Goal: Transaction & Acquisition: Obtain resource

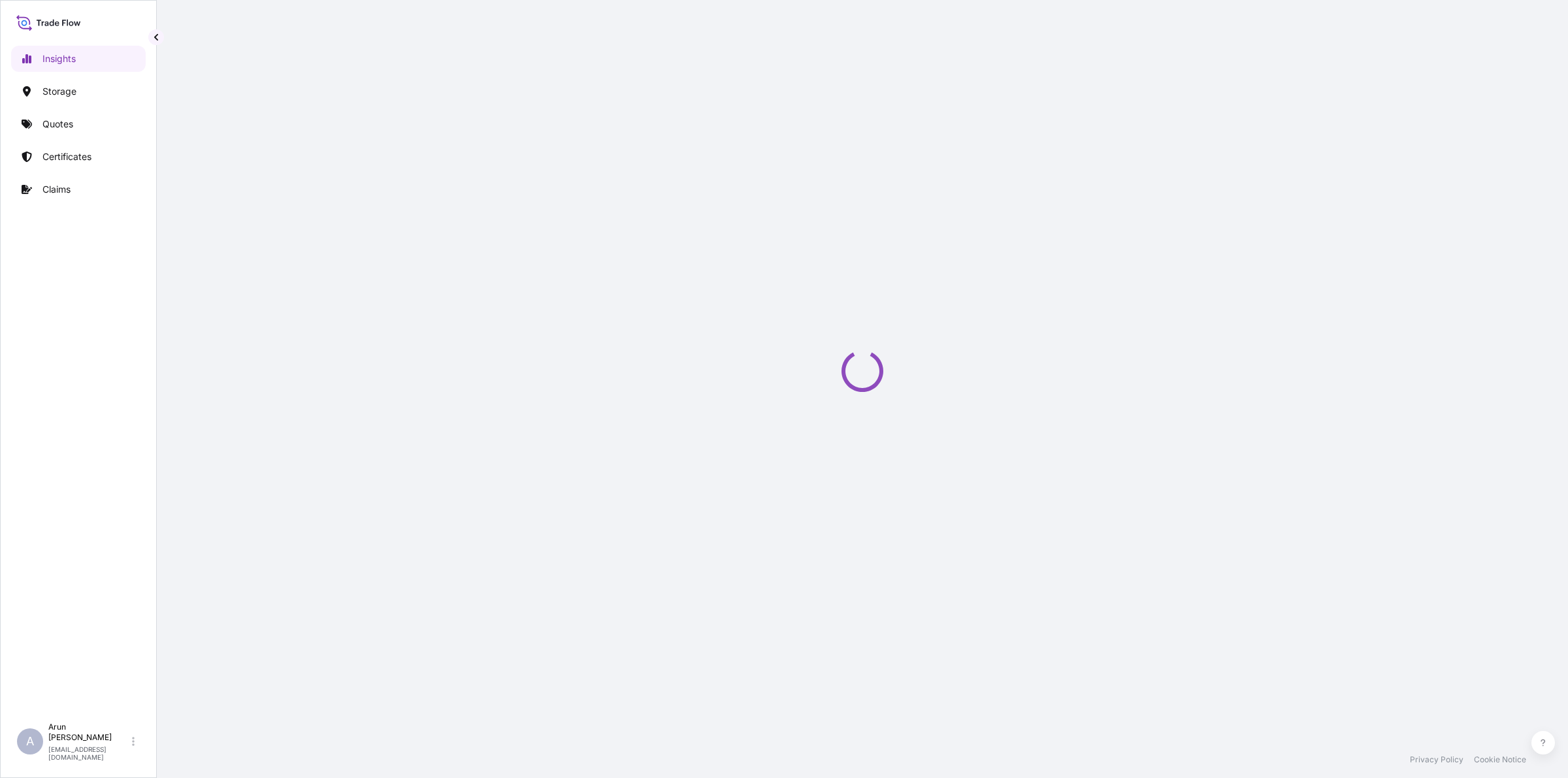
select select "2025"
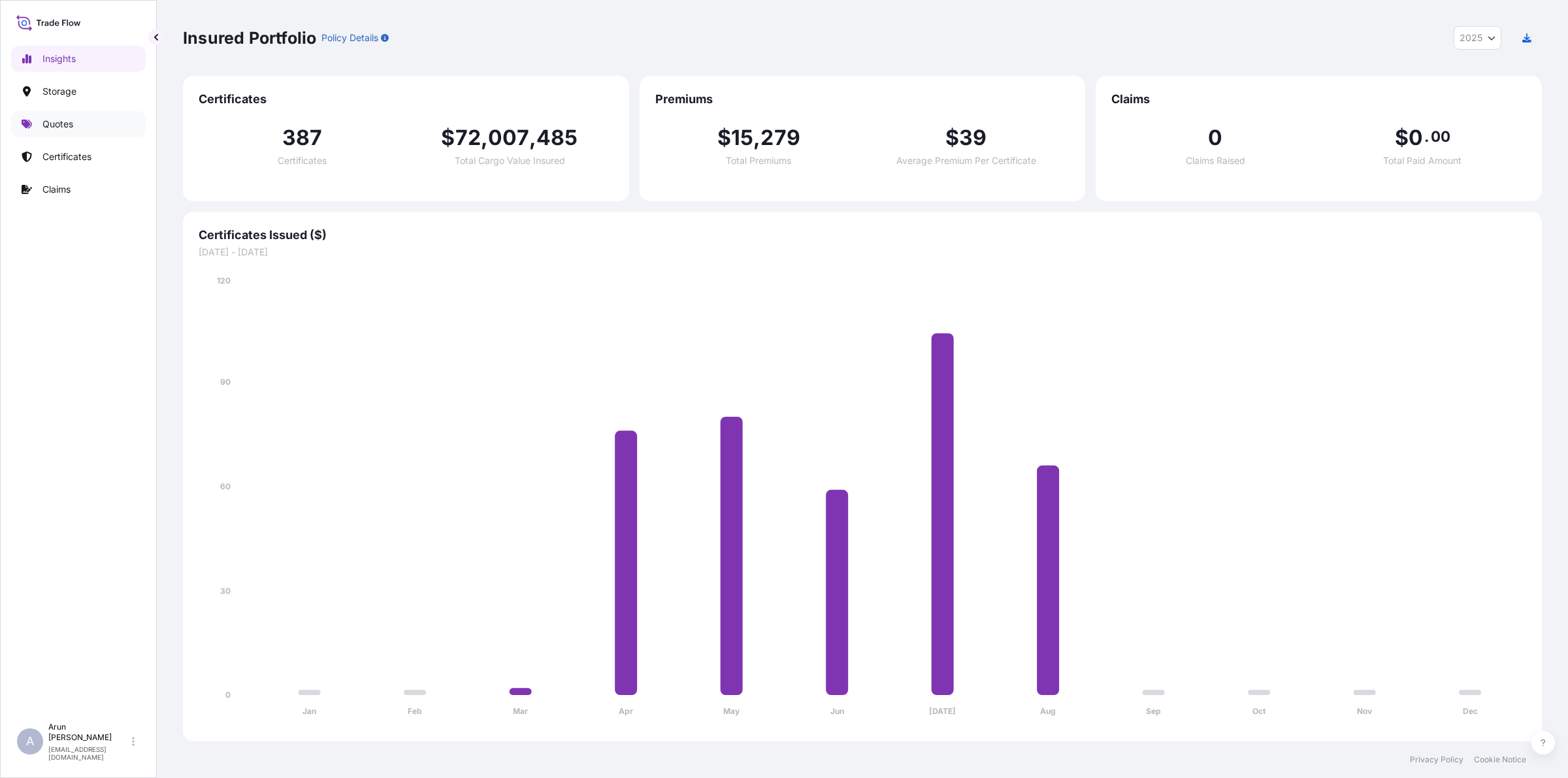
click at [51, 119] on p "Quotes" at bounding box center [58, 123] width 31 height 13
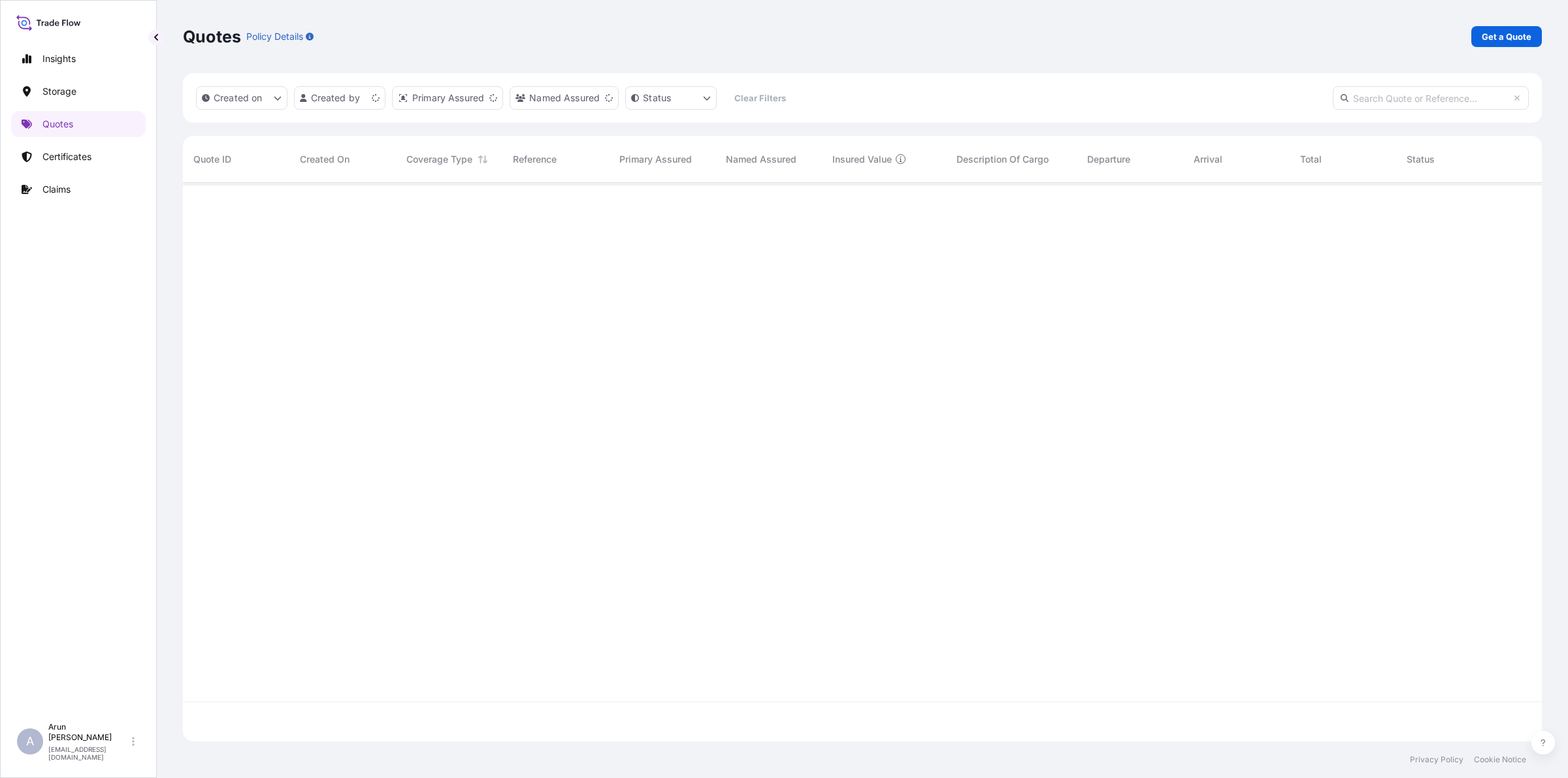
scroll to position [553, 1346]
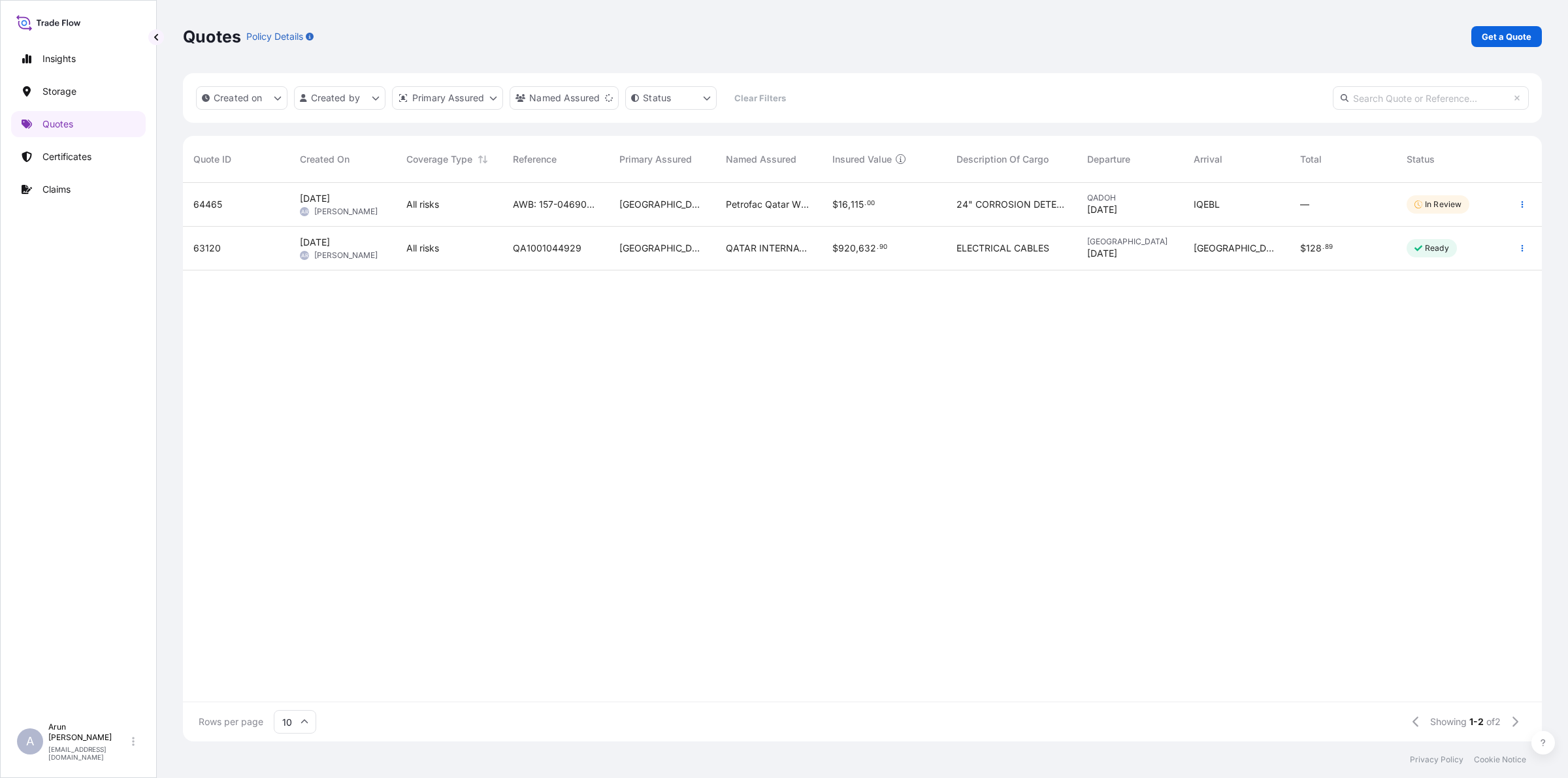
click at [981, 203] on span "24" CORROSION DETECTION TOOL SPARE PARTS FOR THE ABOVE TOOL" at bounding box center [1011, 203] width 110 height 13
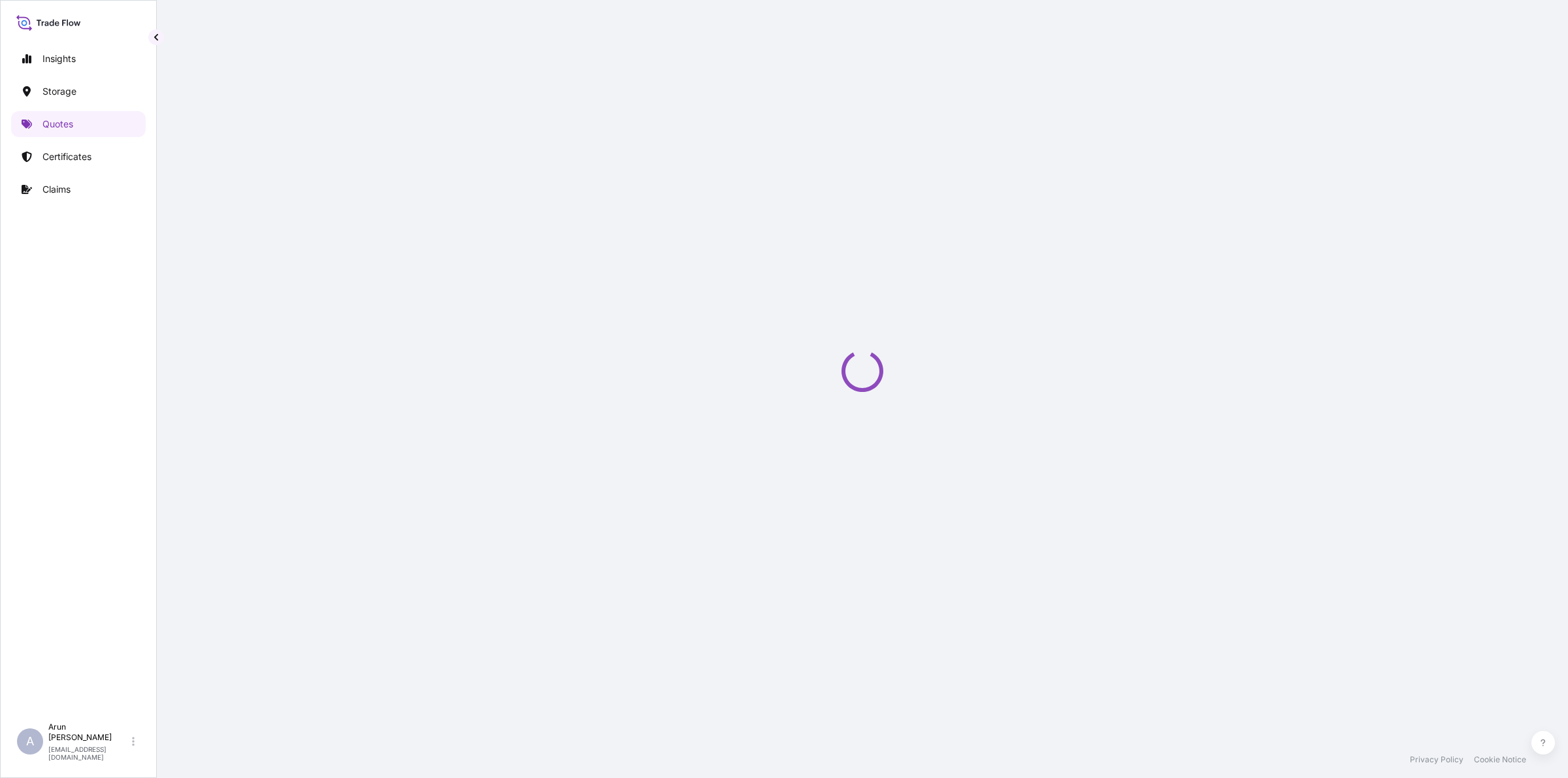
select select "Road / [GEOGRAPHIC_DATA]"
select select "Air"
select select "Road / [GEOGRAPHIC_DATA]"
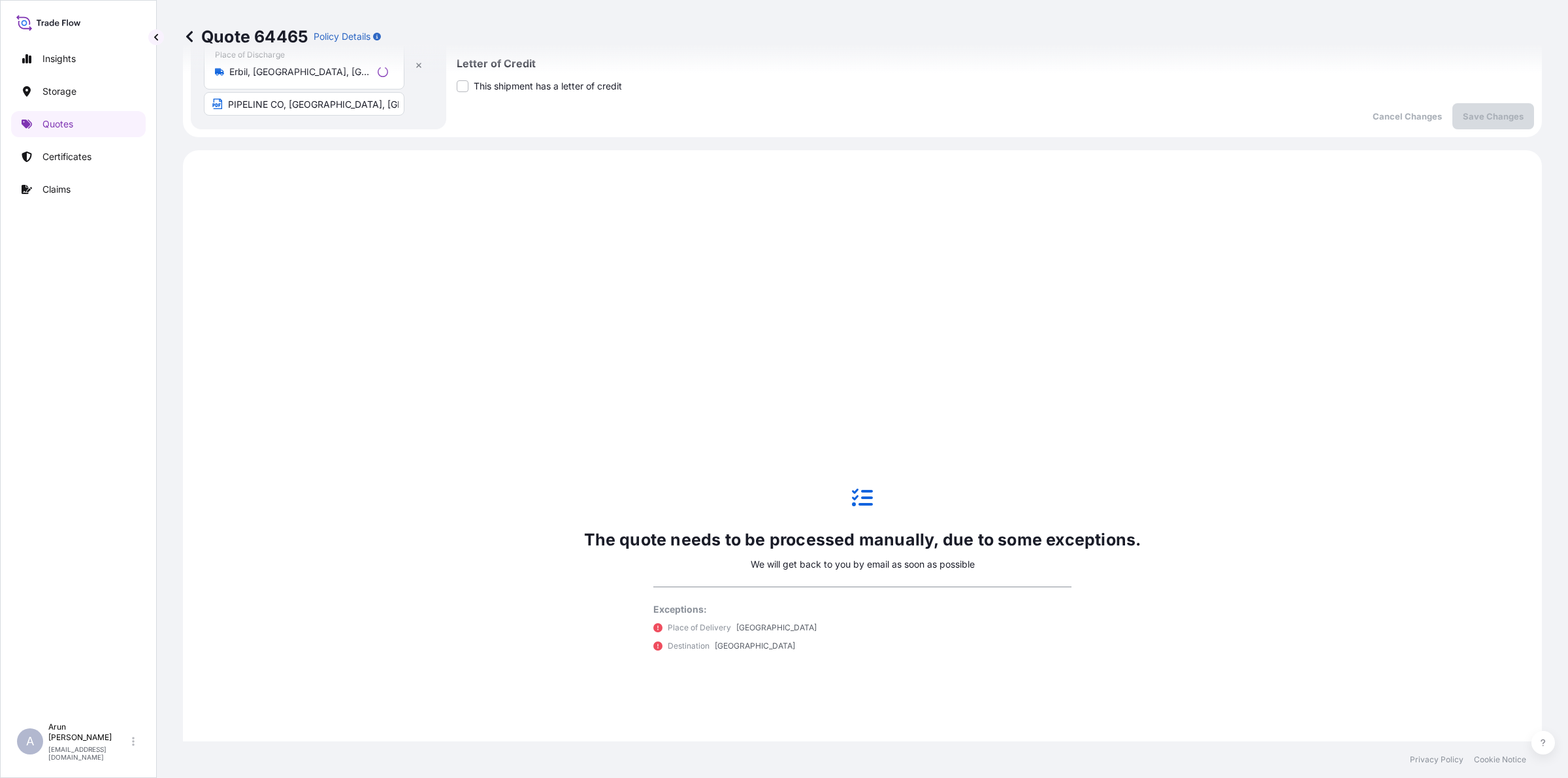
scroll to position [628, 0]
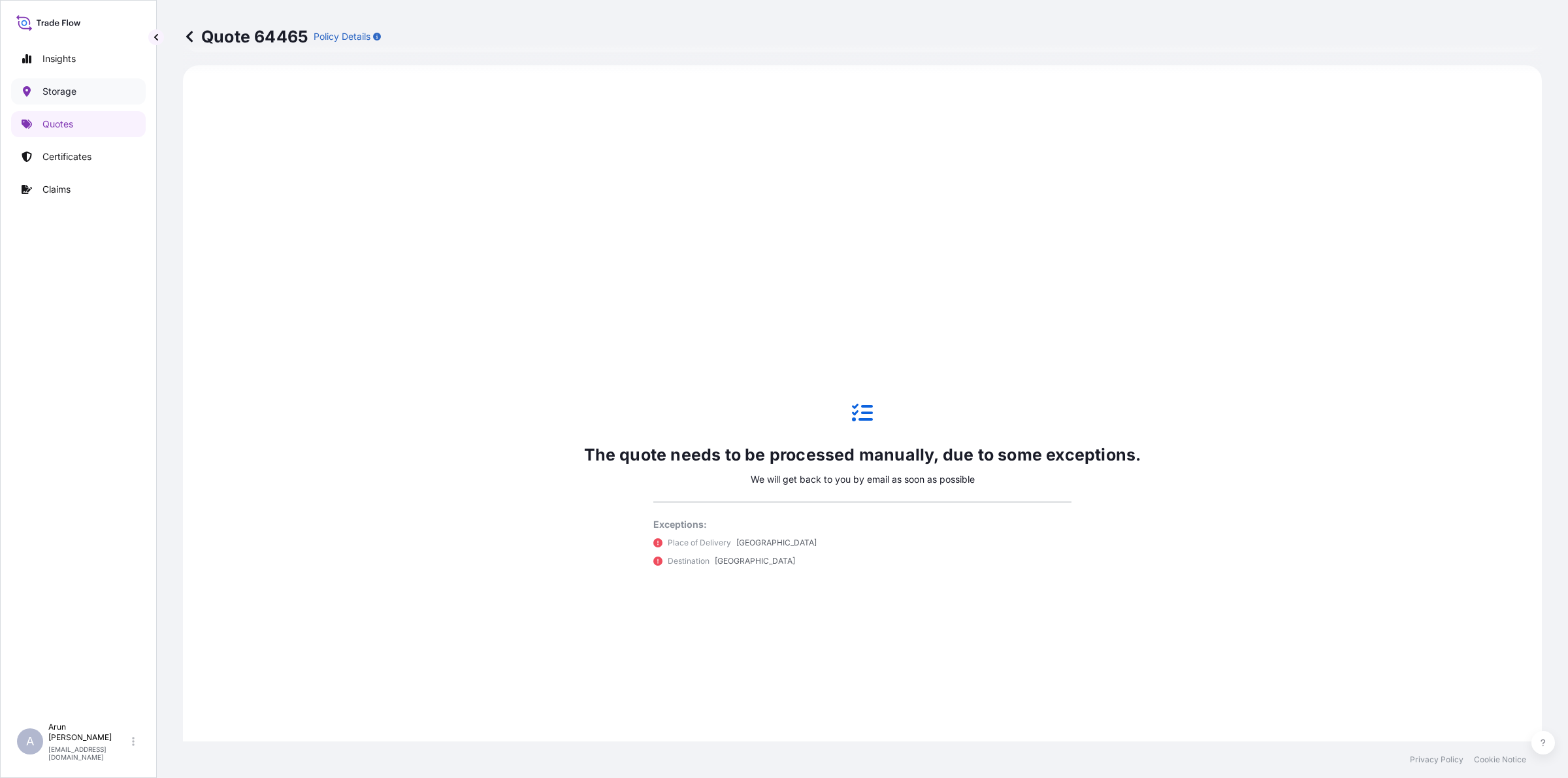
click at [79, 96] on link "Storage" at bounding box center [78, 91] width 135 height 26
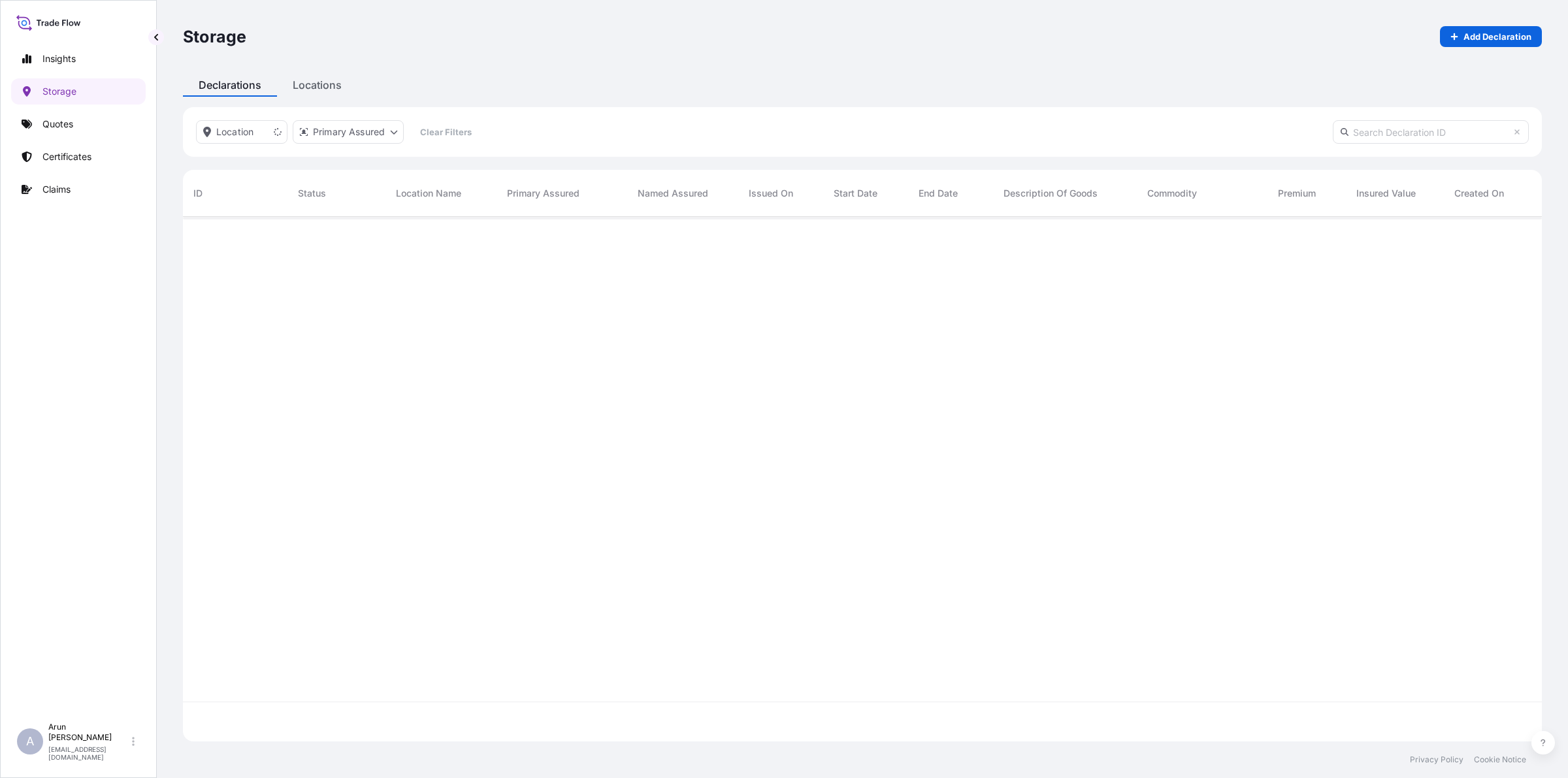
scroll to position [560, 1346]
click at [78, 121] on link "Quotes" at bounding box center [78, 124] width 135 height 26
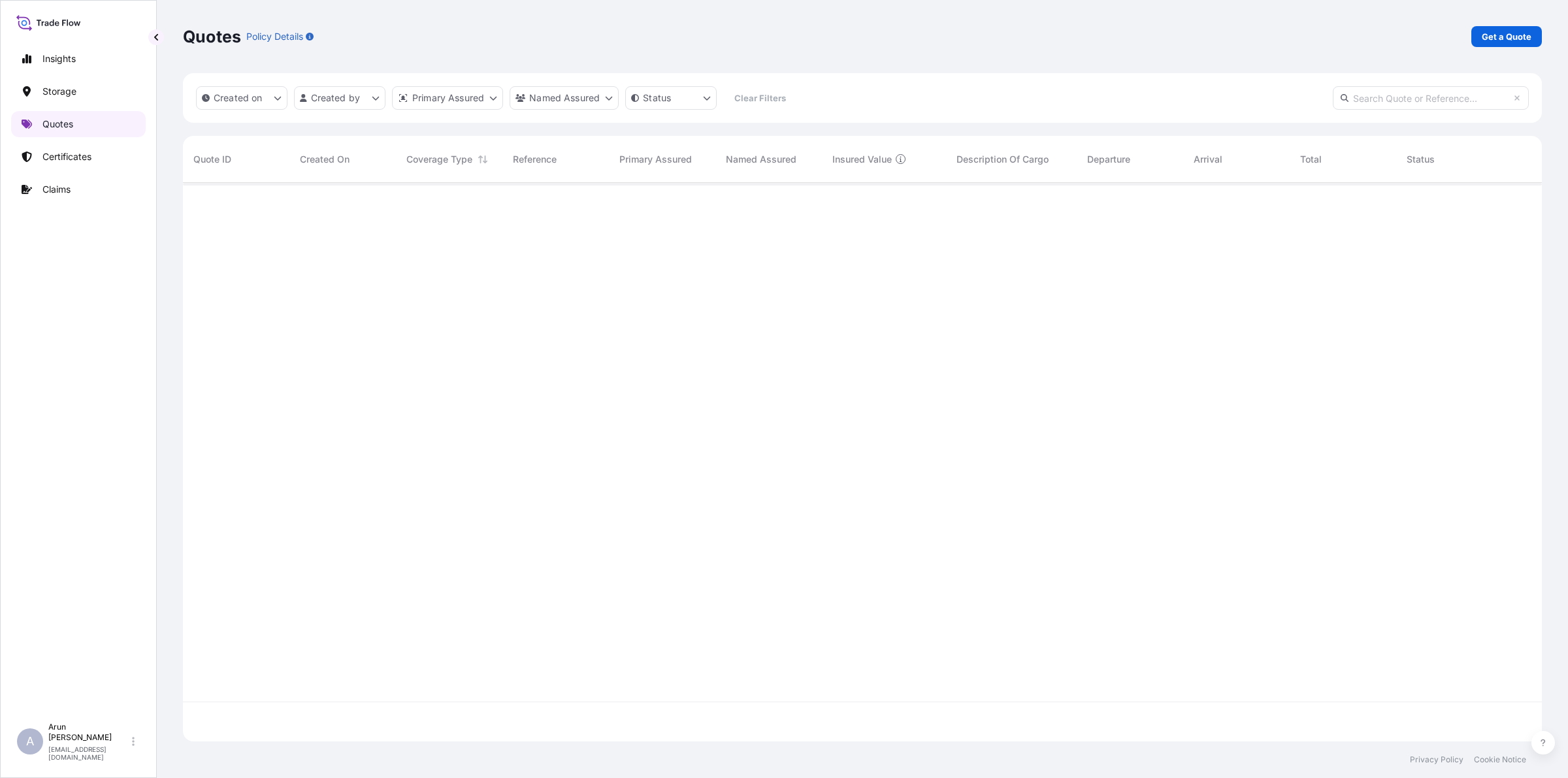
scroll to position [553, 1346]
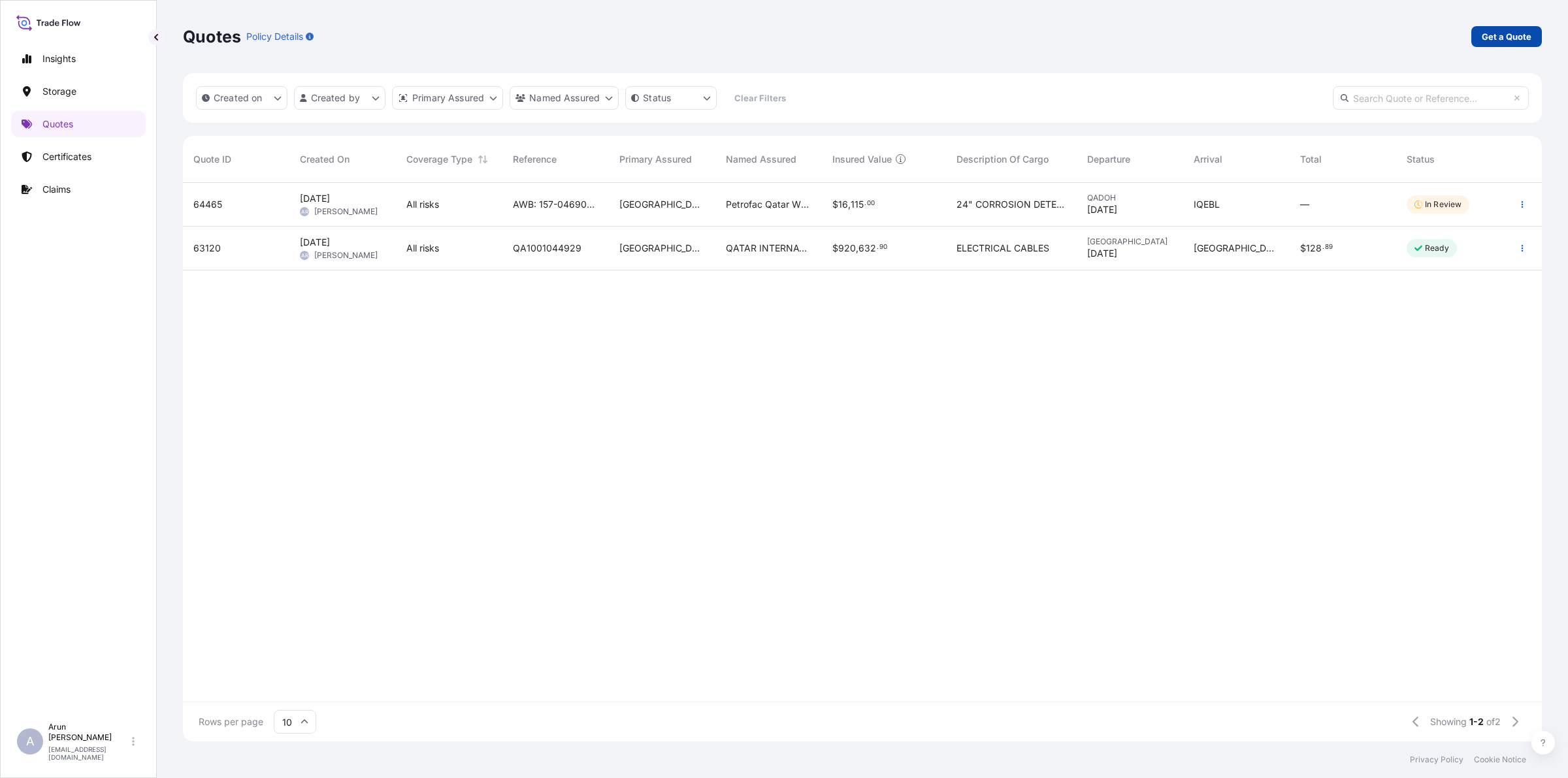
click at [1522, 41] on p "Get a Quote" at bounding box center [1506, 36] width 49 height 13
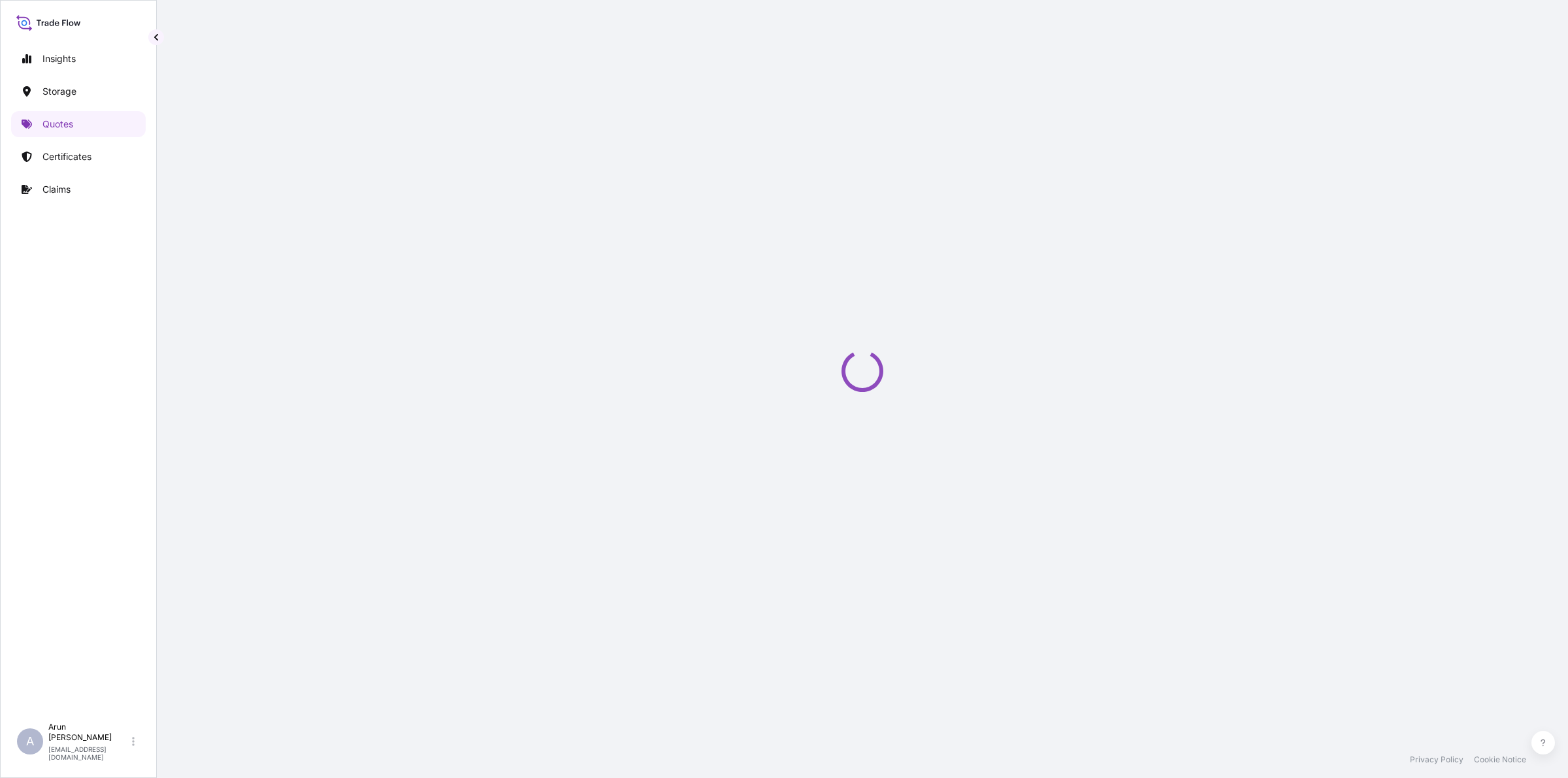
select select "Water"
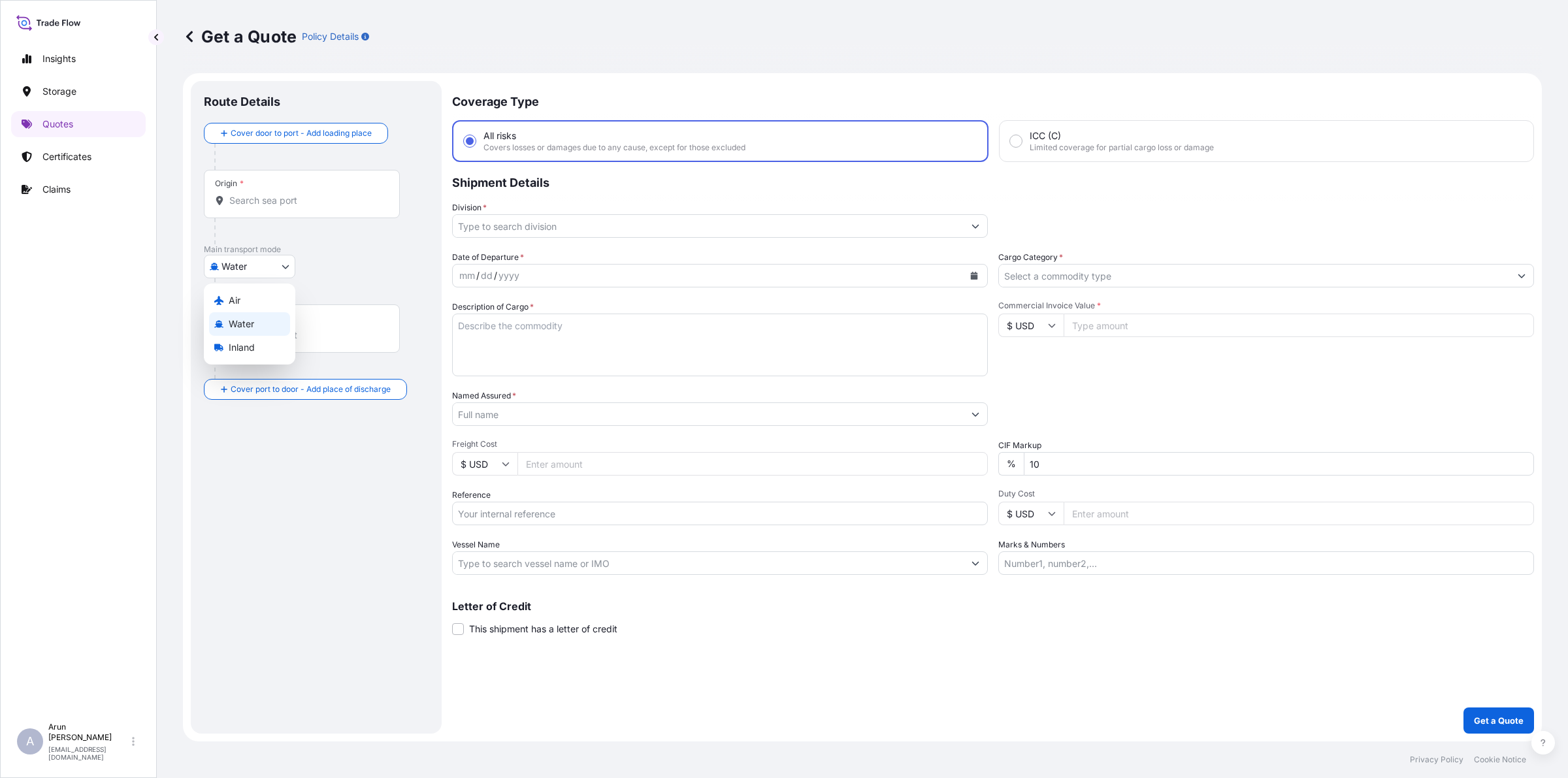
click at [294, 262] on body "Insights Storage Quotes Certificates Claims A [PERSON_NAME] [PERSON_NAME][EMAIL…" at bounding box center [784, 389] width 1568 height 778
click at [248, 296] on div "Air" at bounding box center [250, 300] width 81 height 23
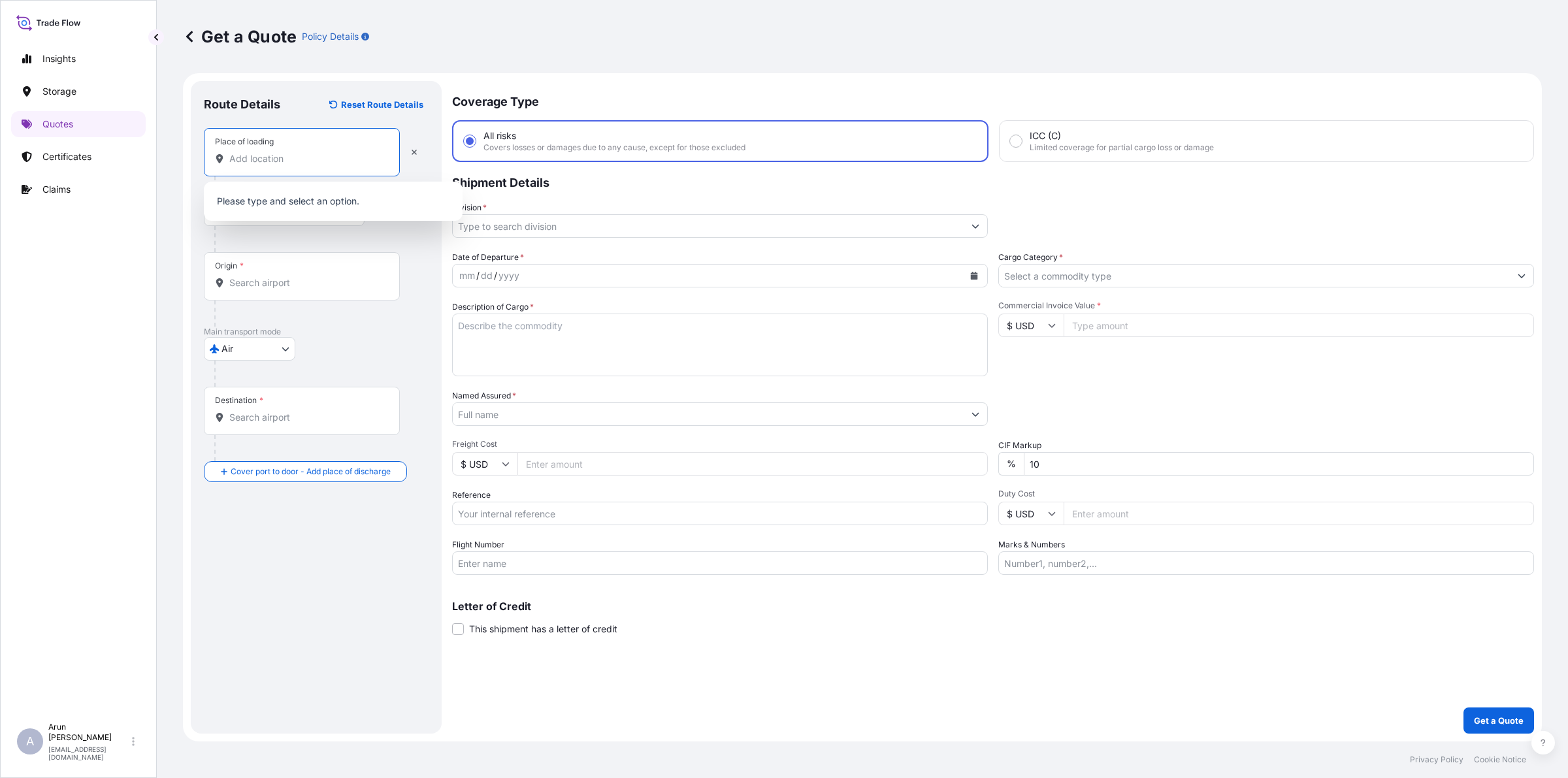
click at [300, 164] on input "Place of loading" at bounding box center [306, 158] width 154 height 13
click at [354, 161] on input "Place of loading" at bounding box center [306, 158] width 154 height 13
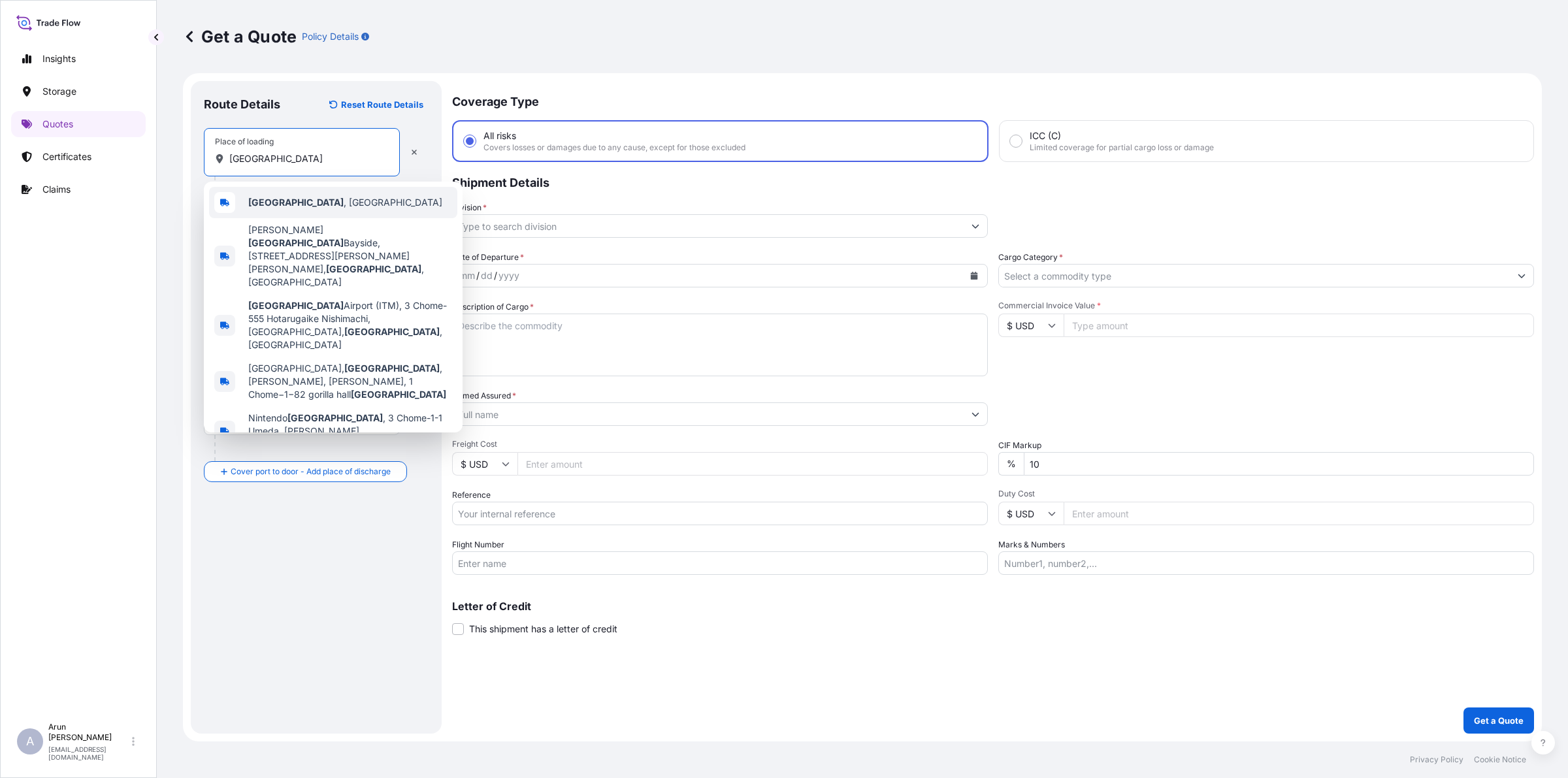
click at [333, 195] on div "[GEOGRAPHIC_DATA] , [GEOGRAPHIC_DATA]" at bounding box center [333, 202] width 248 height 31
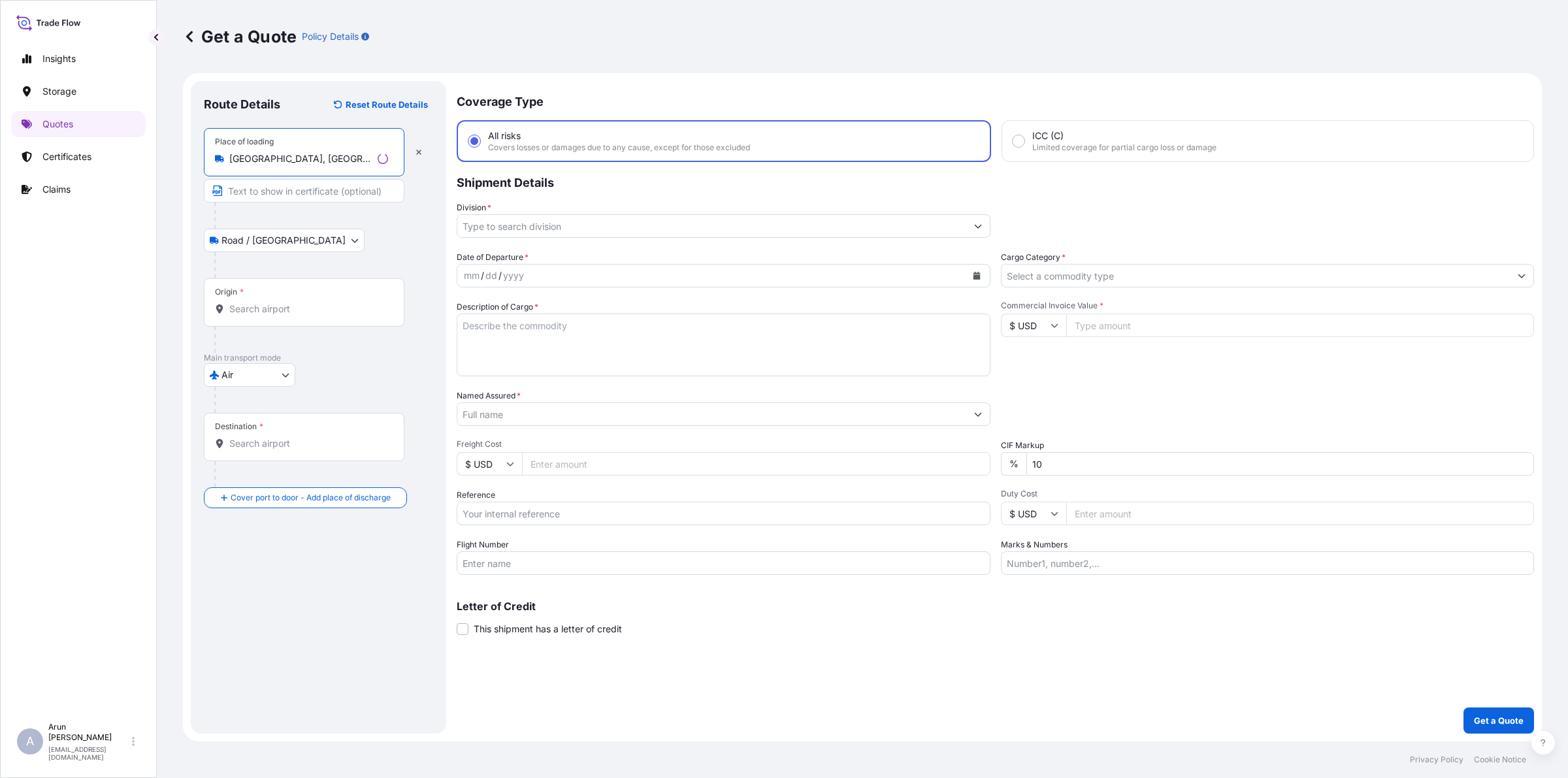
type input "[GEOGRAPHIC_DATA], [GEOGRAPHIC_DATA]"
click at [318, 187] on input "Text to appear on certificate" at bounding box center [301, 191] width 196 height 23
type input "t"
type input "TORISHIMA PUMP [DOMAIN_NAME].,LTD., [GEOGRAPHIC_DATA],[GEOGRAPHIC_DATA]"
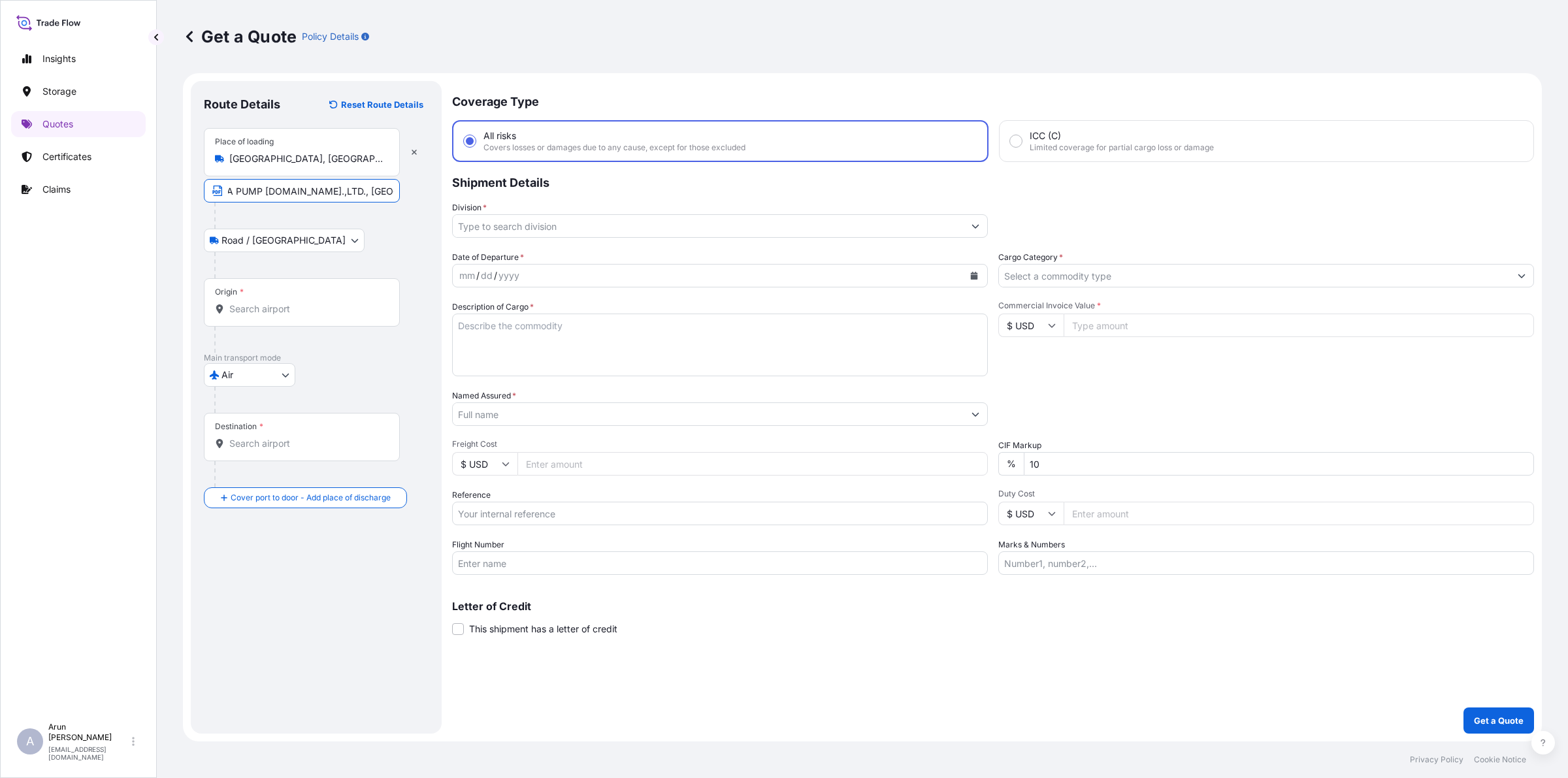
scroll to position [0, 0]
click at [325, 295] on div "Origin *" at bounding box center [301, 302] width 196 height 48
click at [325, 302] on input "Origin *" at bounding box center [306, 308] width 154 height 13
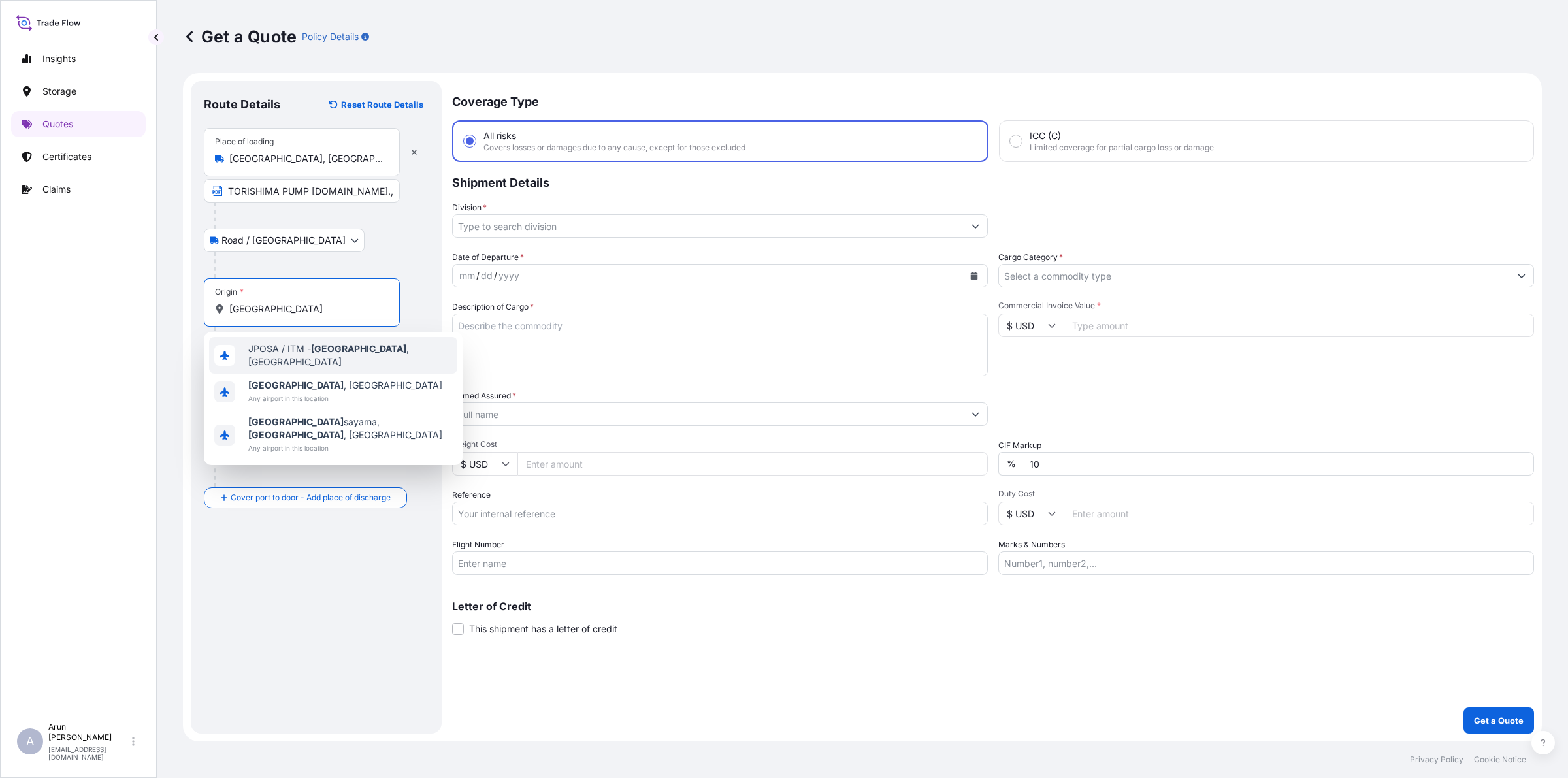
click at [303, 351] on span "JPOSA / ITM - [GEOGRAPHIC_DATA] , [GEOGRAPHIC_DATA]" at bounding box center [350, 355] width 204 height 26
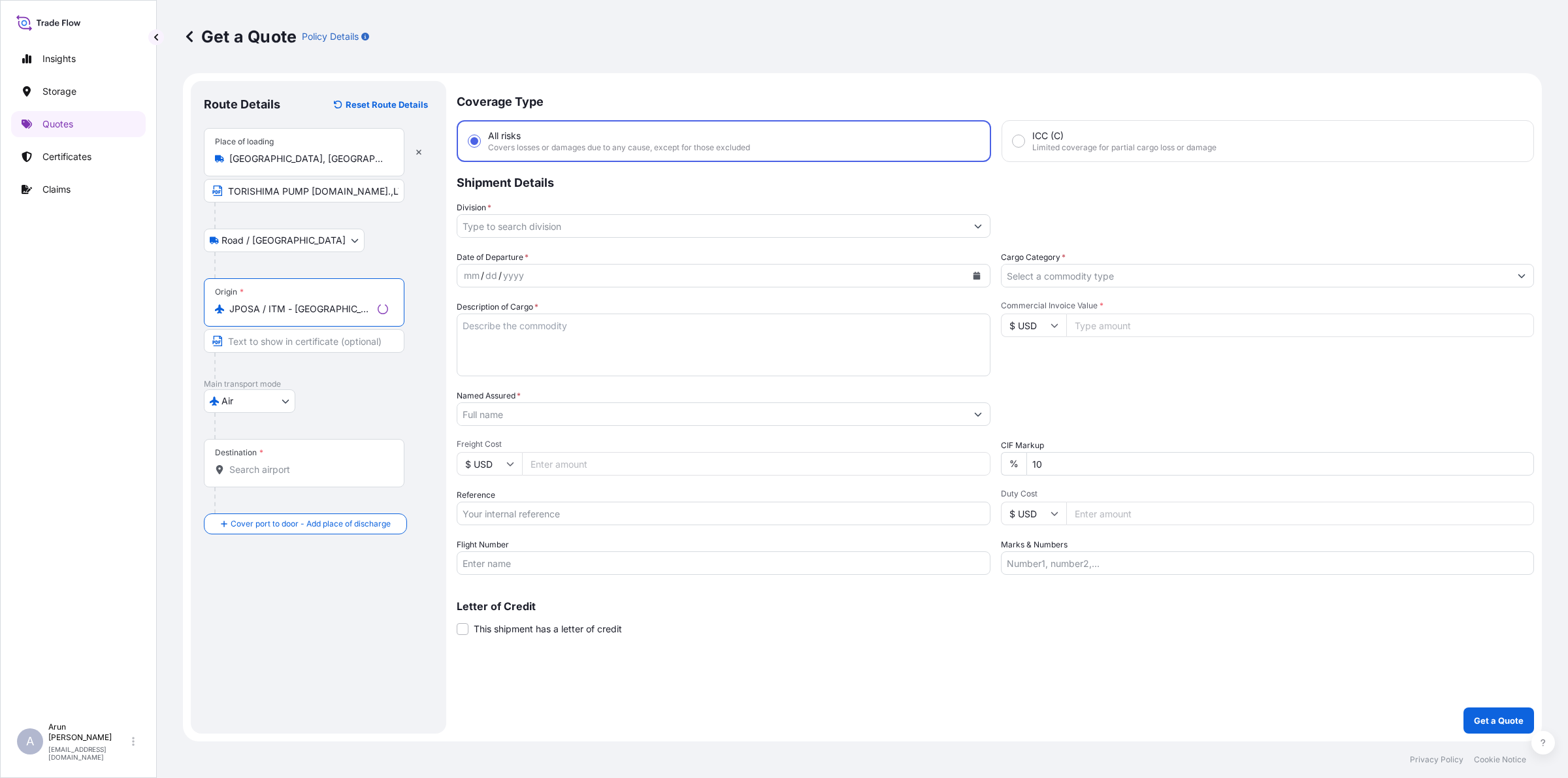
type input "JPOSA / ITM - [GEOGRAPHIC_DATA], [GEOGRAPHIC_DATA]"
click at [285, 462] on div "Destination *" at bounding box center [303, 463] width 201 height 48
click at [285, 463] on input "Destination *" at bounding box center [309, 469] width 159 height 13
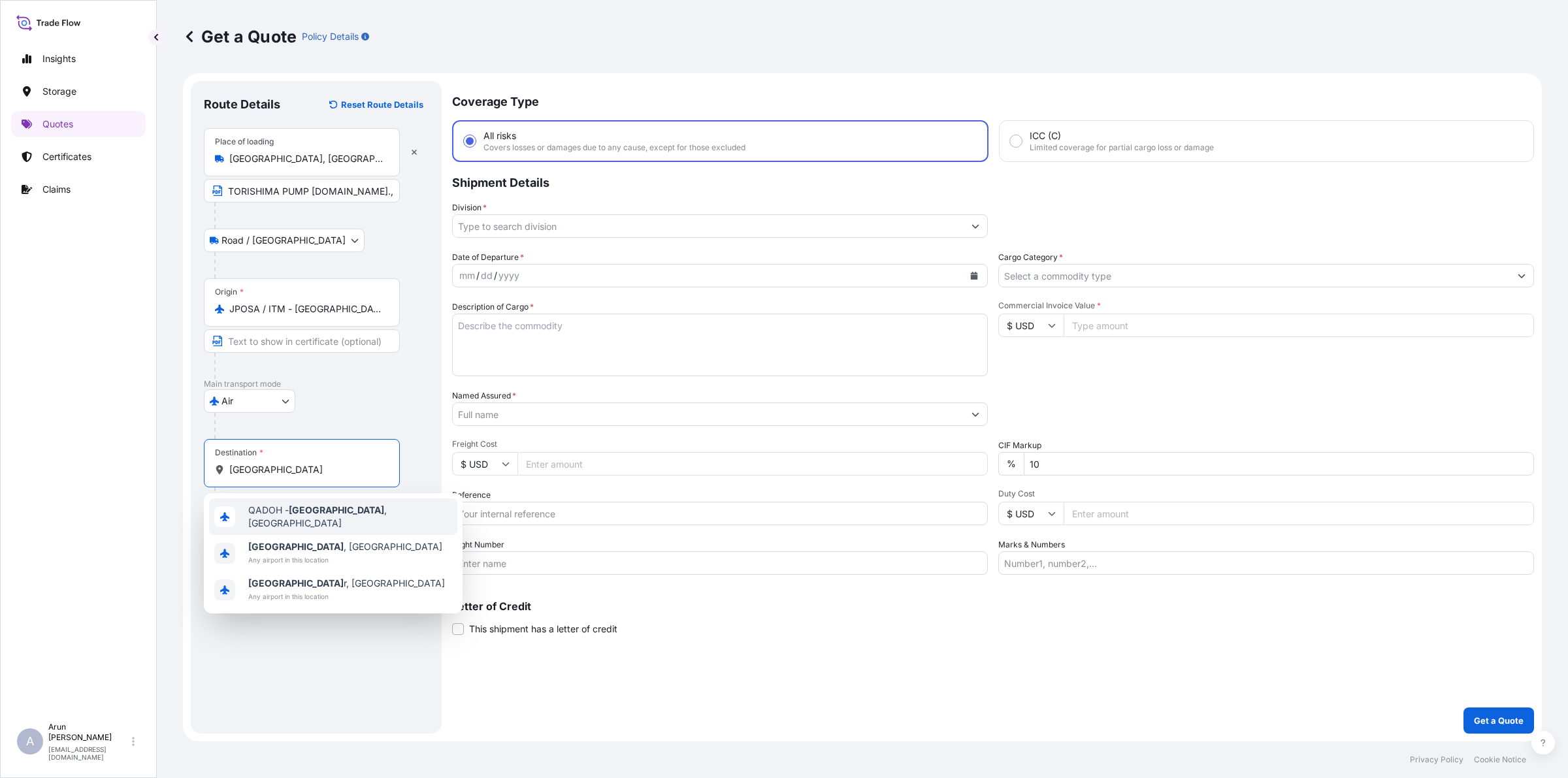
click at [262, 510] on span "QADOH - [GEOGRAPHIC_DATA] , [GEOGRAPHIC_DATA]" at bounding box center [350, 516] width 204 height 26
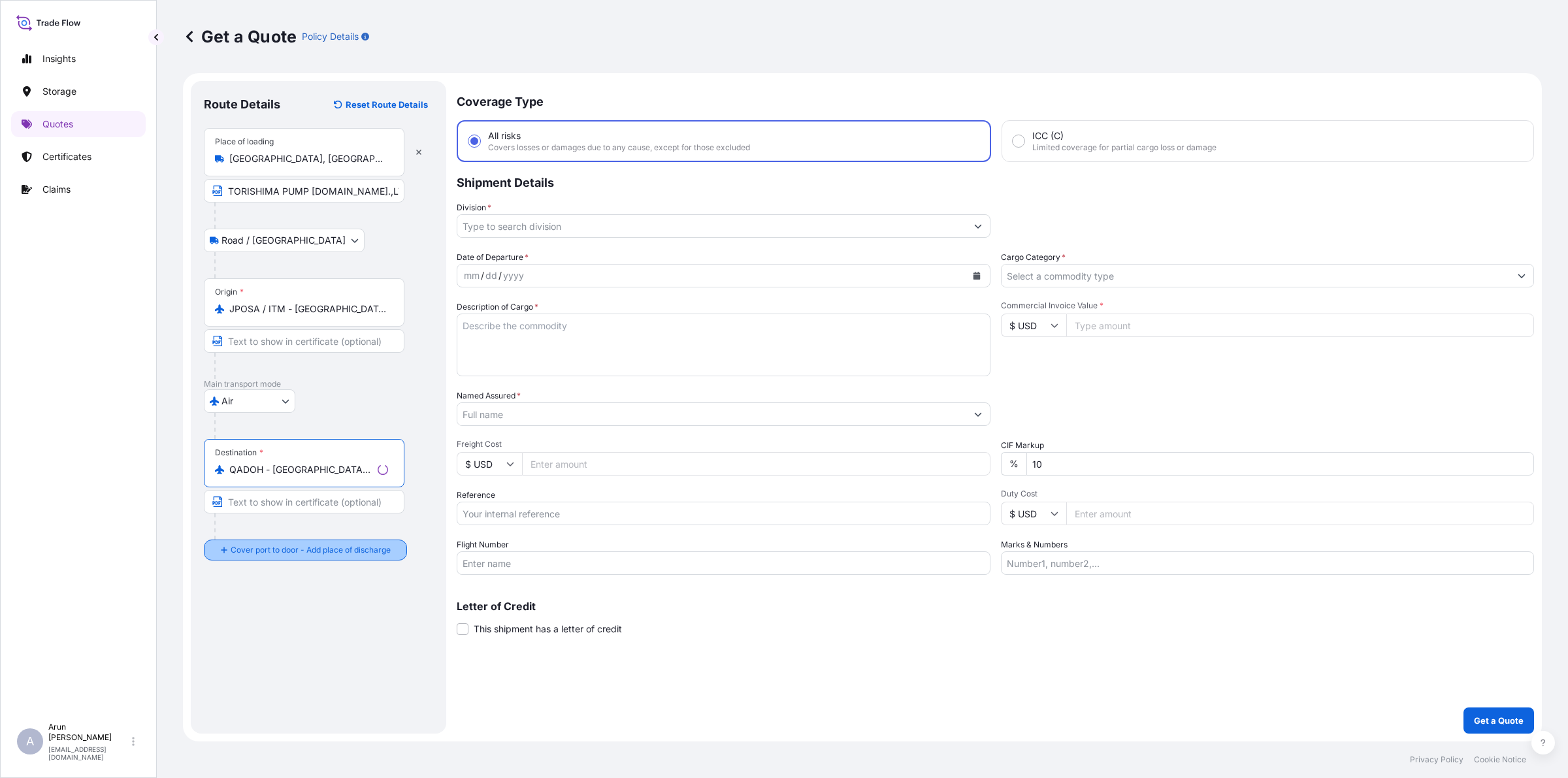
type input "QADOH - [GEOGRAPHIC_DATA], [GEOGRAPHIC_DATA]"
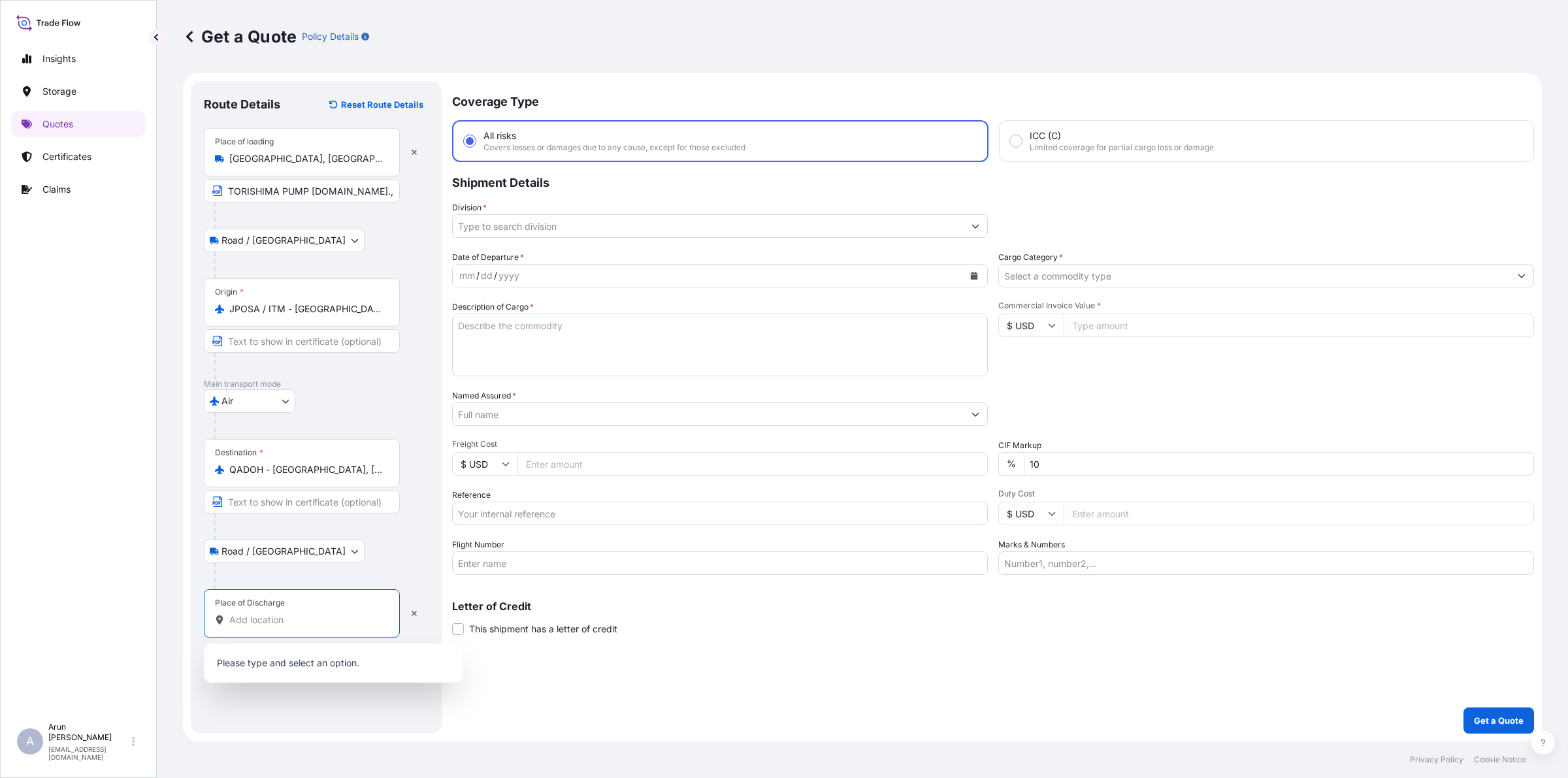
click at [299, 625] on input "Place of Discharge" at bounding box center [306, 619] width 154 height 13
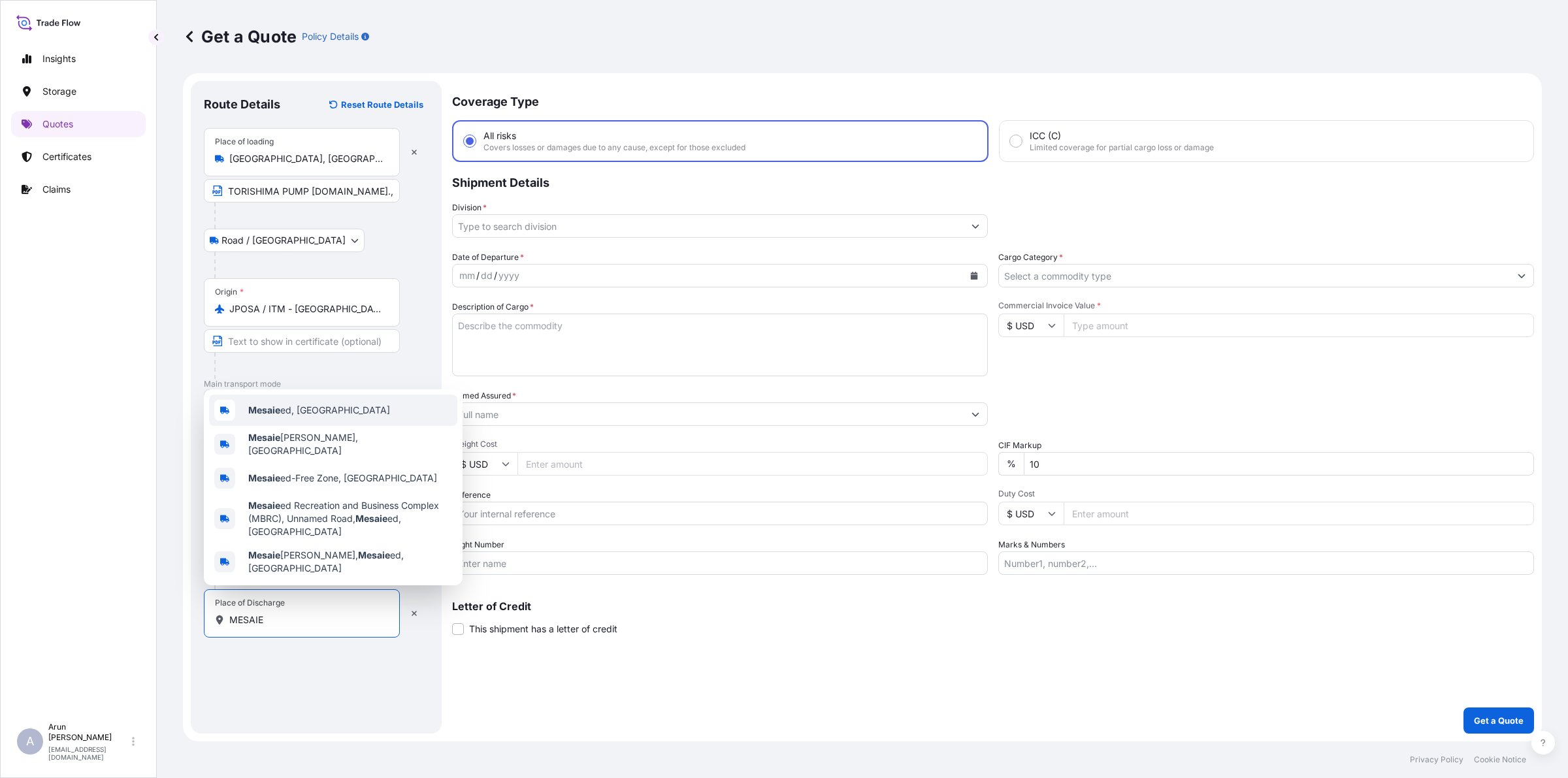
click at [249, 416] on b "Mesaie" at bounding box center [264, 409] width 32 height 11
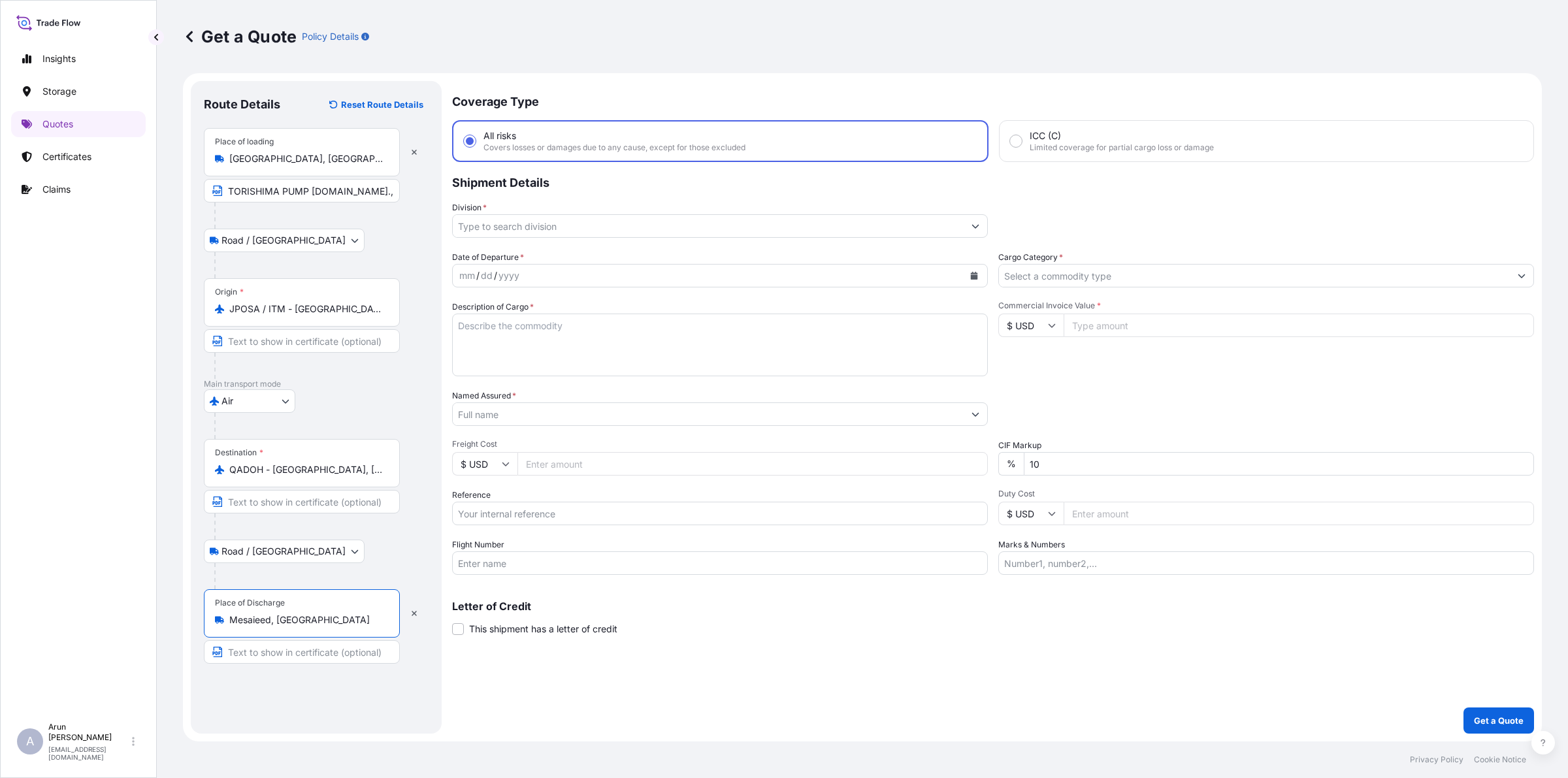
type input "Mesaieed, [GEOGRAPHIC_DATA]"
click at [288, 650] on input "Text to appear on certificate" at bounding box center [301, 652] width 196 height 23
type input "MESAIEED POWER COMPANY LIMITED, [GEOGRAPHIC_DATA], [GEOGRAPHIC_DATA]"
click at [390, 651] on input "MESAIEED POWER COMPANY LIMITED, [GEOGRAPHIC_DATA], [GEOGRAPHIC_DATA]" at bounding box center [301, 652] width 196 height 23
click at [589, 232] on input "Division *" at bounding box center [707, 226] width 511 height 23
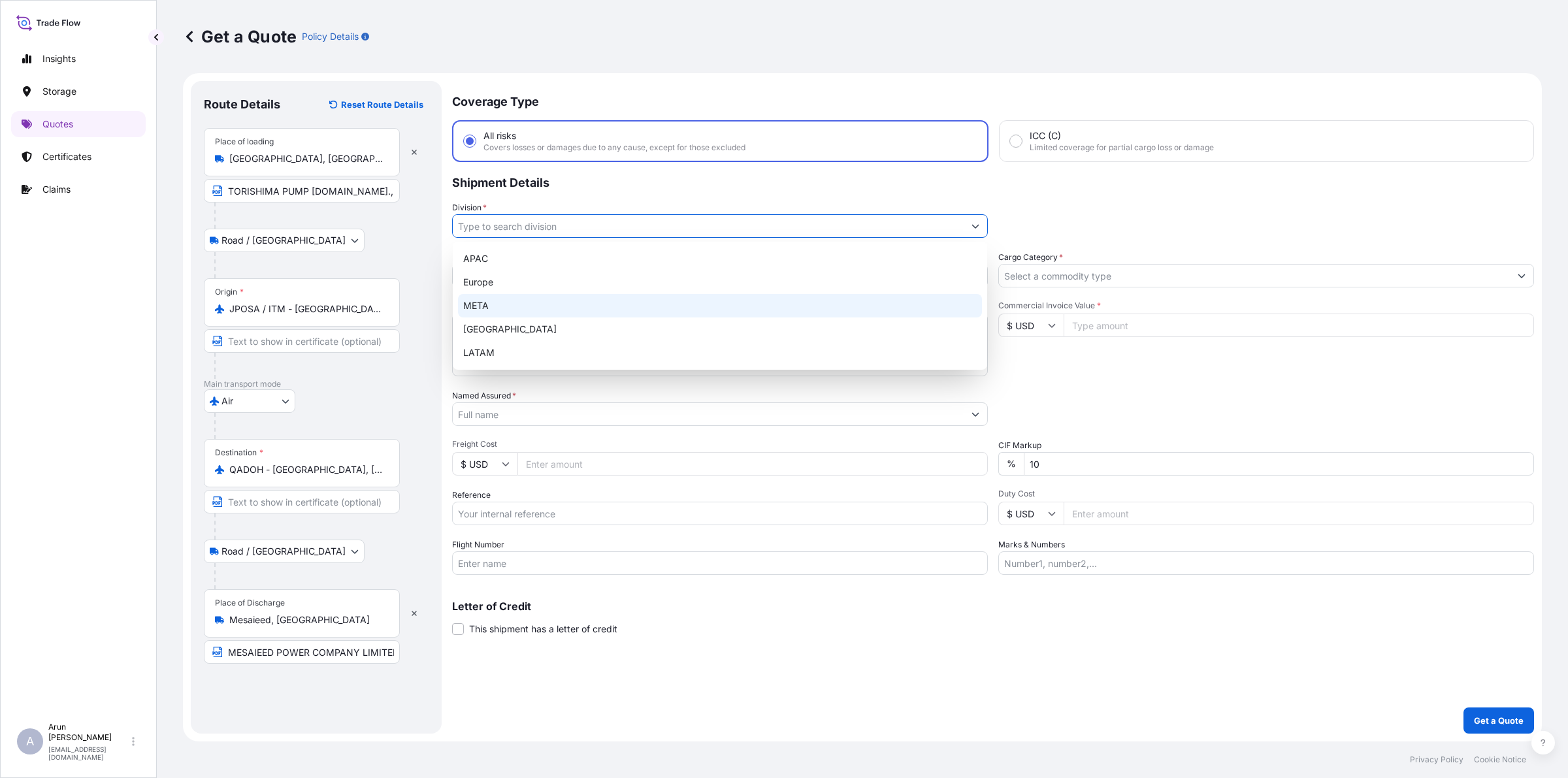
click at [491, 298] on div "META" at bounding box center [719, 305] width 524 height 23
type input "META"
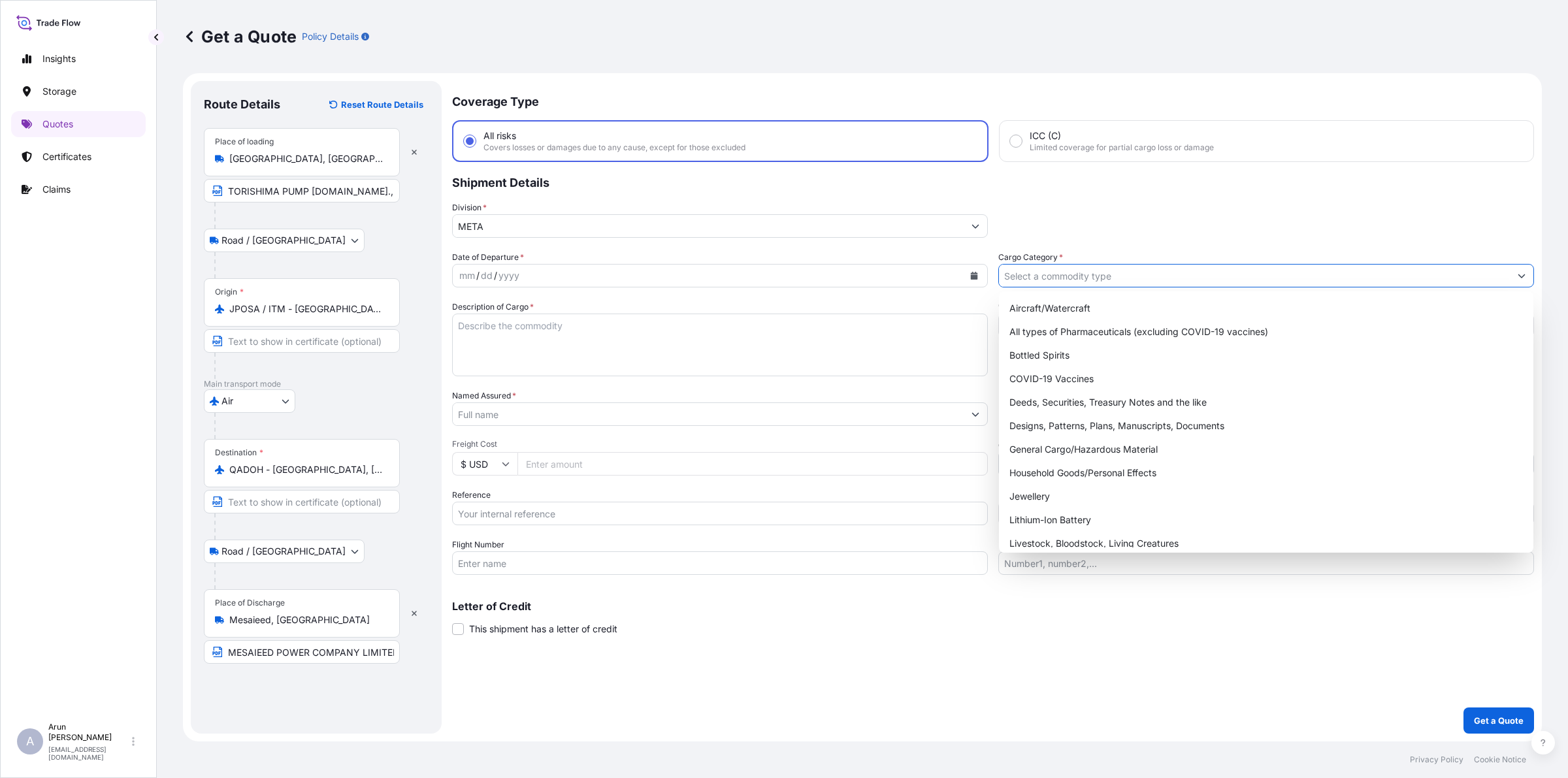
click at [1039, 274] on input "Cargo Category *" at bounding box center [1254, 275] width 511 height 23
click at [1019, 445] on div "General Cargo/Hazardous Material" at bounding box center [1266, 450] width 524 height 23
type input "General Cargo/Hazardous Material"
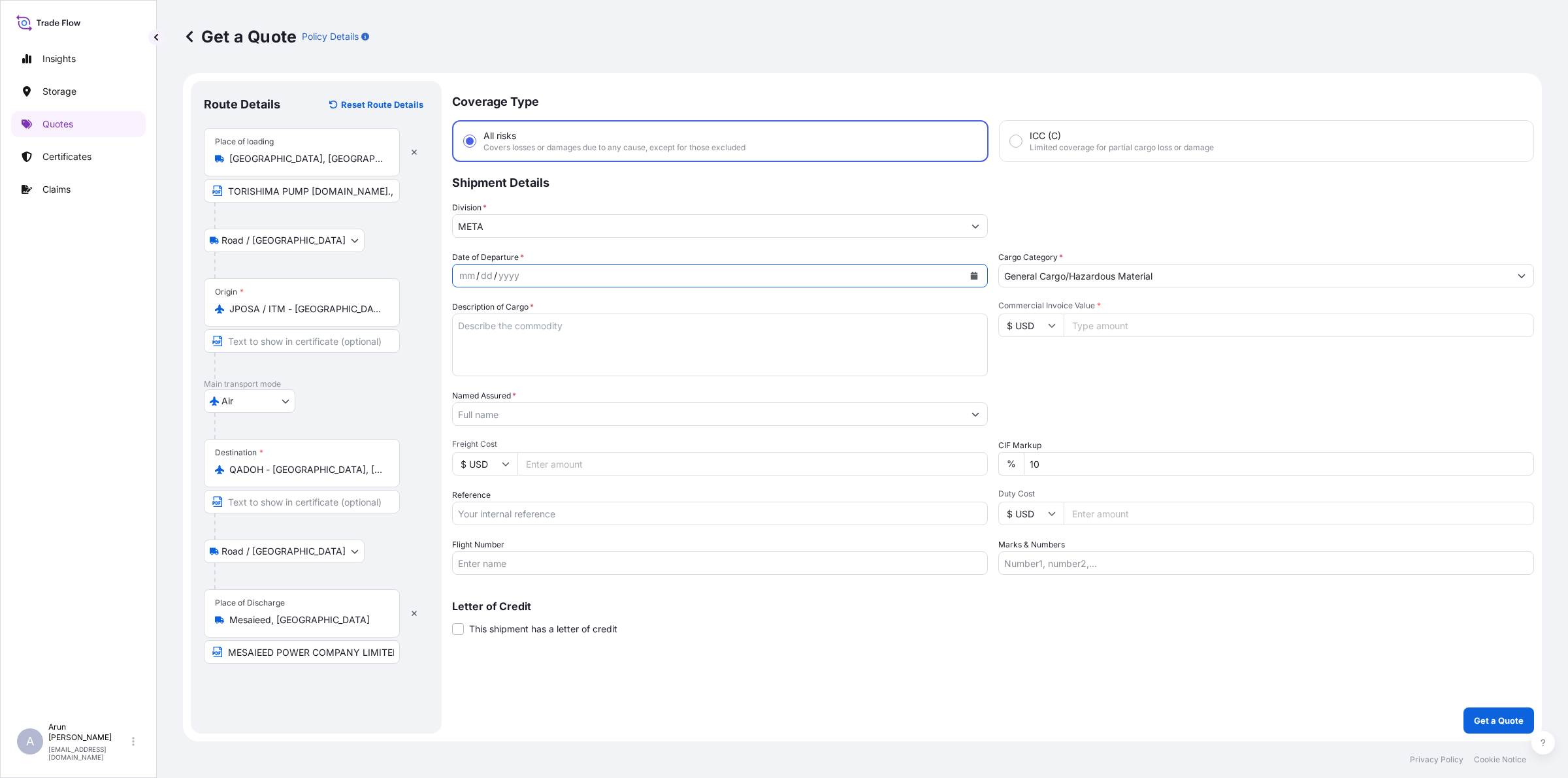
click at [980, 274] on button "Calendar" at bounding box center [974, 276] width 21 height 21
click at [524, 457] on div "26" at bounding box center [524, 459] width 23 height 23
click at [596, 328] on textarea "Description of Cargo *" at bounding box center [719, 345] width 536 height 63
type textarea "SPARES FOR TORISHIMA CIRCULATING WATER PUMP"
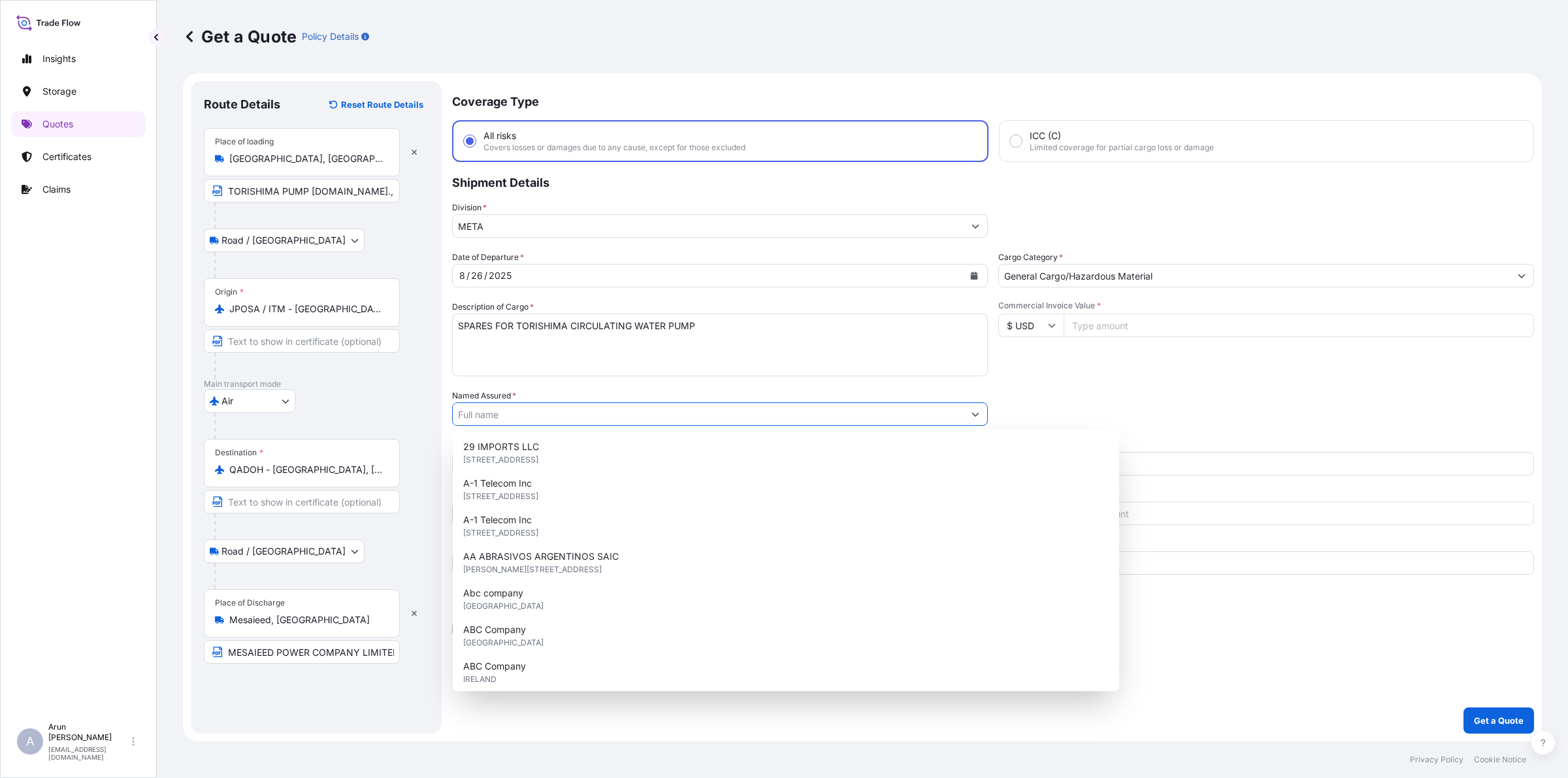
click at [541, 414] on input "Named Assured *" at bounding box center [707, 414] width 511 height 23
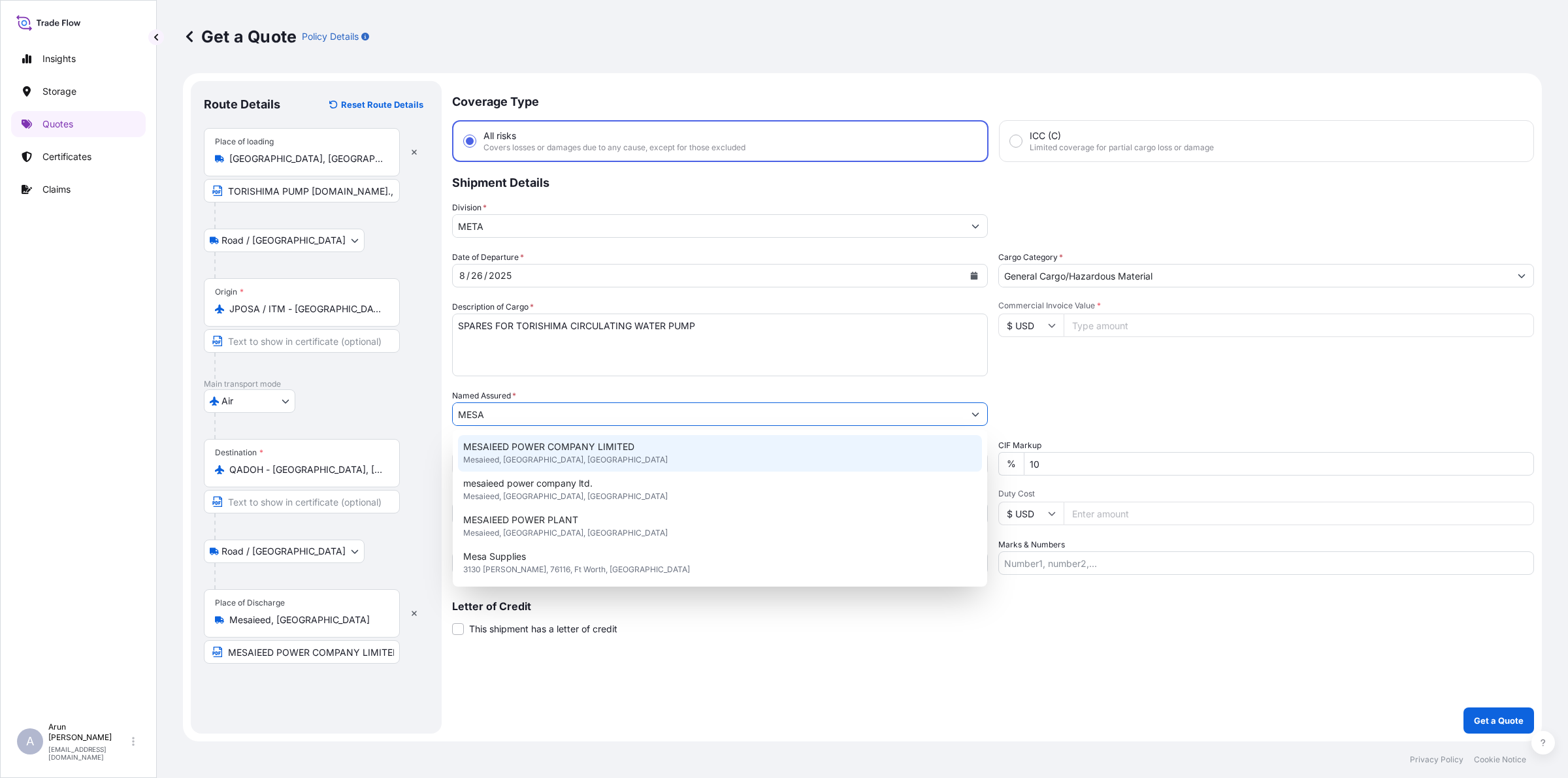
click at [524, 444] on span "MESAIEED POWER COMPANY LIMITED" at bounding box center [549, 446] width 172 height 13
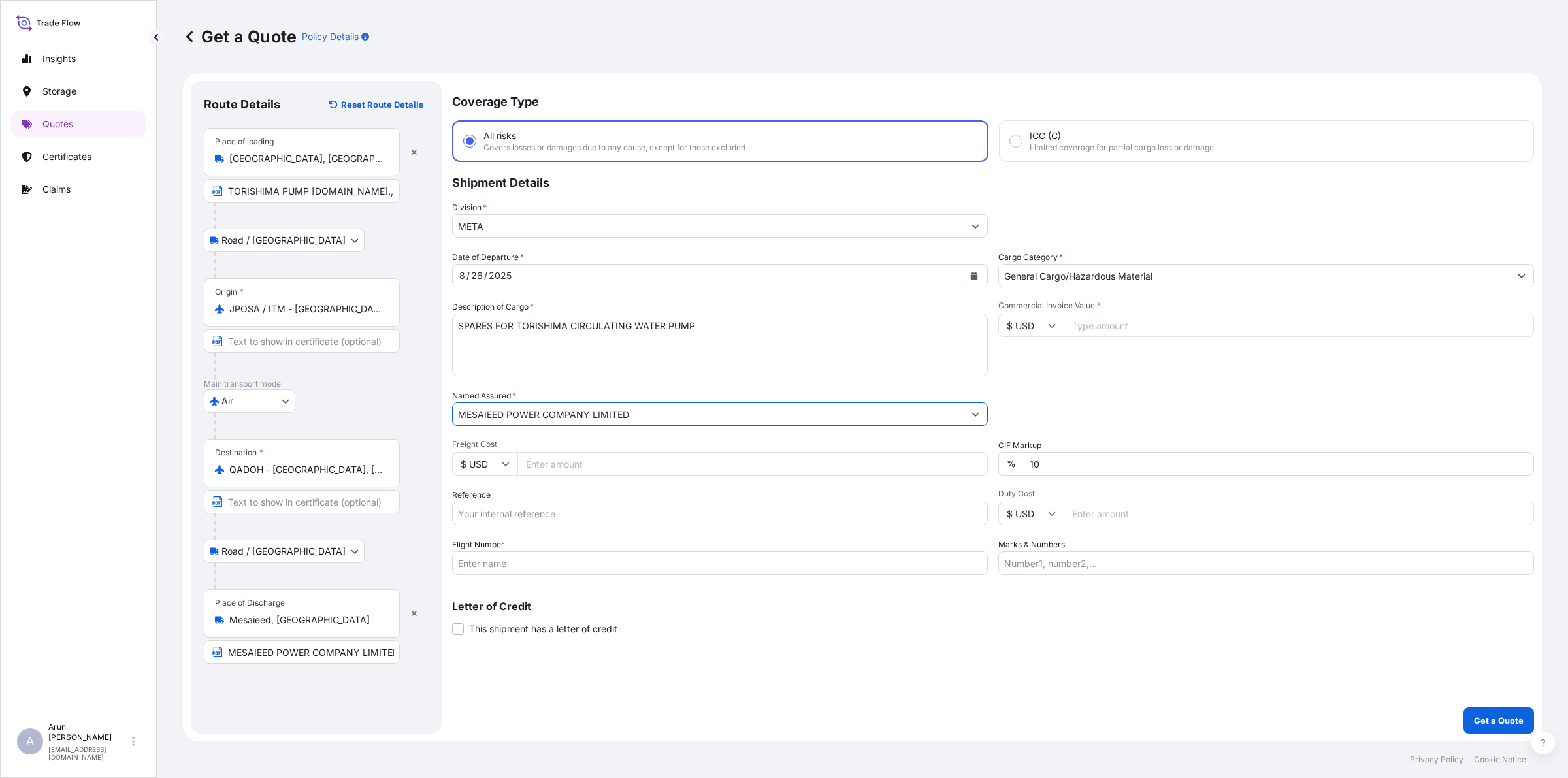
type input "MESAIEED POWER COMPANY LIMITED"
click at [563, 468] on input "Freight Cost" at bounding box center [752, 463] width 470 height 23
type input "1000"
click at [565, 506] on input "Reference" at bounding box center [719, 513] width 536 height 23
drag, startPoint x: 510, startPoint y: 513, endPoint x: 606, endPoint y: 515, distance: 96.0
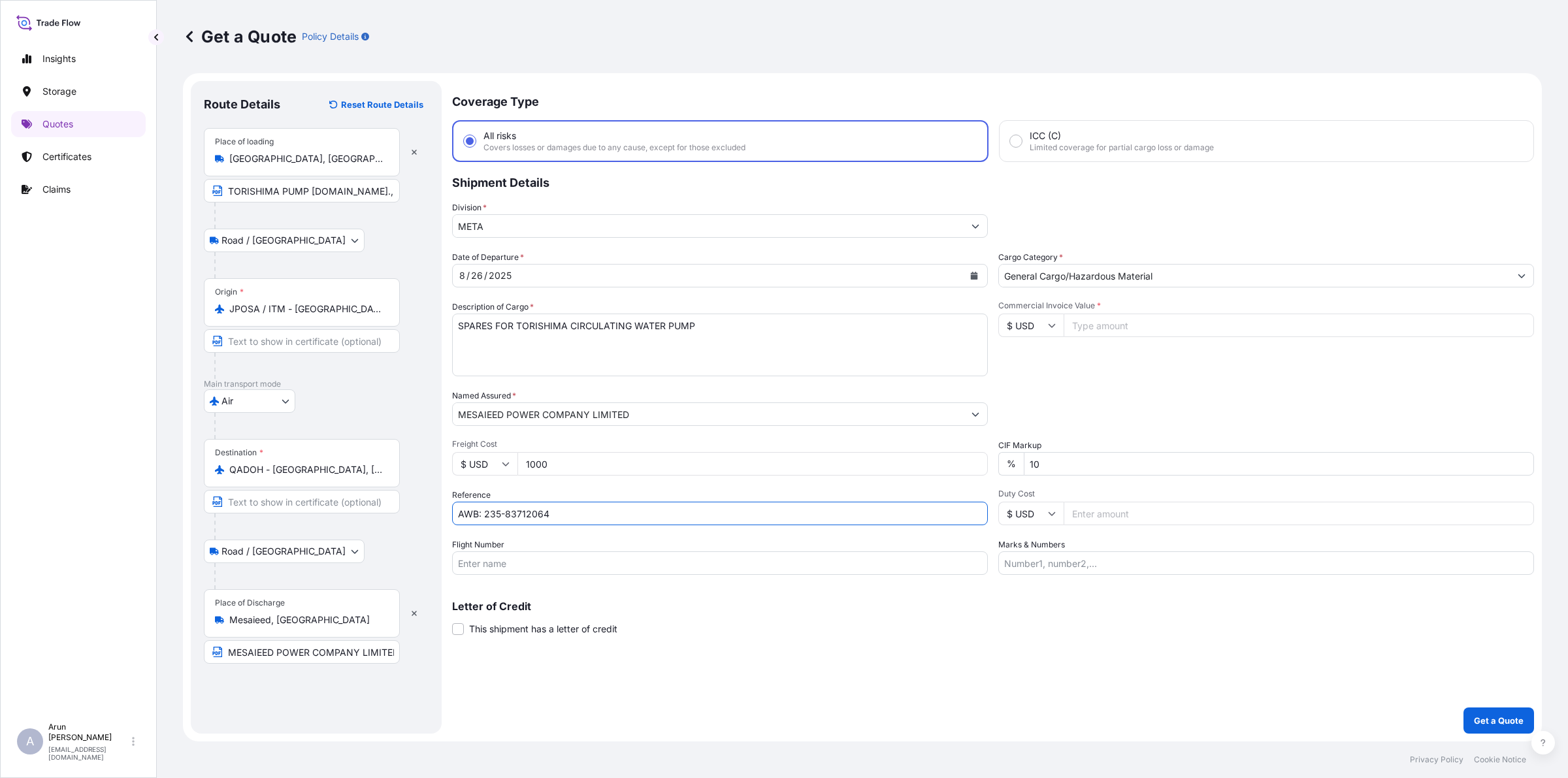
click at [606, 515] on input "AWB: 235-83712064" at bounding box center [719, 513] width 536 height 23
type input "AWB: 235-03931244"
click at [539, 564] on input "Flight Number" at bounding box center [719, 563] width 536 height 23
type input "BY AIR"
click at [1095, 326] on input "Commercial Invoice Value *" at bounding box center [1298, 326] width 470 height 23
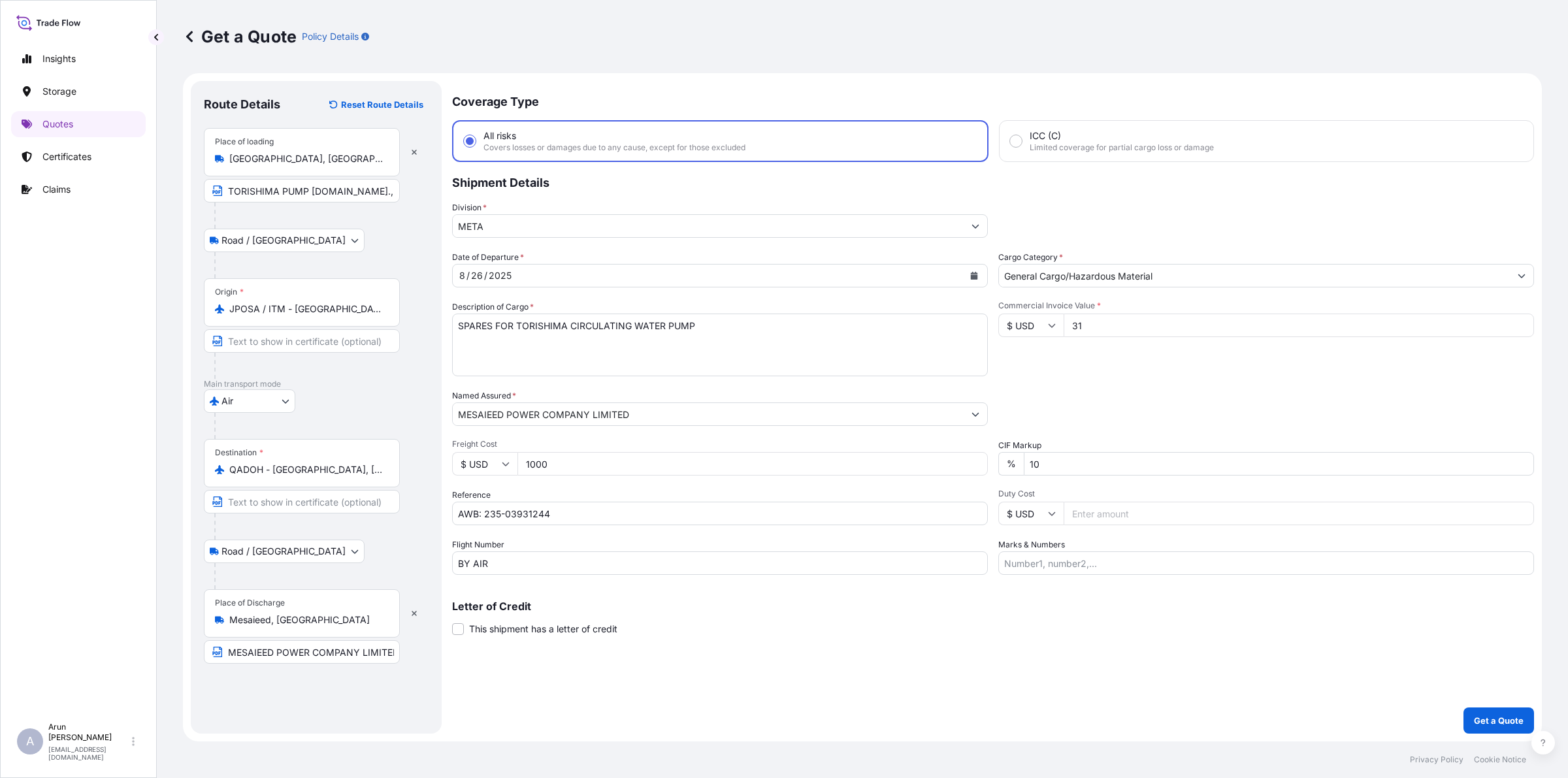
type input "3"
type input "61300"
click at [1096, 556] on input "Marks & Numbers" at bounding box center [1266, 563] width 536 height 23
click at [1078, 560] on input "INVOICE NO: 502 DATE: [DATE]" at bounding box center [1266, 563] width 536 height 23
click at [1156, 560] on input "INVOICE NO: CIPL-00244 DATE: [DATE]" at bounding box center [1266, 563] width 536 height 23
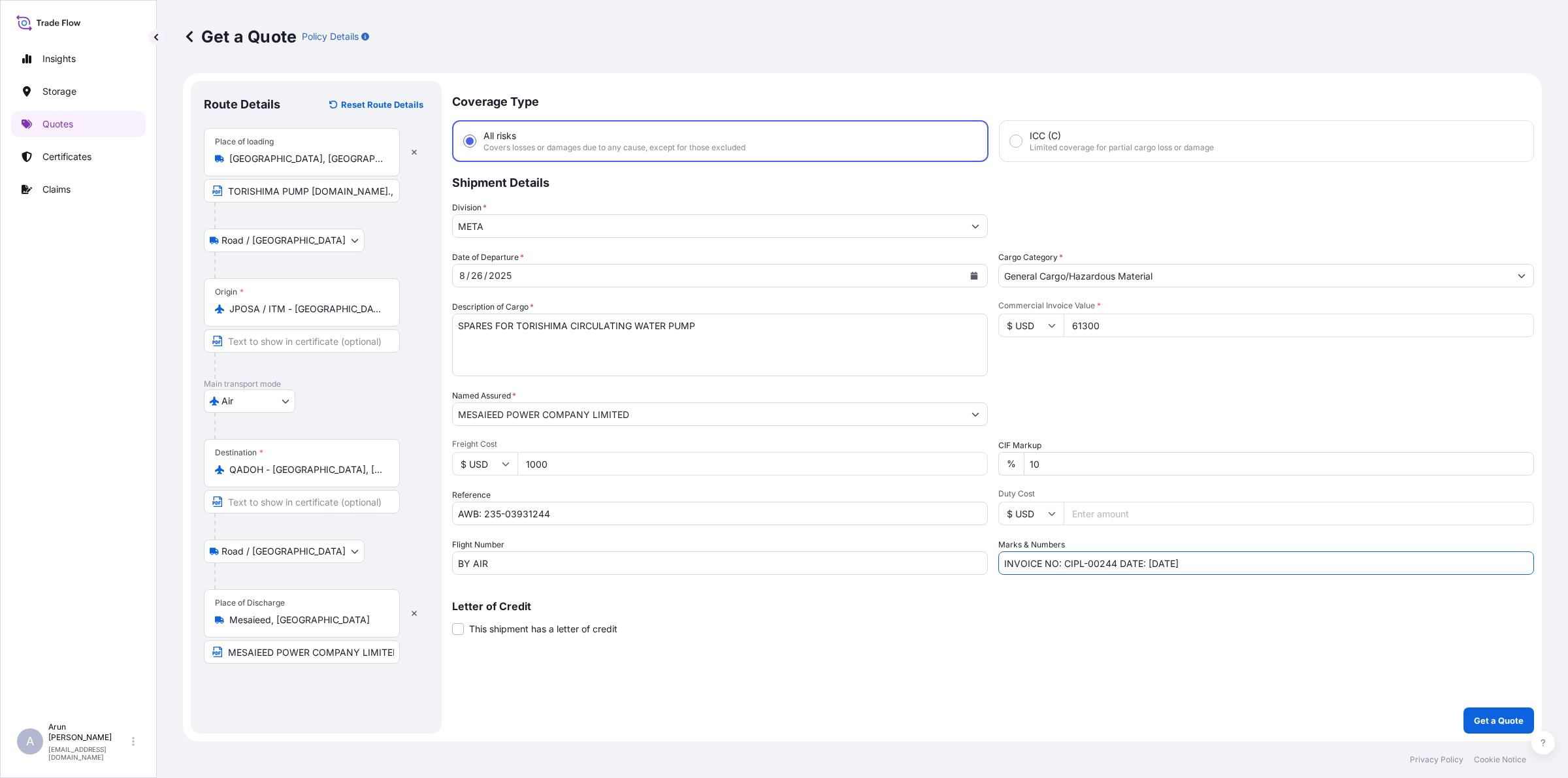
click at [1257, 562] on input "INVOICE NO: CIPL-00244 DATE: [DATE]" at bounding box center [1266, 563] width 536 height 23
type input "INVOICE NO: CIPL-00244 DATE: [DATE]"
click at [1495, 718] on p "Get a Quote" at bounding box center [1498, 720] width 49 height 13
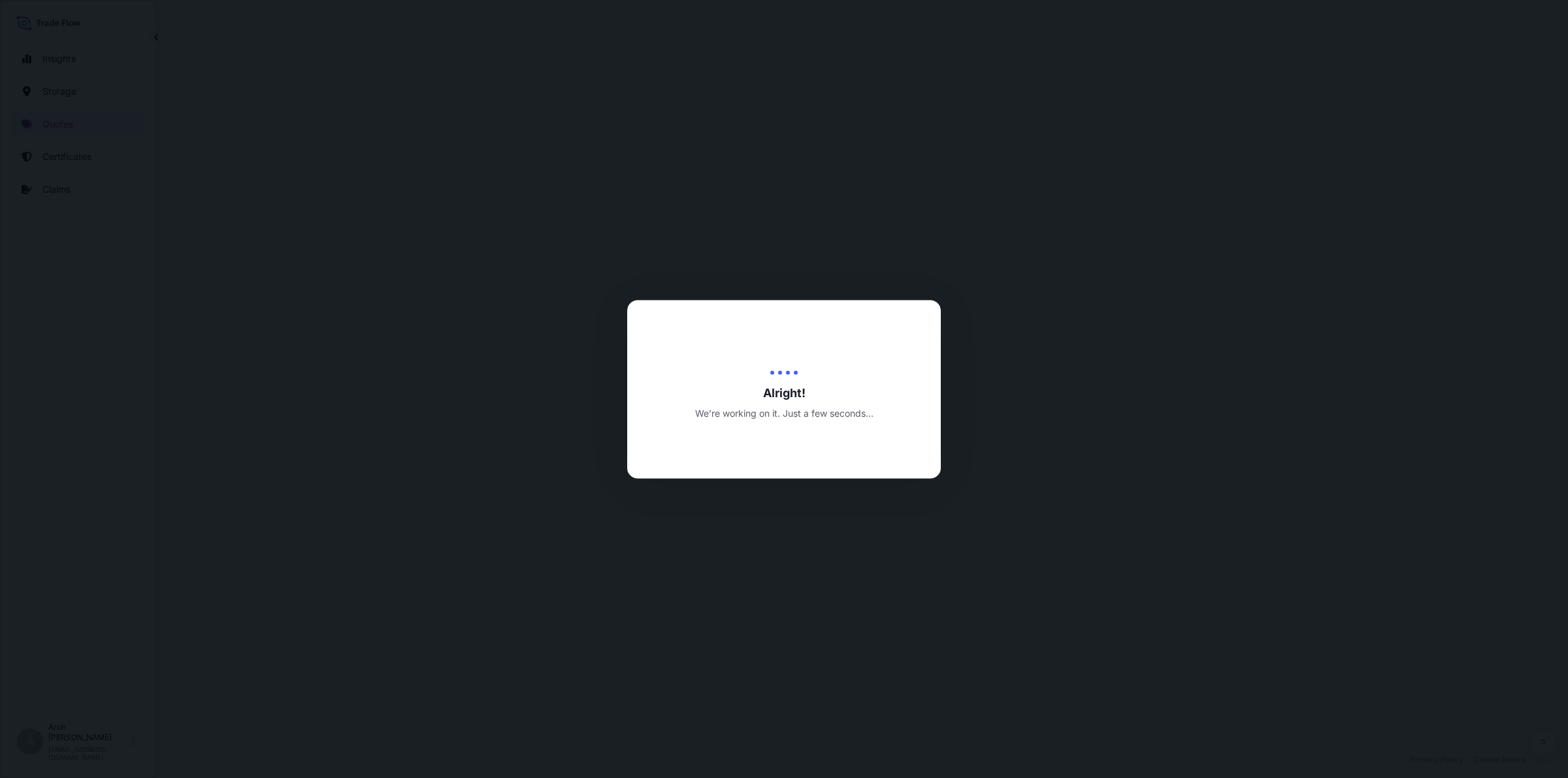
select select "Road / [GEOGRAPHIC_DATA]"
select select "Air"
select select "Road / [GEOGRAPHIC_DATA]"
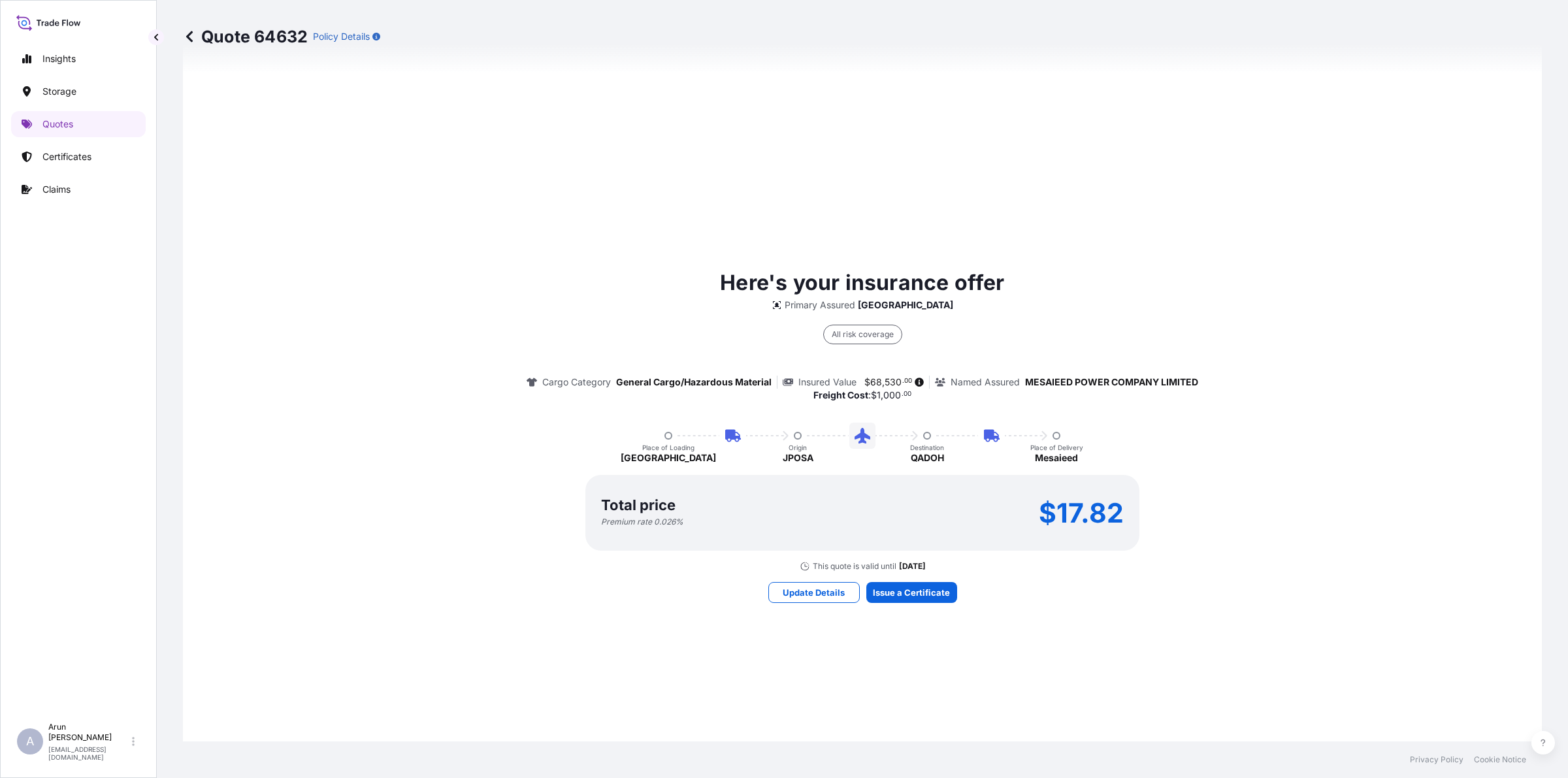
scroll to position [791, 0]
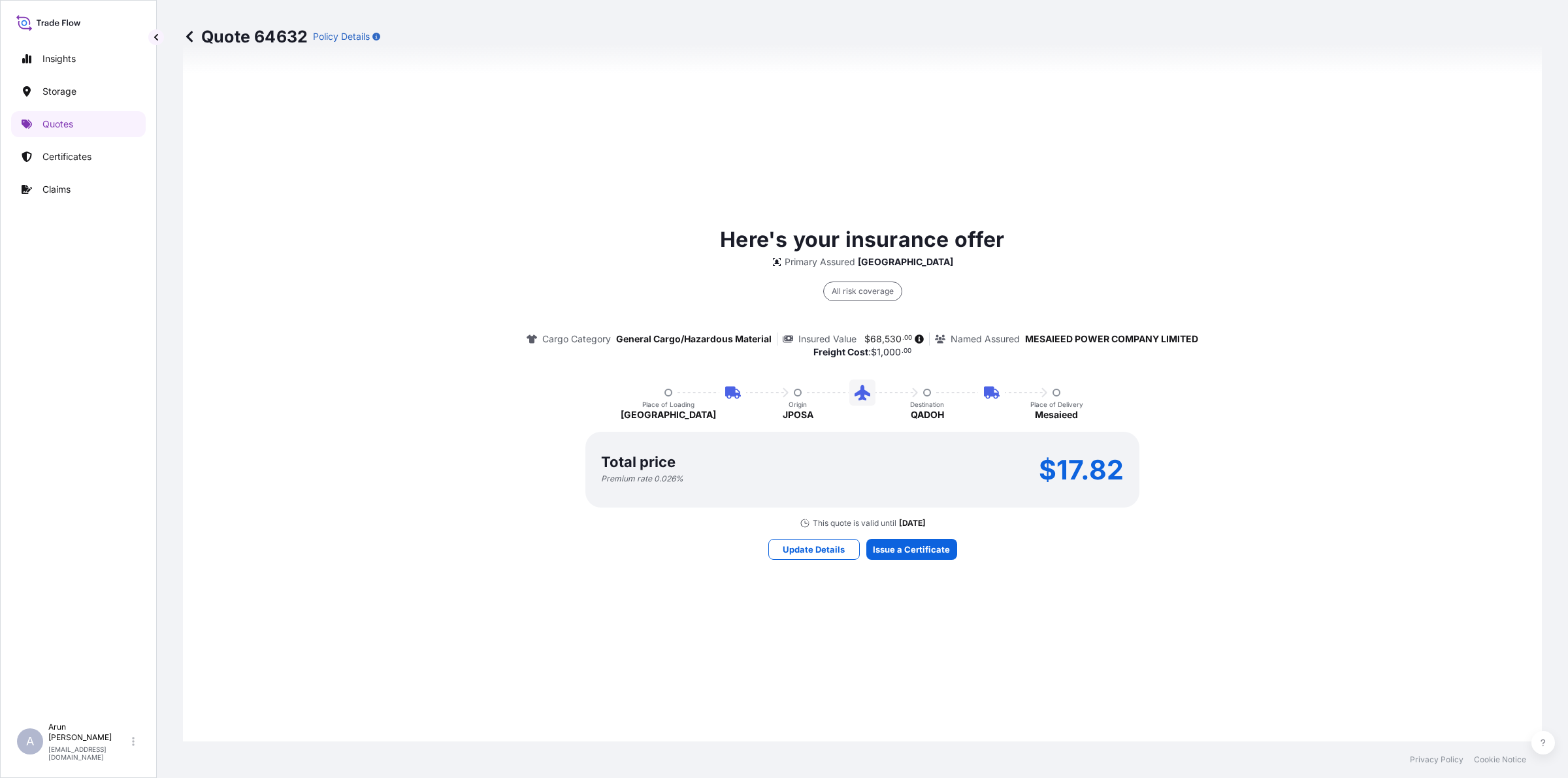
click at [1372, 85] on div "Here's your insurance offer Primary Assured [GEOGRAPHIC_DATA] All risk coverage…" at bounding box center [862, 391] width 1322 height 943
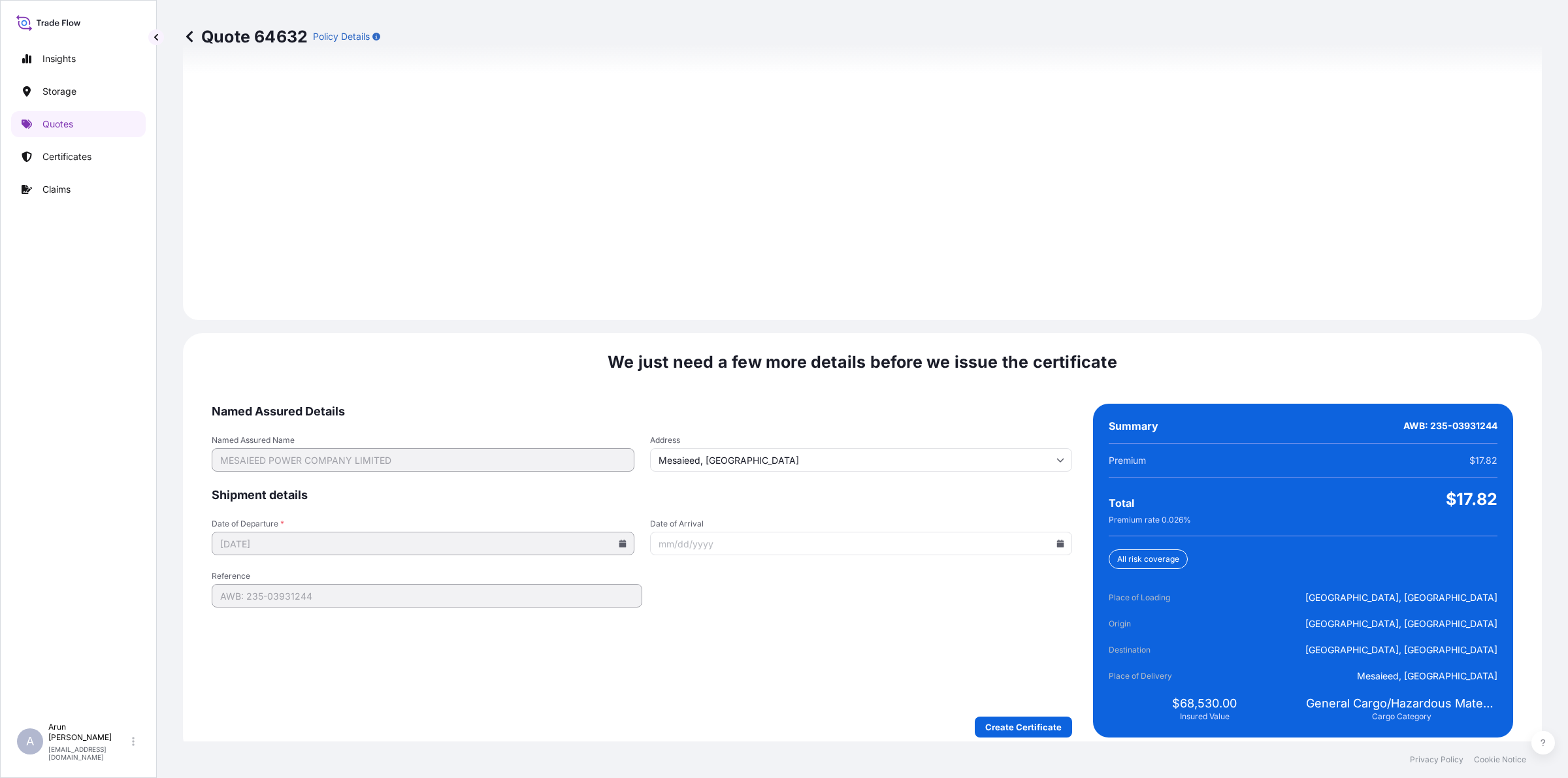
scroll to position [1804, 0]
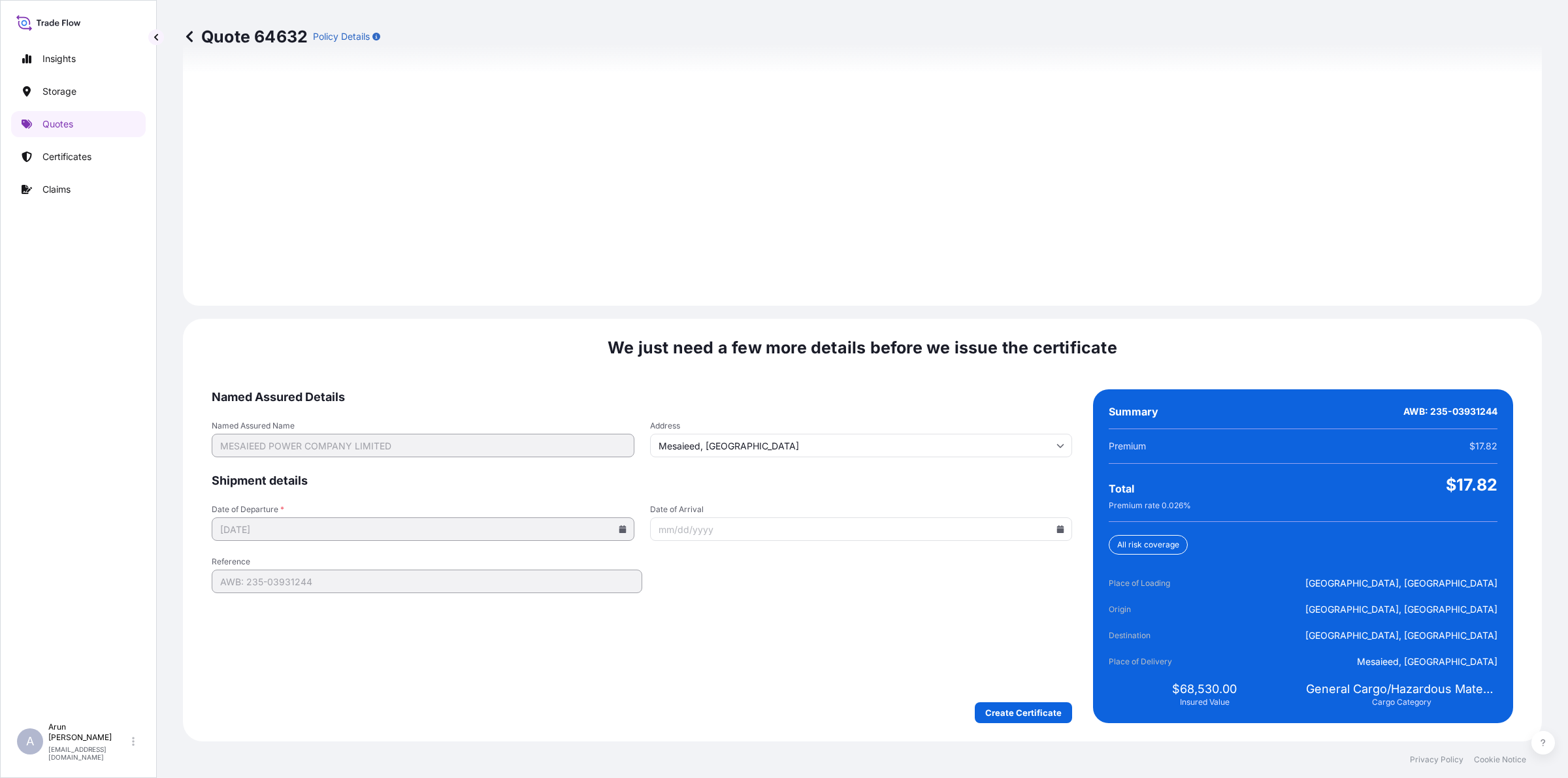
click at [1057, 528] on icon at bounding box center [1060, 529] width 7 height 8
click at [853, 710] on button "28" at bounding box center [842, 700] width 21 height 21
type input "[DATE]"
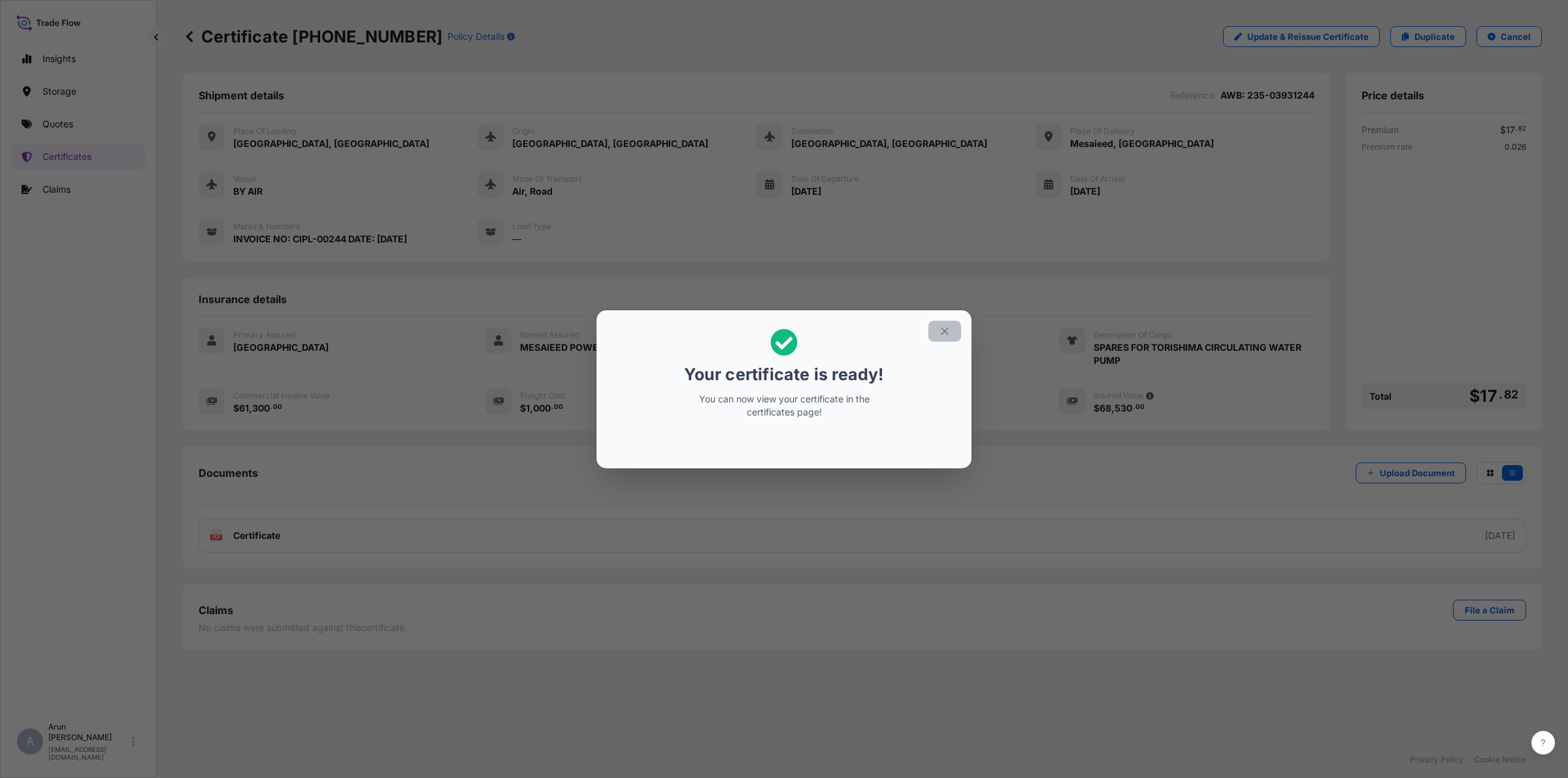
click at [947, 327] on icon "button" at bounding box center [945, 331] width 12 height 12
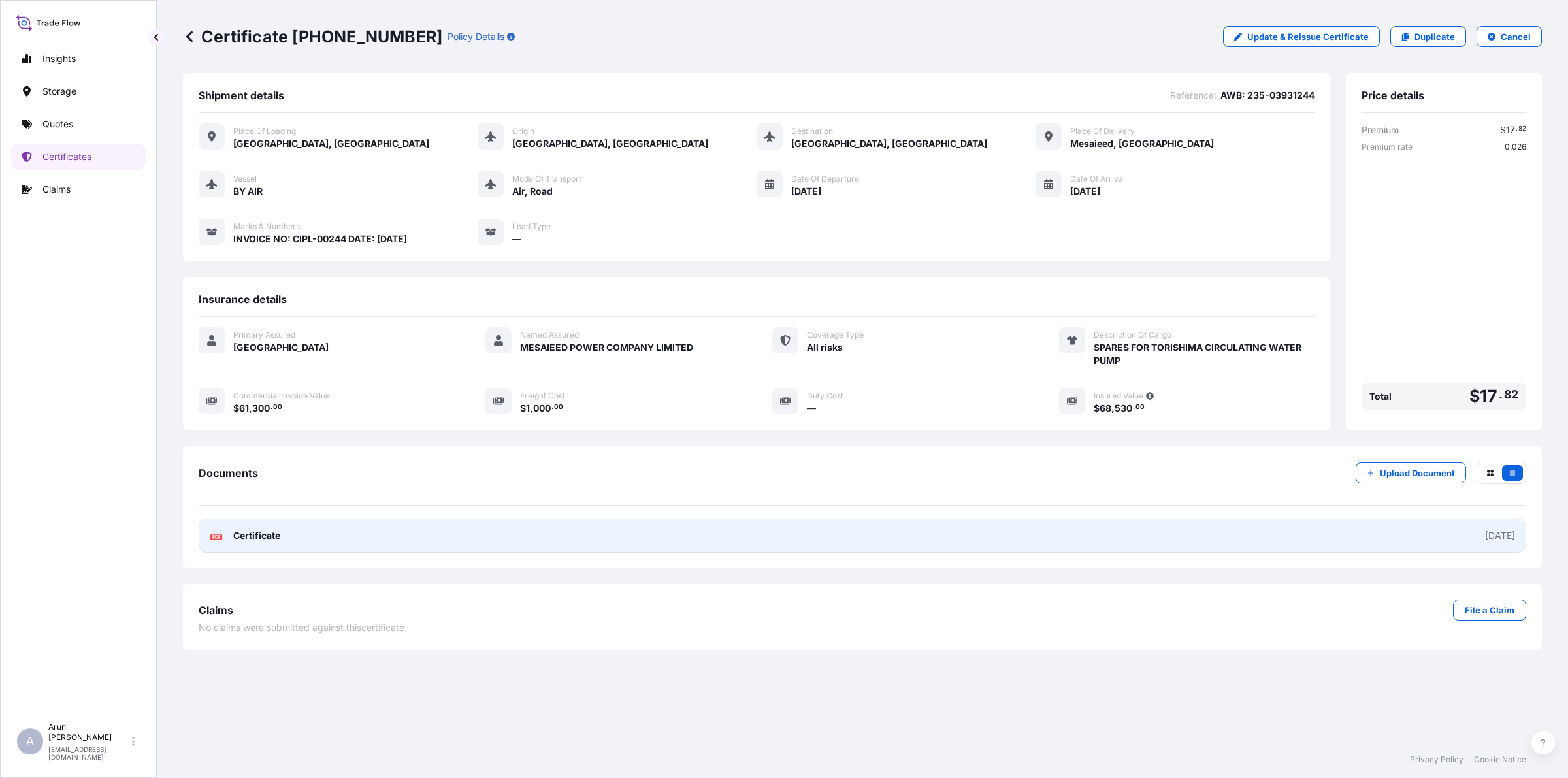
click at [343, 531] on link "PDF Certificate [DATE]" at bounding box center [862, 535] width 1328 height 34
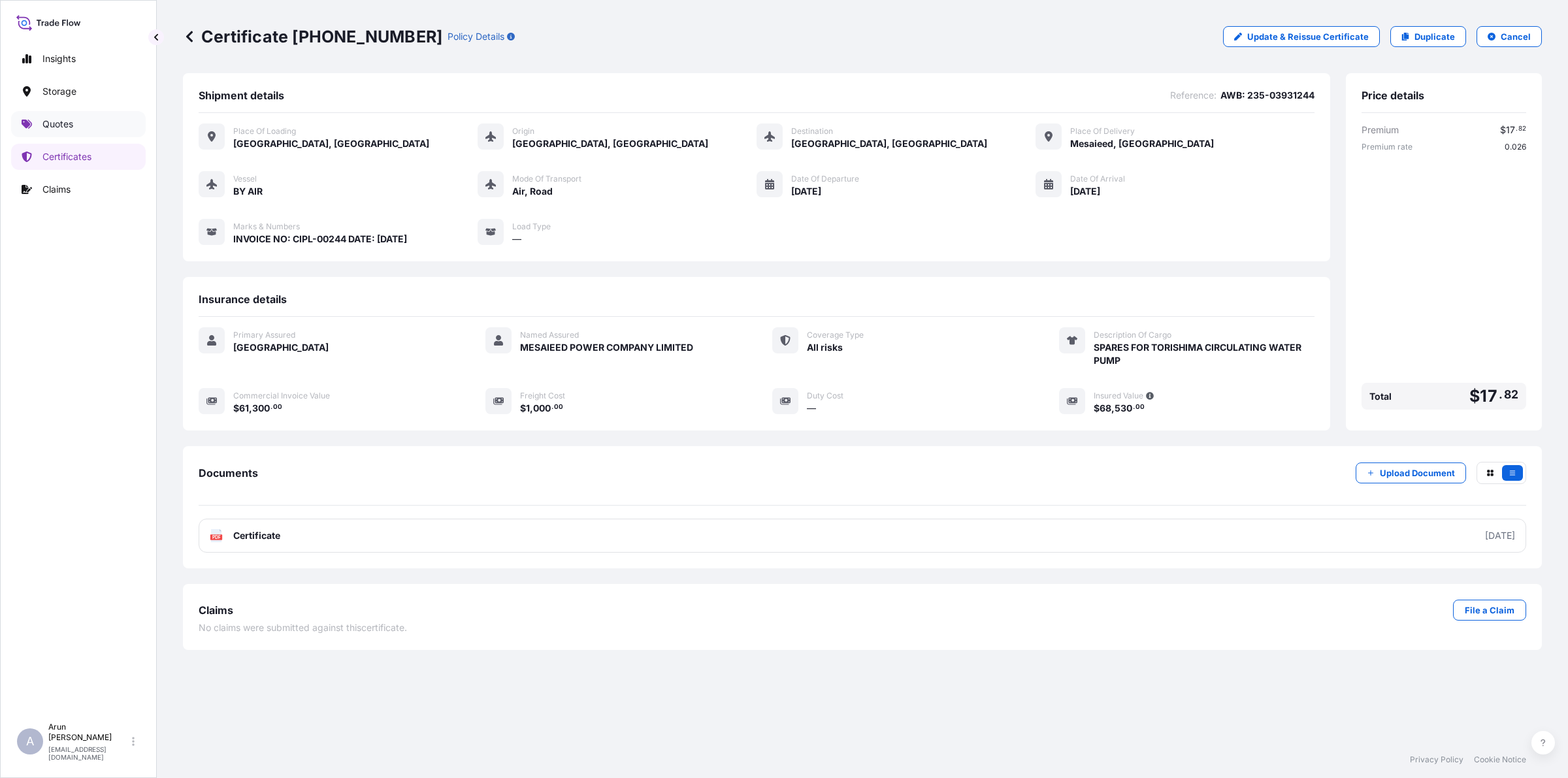
click at [67, 118] on p "Quotes" at bounding box center [58, 123] width 31 height 13
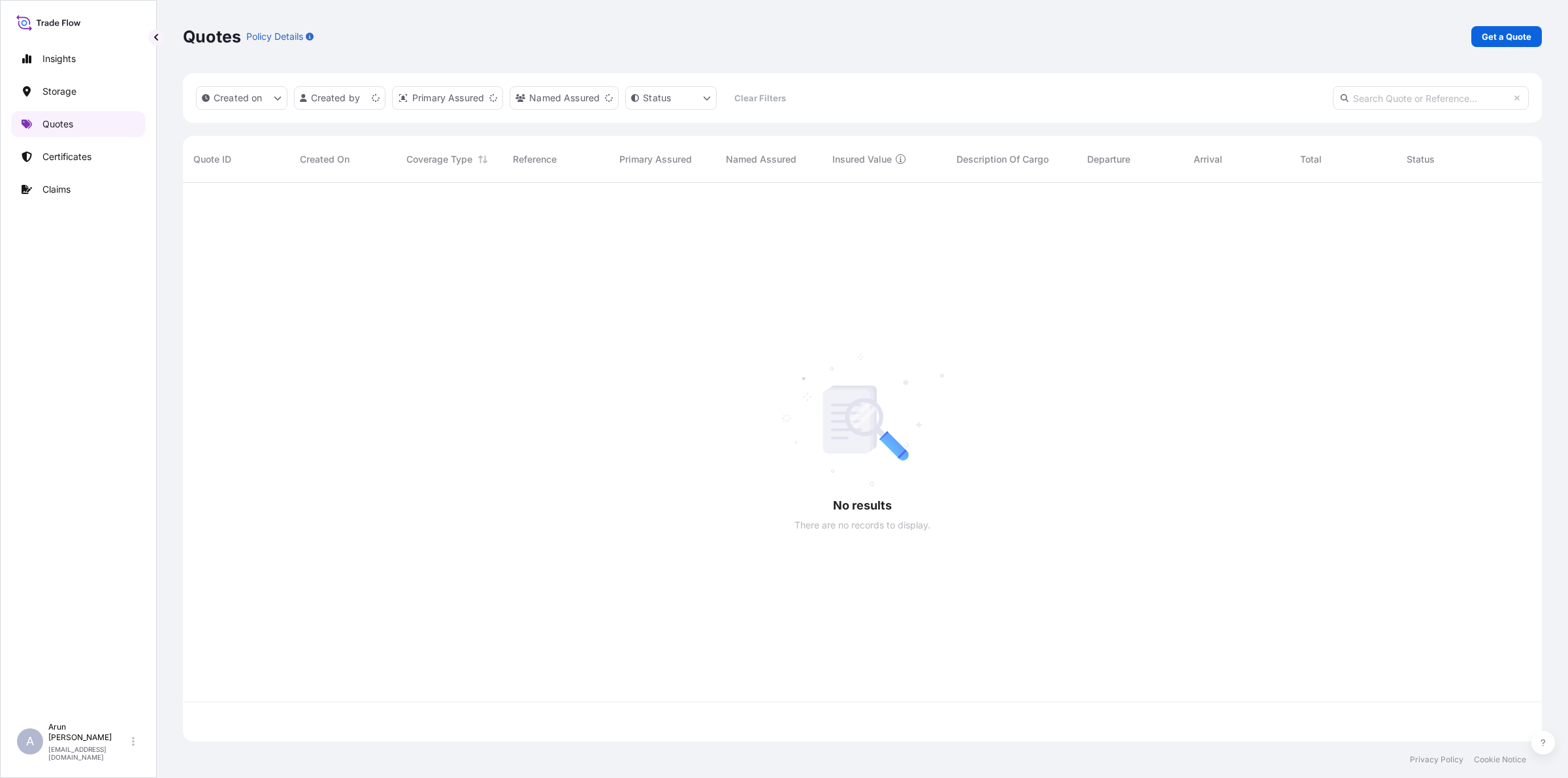
scroll to position [553, 1346]
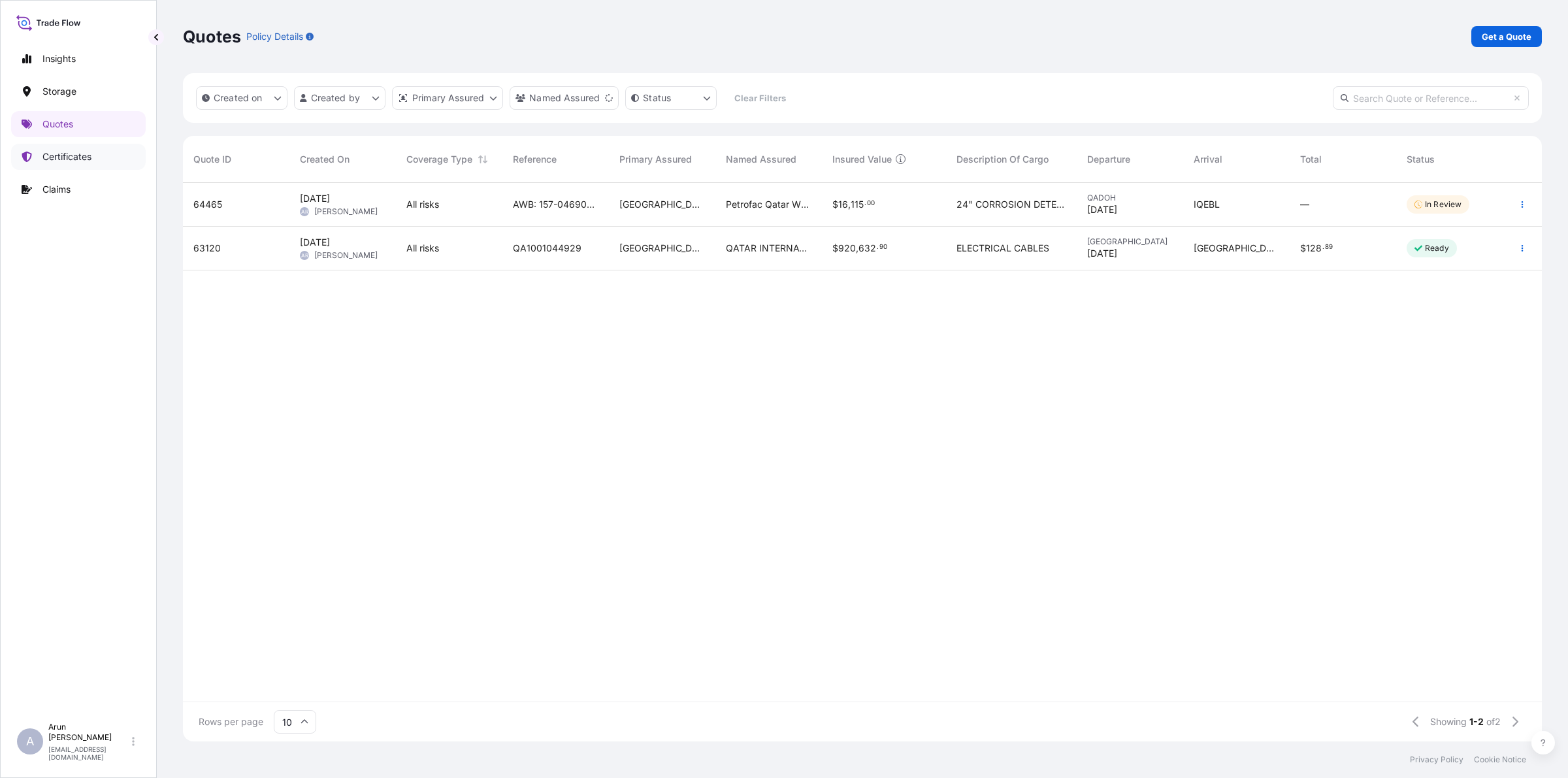
click at [60, 164] on link "Certificates" at bounding box center [78, 156] width 135 height 26
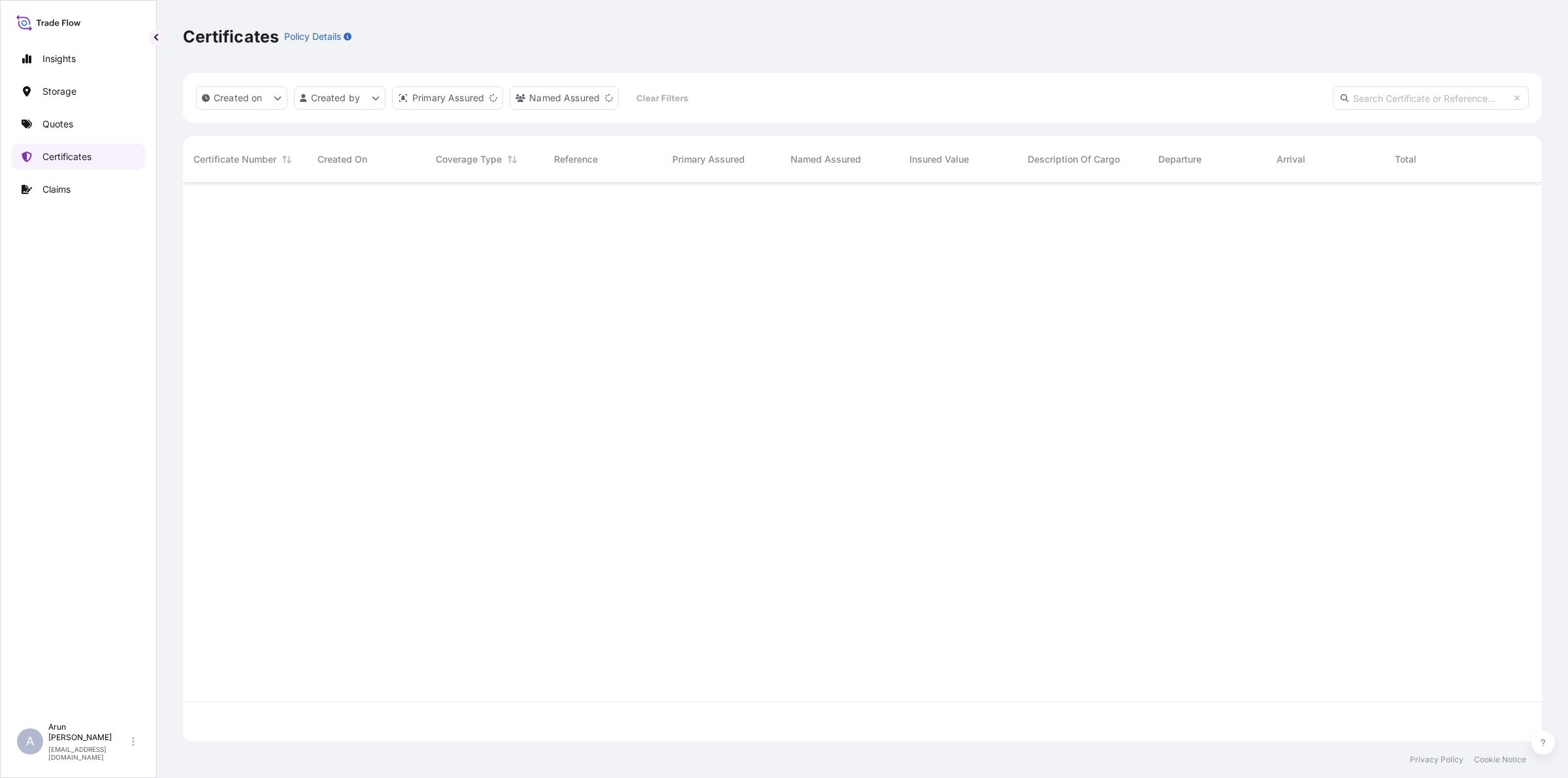
scroll to position [553, 1346]
click at [67, 121] on p "Quotes" at bounding box center [58, 123] width 31 height 13
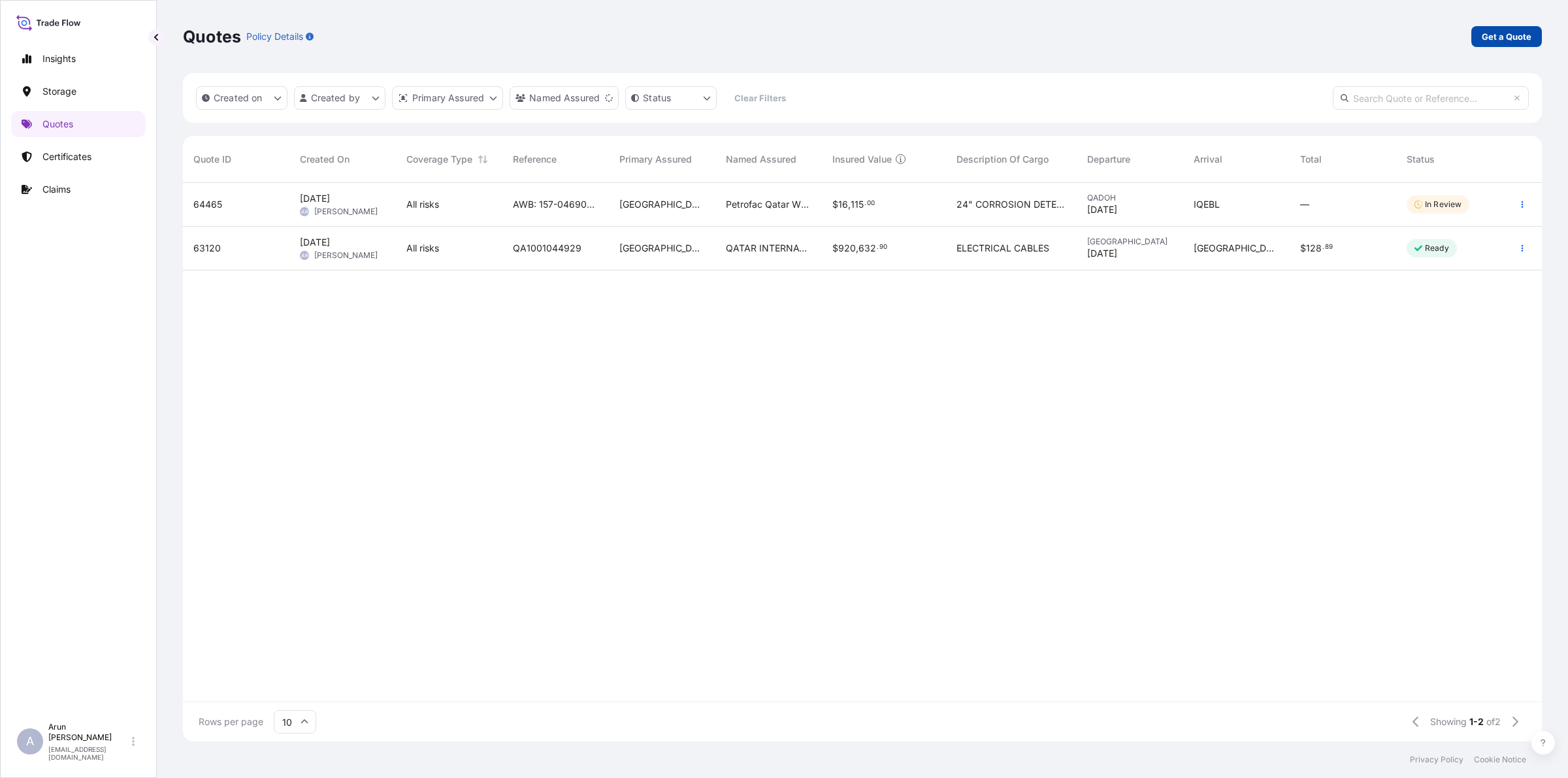
click at [1497, 37] on p "Get a Quote" at bounding box center [1506, 36] width 49 height 13
select select "Water"
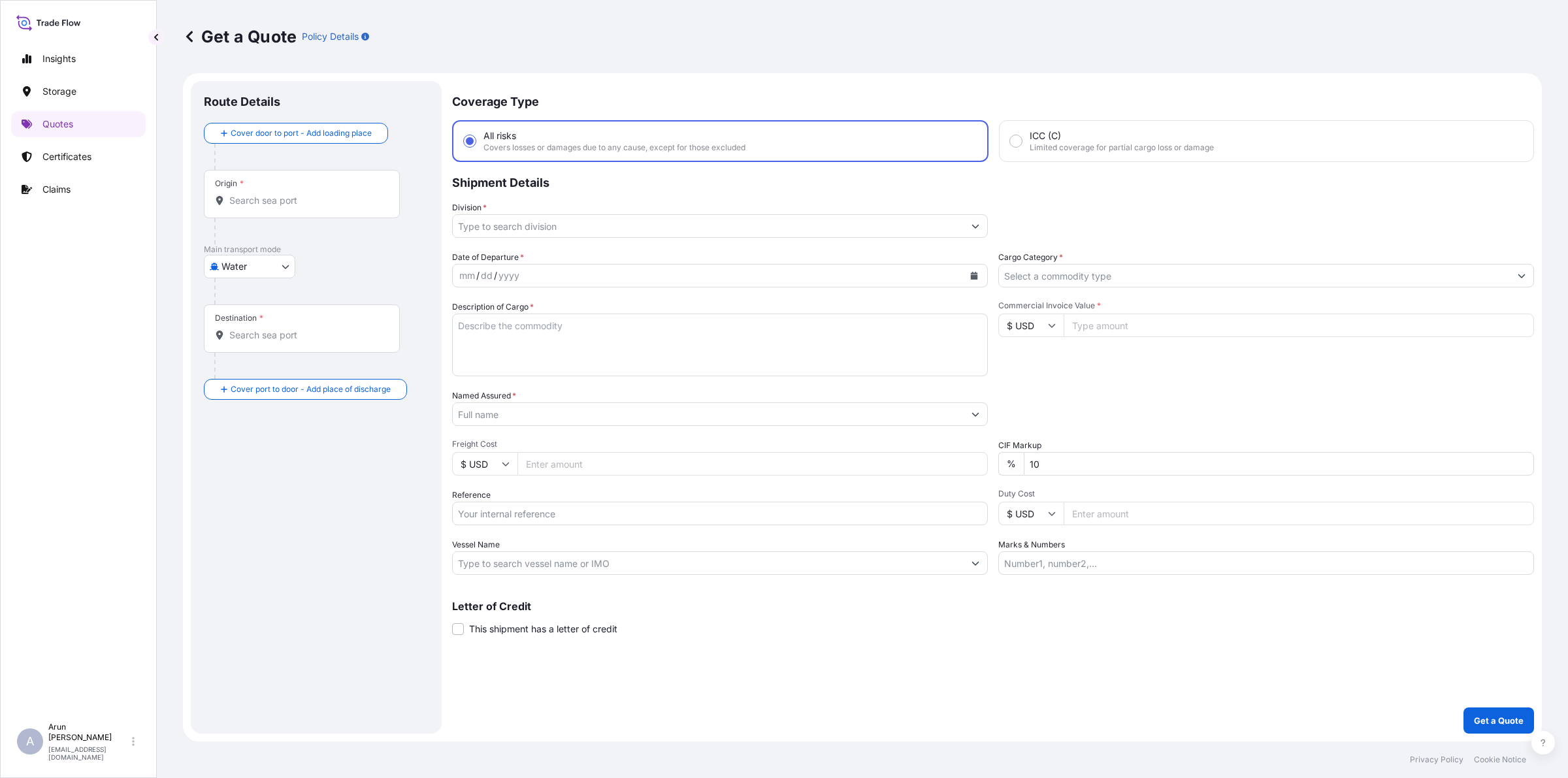
click at [279, 265] on body "Insights Storage Quotes Certificates Claims A [PERSON_NAME] [PERSON_NAME][EMAIL…" at bounding box center [784, 389] width 1568 height 778
click at [245, 350] on span "Inland" at bounding box center [241, 347] width 26 height 13
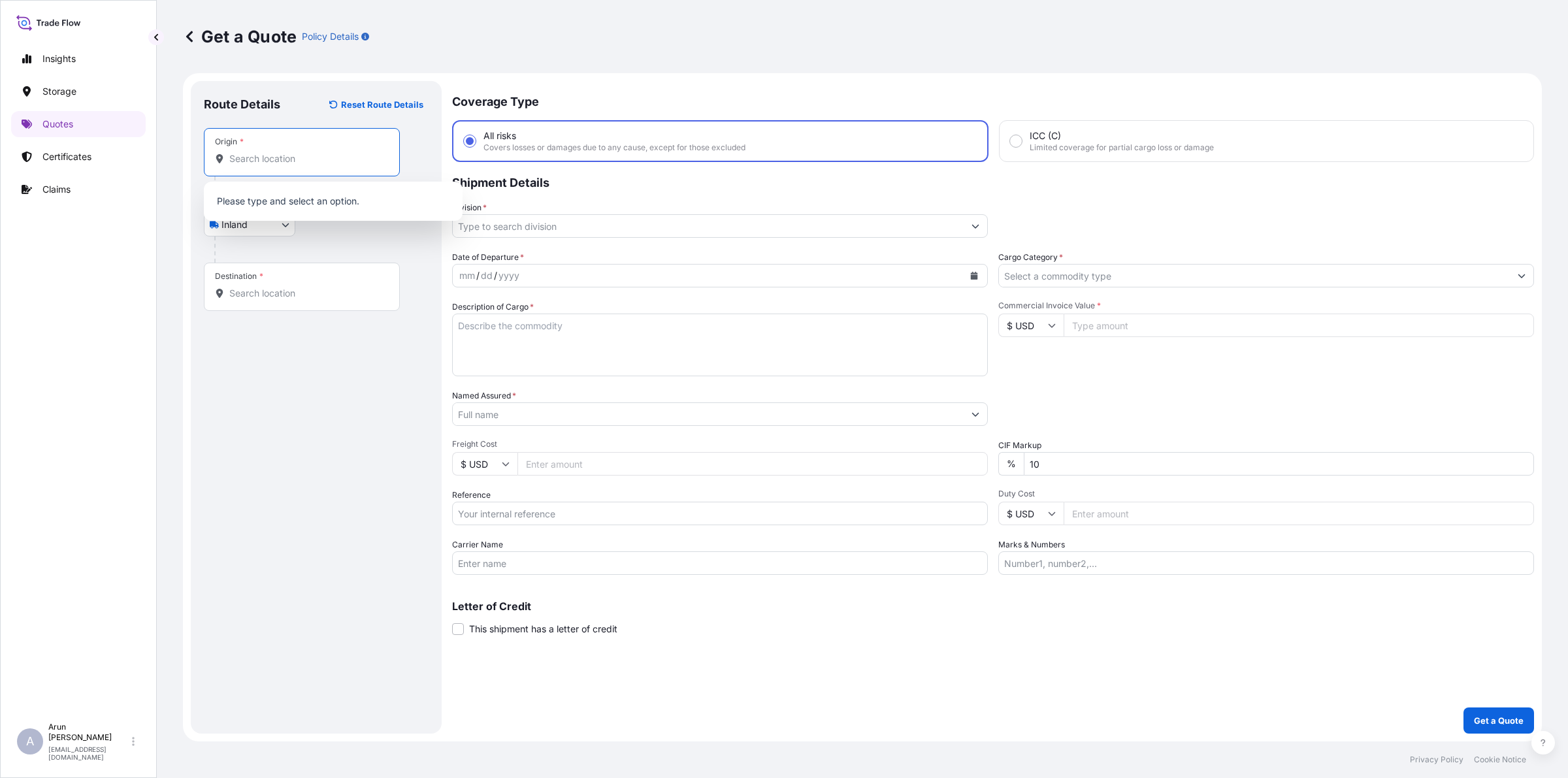
click at [242, 163] on input "Origin *" at bounding box center [306, 158] width 154 height 13
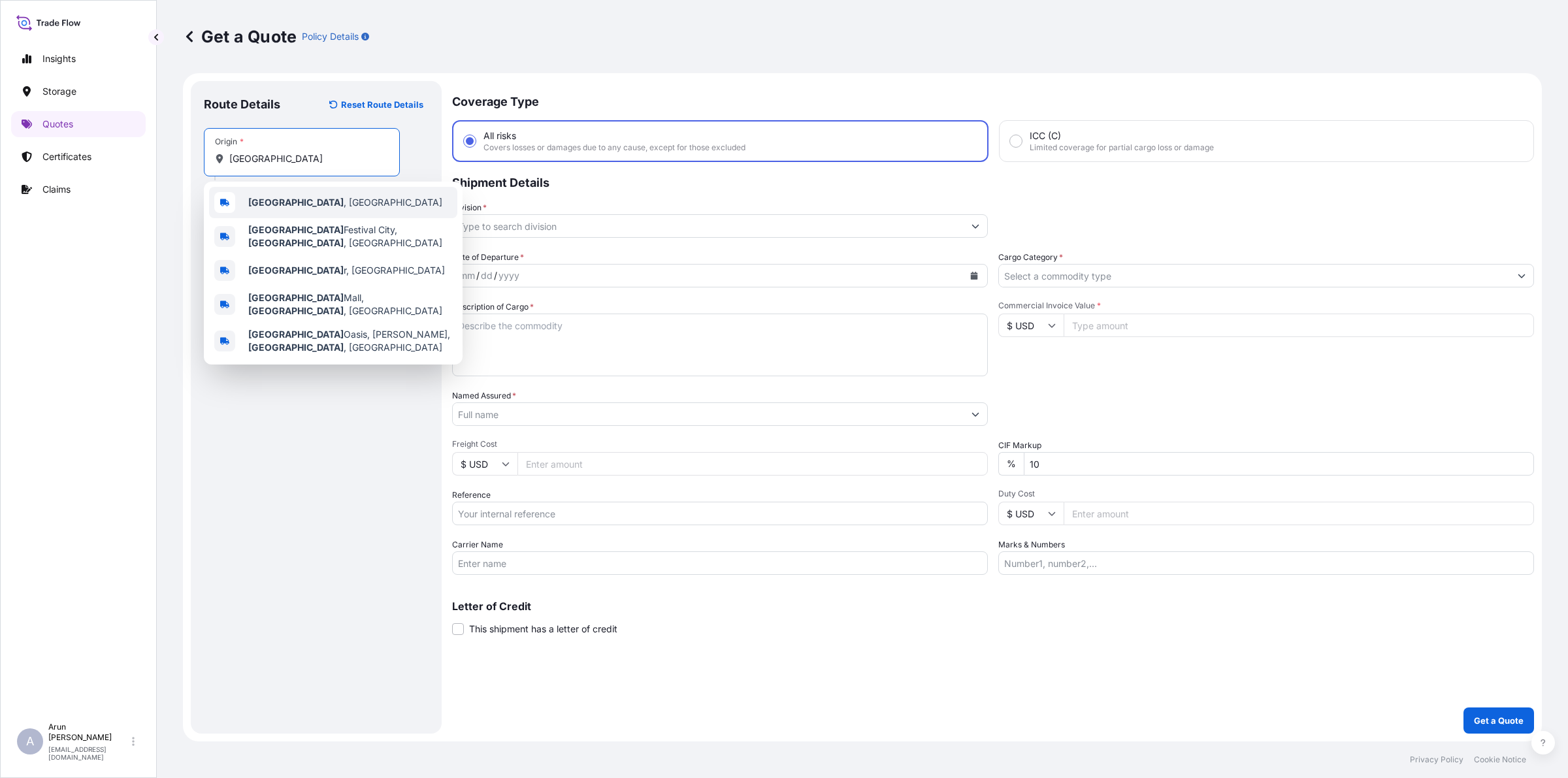
click at [267, 202] on b "[GEOGRAPHIC_DATA]" at bounding box center [296, 202] width 95 height 11
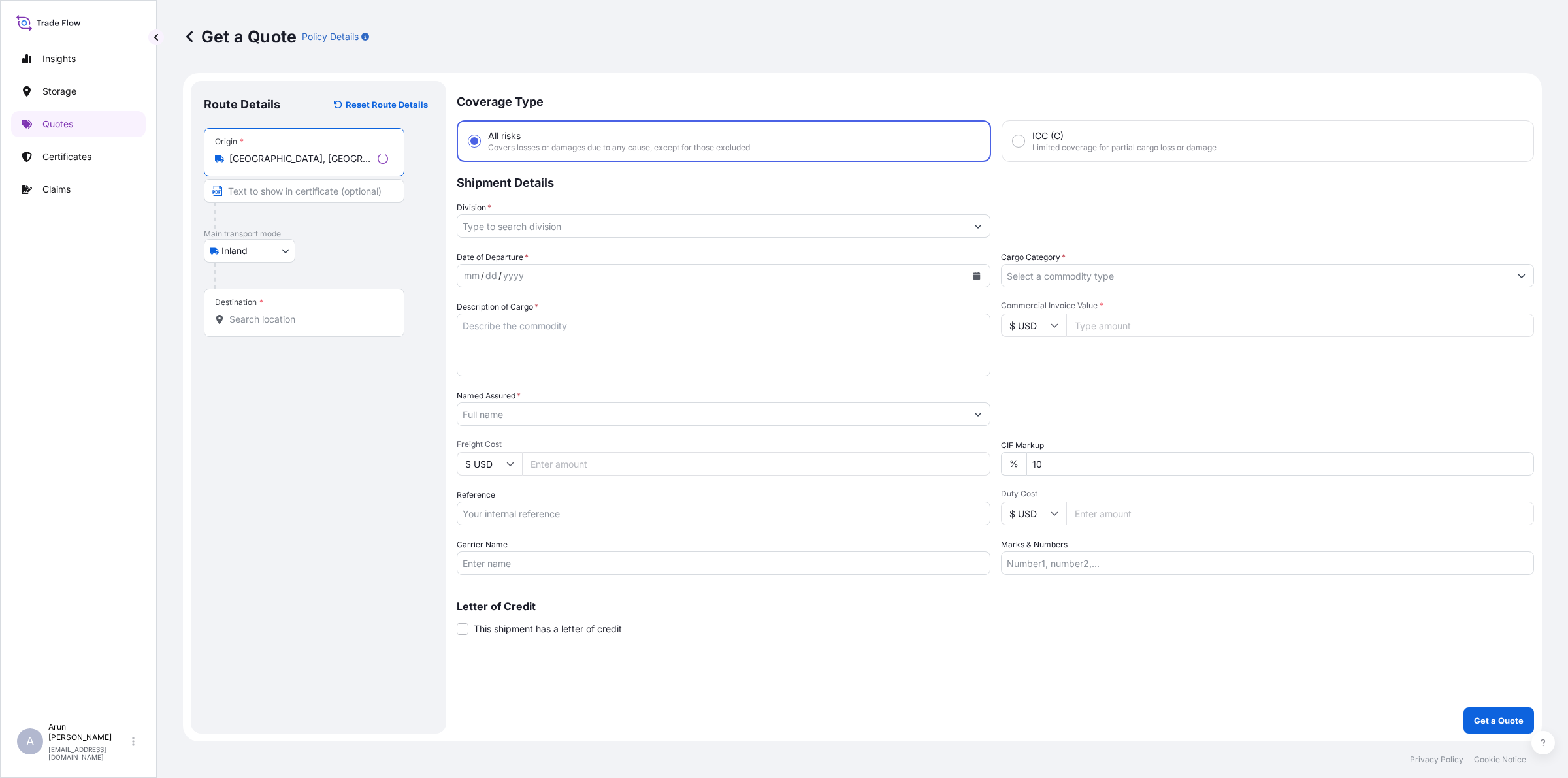
type input "[GEOGRAPHIC_DATA], [GEOGRAPHIC_DATA]"
click at [268, 188] on input "Text to appear on certificate" at bounding box center [303, 191] width 201 height 23
click at [363, 193] on input "QATAR ALUMINIUM LIMITED COMPANY,MESAIEED, [GEOGRAPHIC_DATA], [GEOGRAPHIC_DATA]." at bounding box center [301, 191] width 196 height 23
click at [327, 195] on input "QATAR ALUMINIUM LIMITED COMPANY(Q.S.C),[GEOGRAPHIC_DATA], [GEOGRAPHIC_DATA], [G…" at bounding box center [301, 191] width 196 height 23
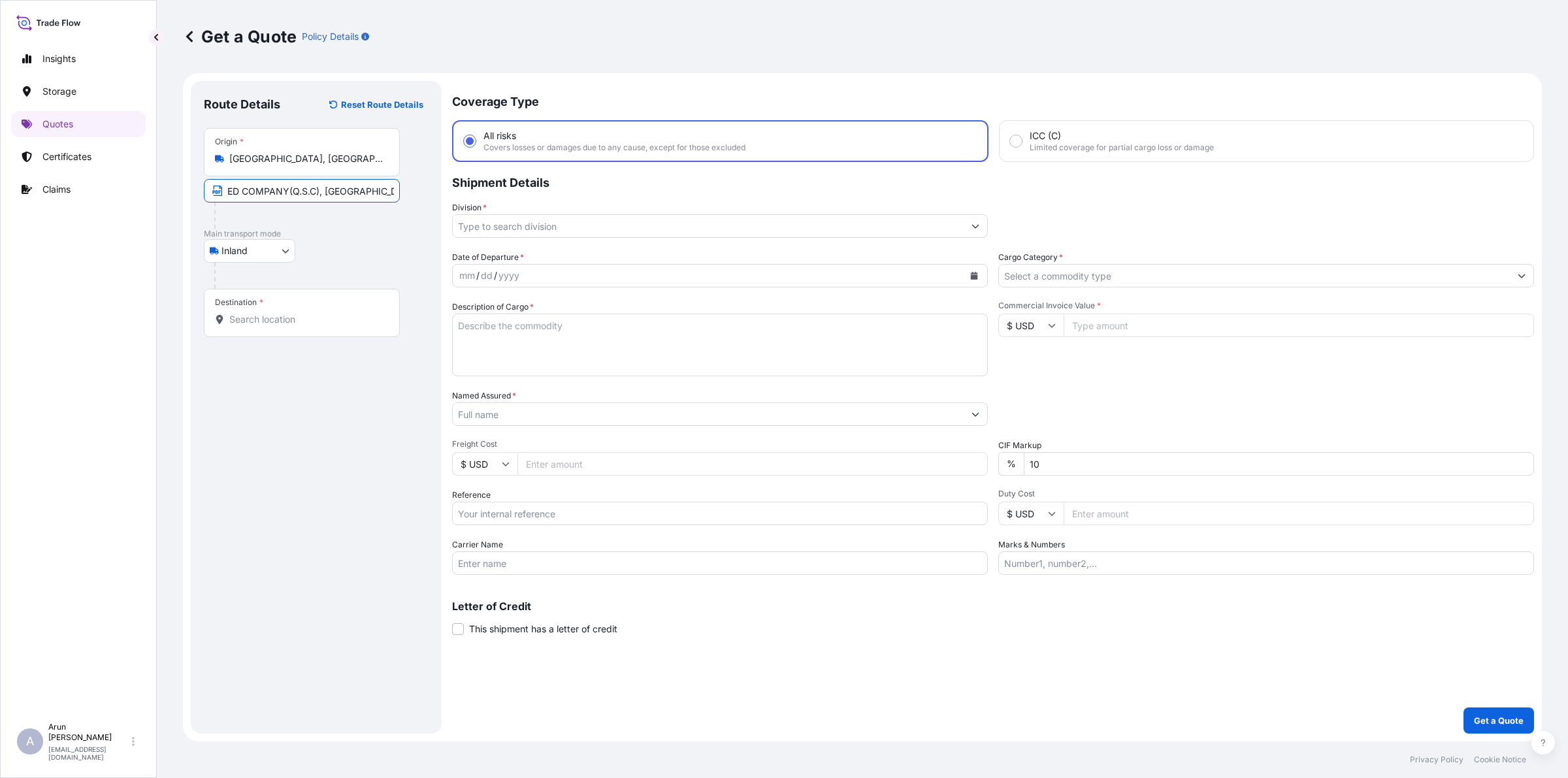
scroll to position [0, 108]
type input "QATAR ALUMINIUM LIMITED COMPANY(Q.S.C), [GEOGRAPHIC_DATA], [GEOGRAPHIC_DATA]."
click at [354, 301] on div "Destination *" at bounding box center [301, 313] width 196 height 48
click at [354, 313] on input "Destination *" at bounding box center [306, 319] width 154 height 13
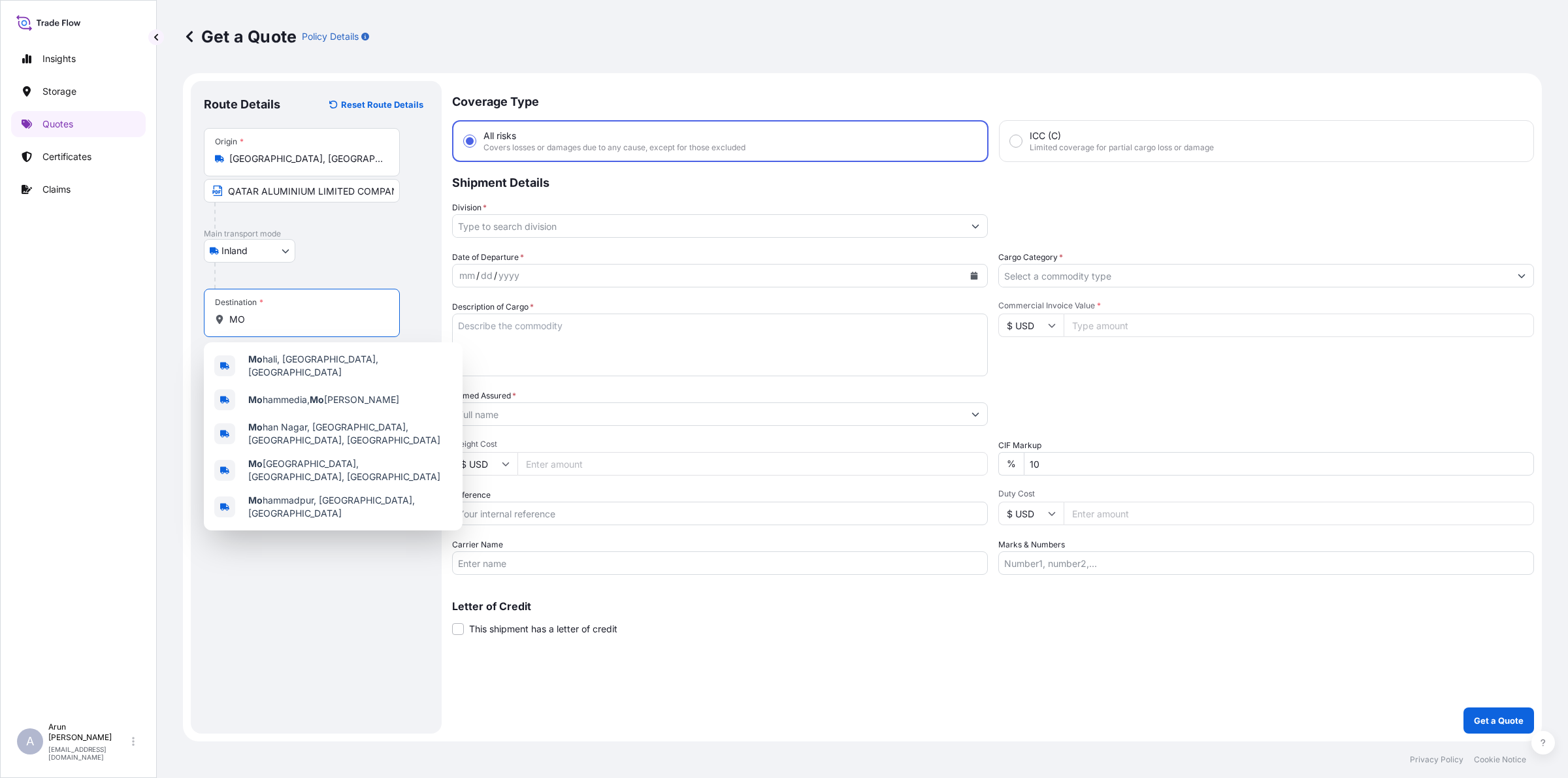
type input "M"
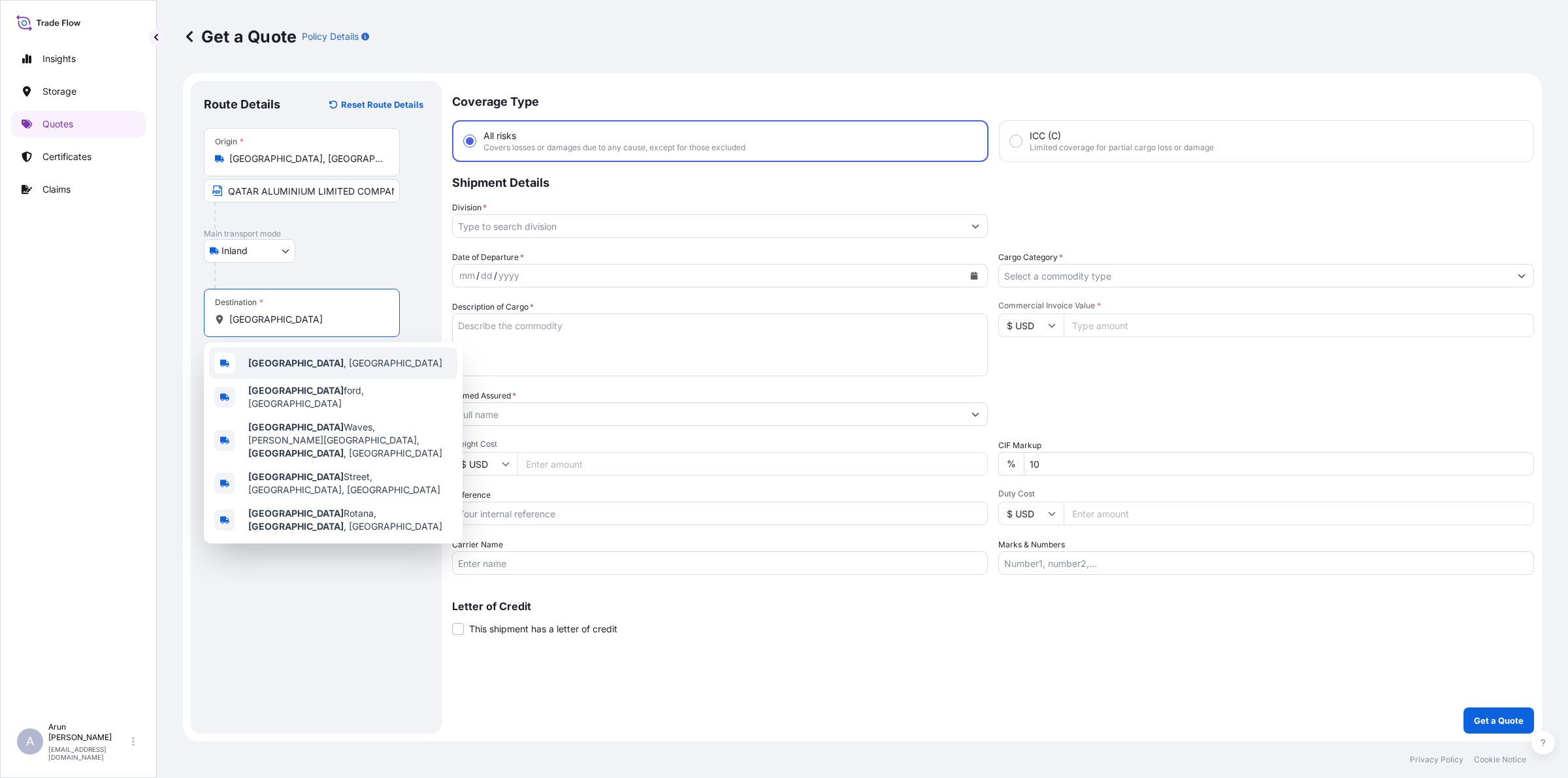
click at [305, 352] on div "[GEOGRAPHIC_DATA] , [GEOGRAPHIC_DATA]" at bounding box center [333, 363] width 248 height 31
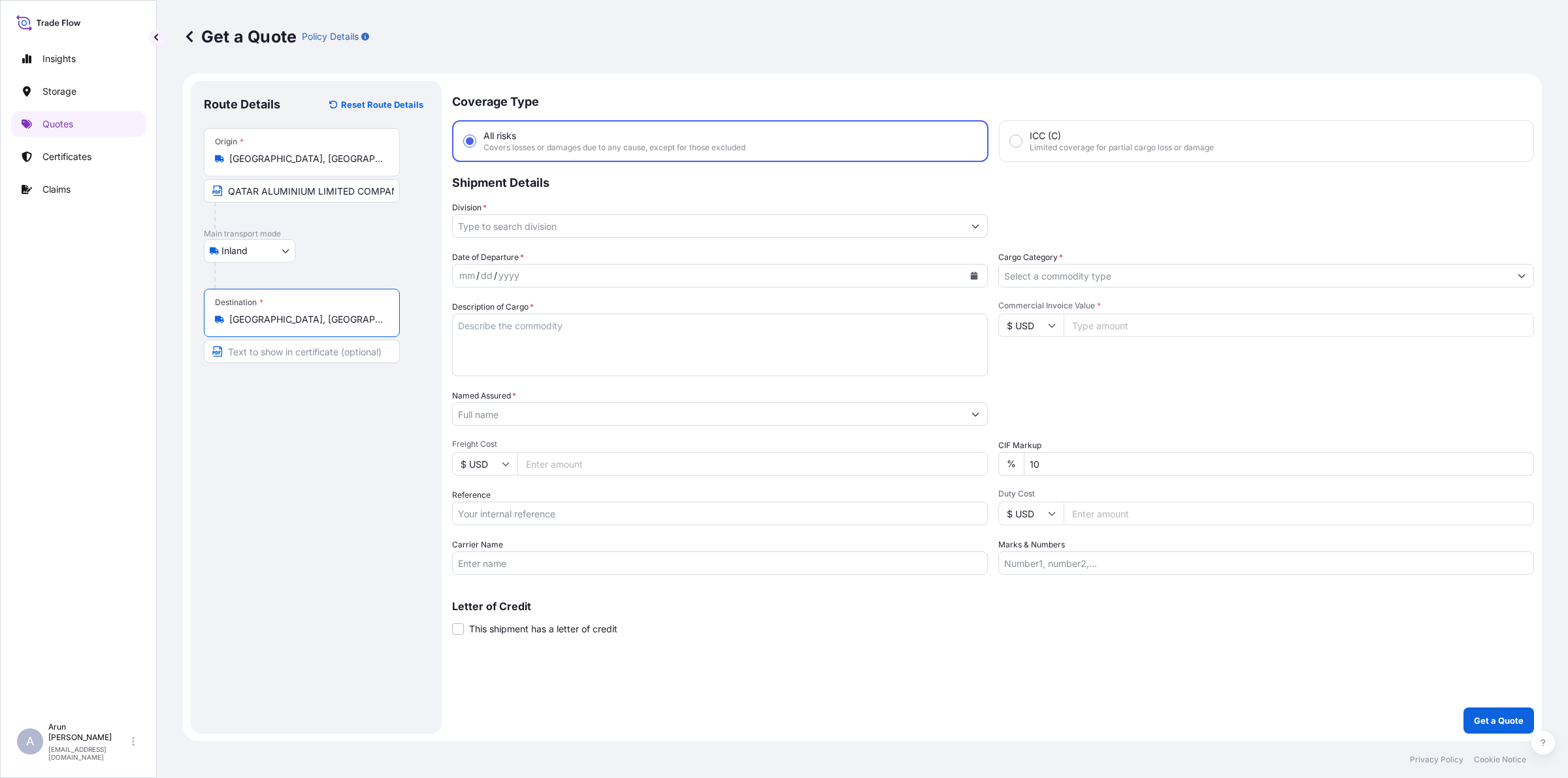
type input "[GEOGRAPHIC_DATA], [GEOGRAPHIC_DATA]"
click at [536, 231] on input "Division *" at bounding box center [707, 226] width 511 height 23
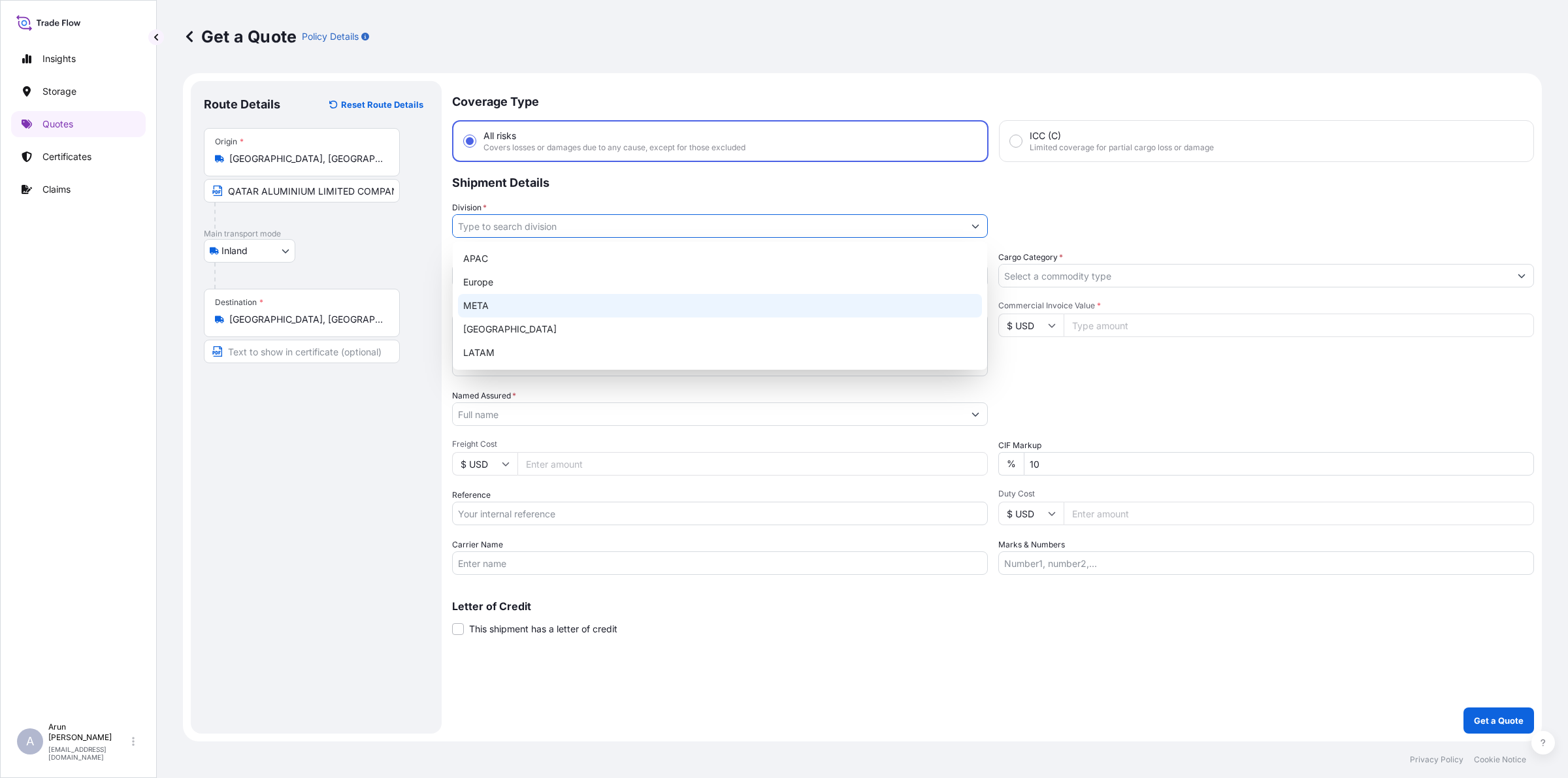
click at [507, 294] on div "META" at bounding box center [719, 305] width 524 height 23
type input "META"
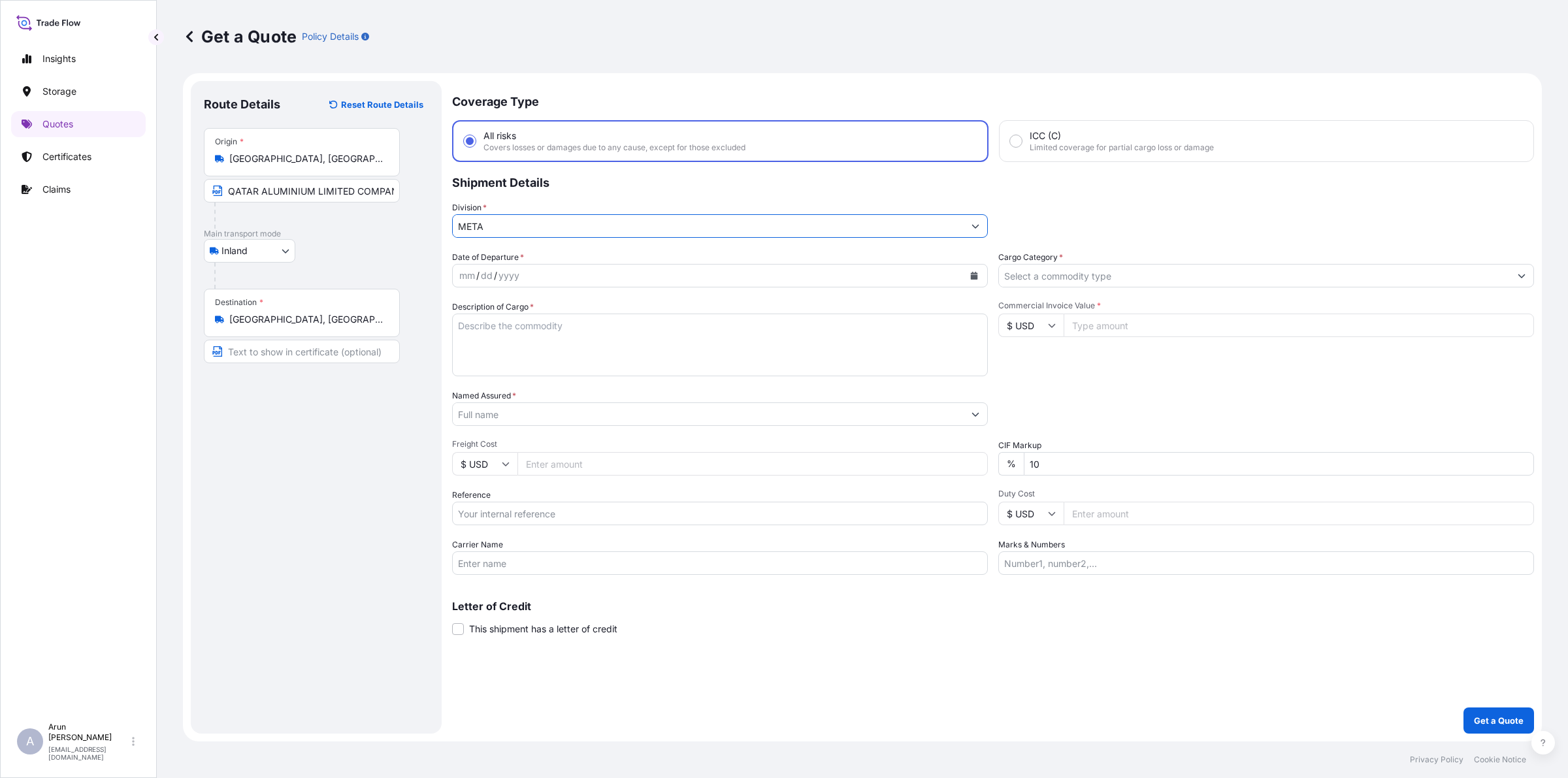
click at [1092, 271] on input "Cargo Category *" at bounding box center [1254, 275] width 511 height 23
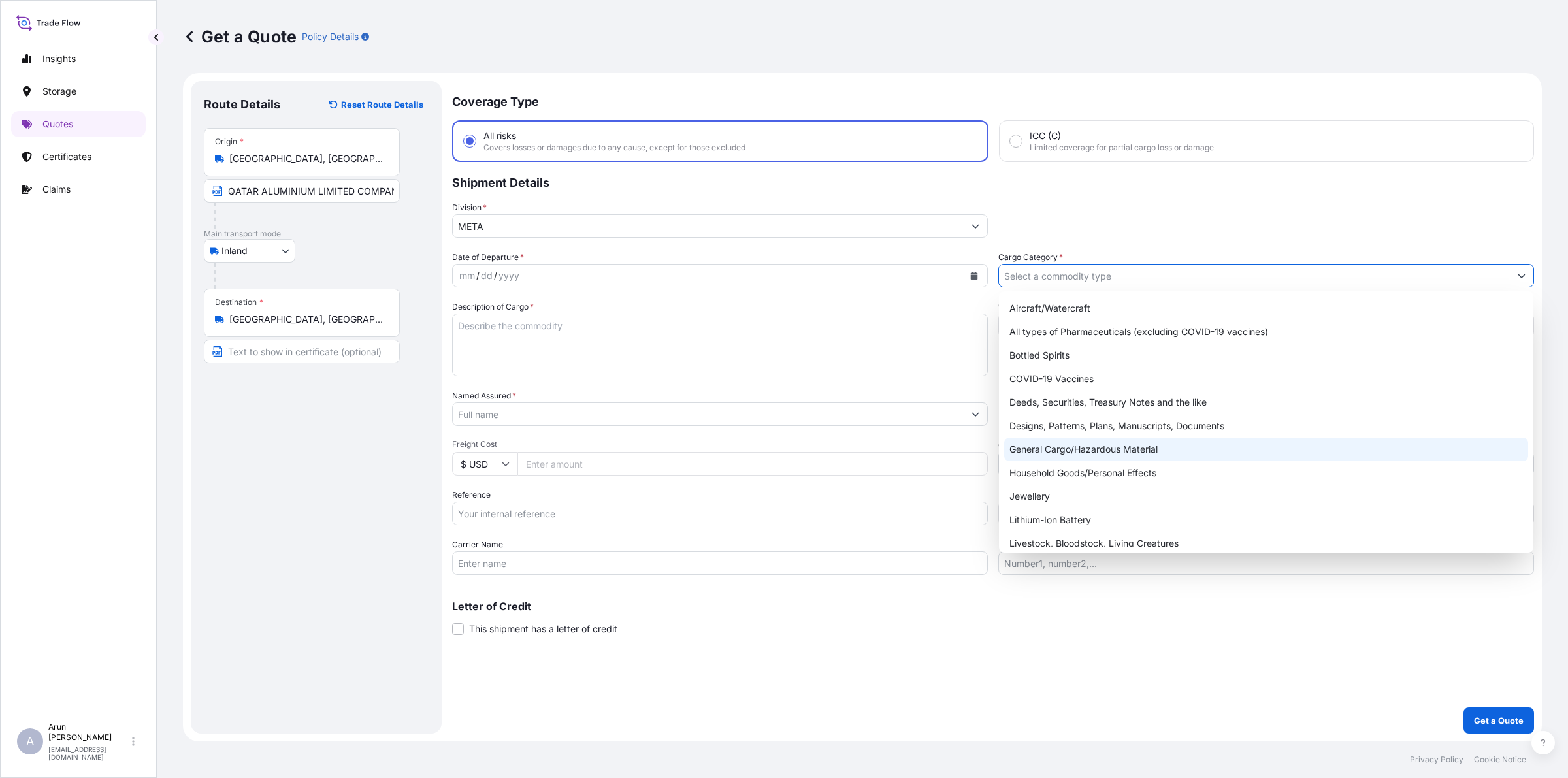
click at [1069, 446] on div "General Cargo/Hazardous Material" at bounding box center [1266, 450] width 524 height 23
type input "General Cargo/Hazardous Material"
click at [1060, 446] on div "General Cargo/Hazardous Material" at bounding box center [1266, 450] width 524 height 23
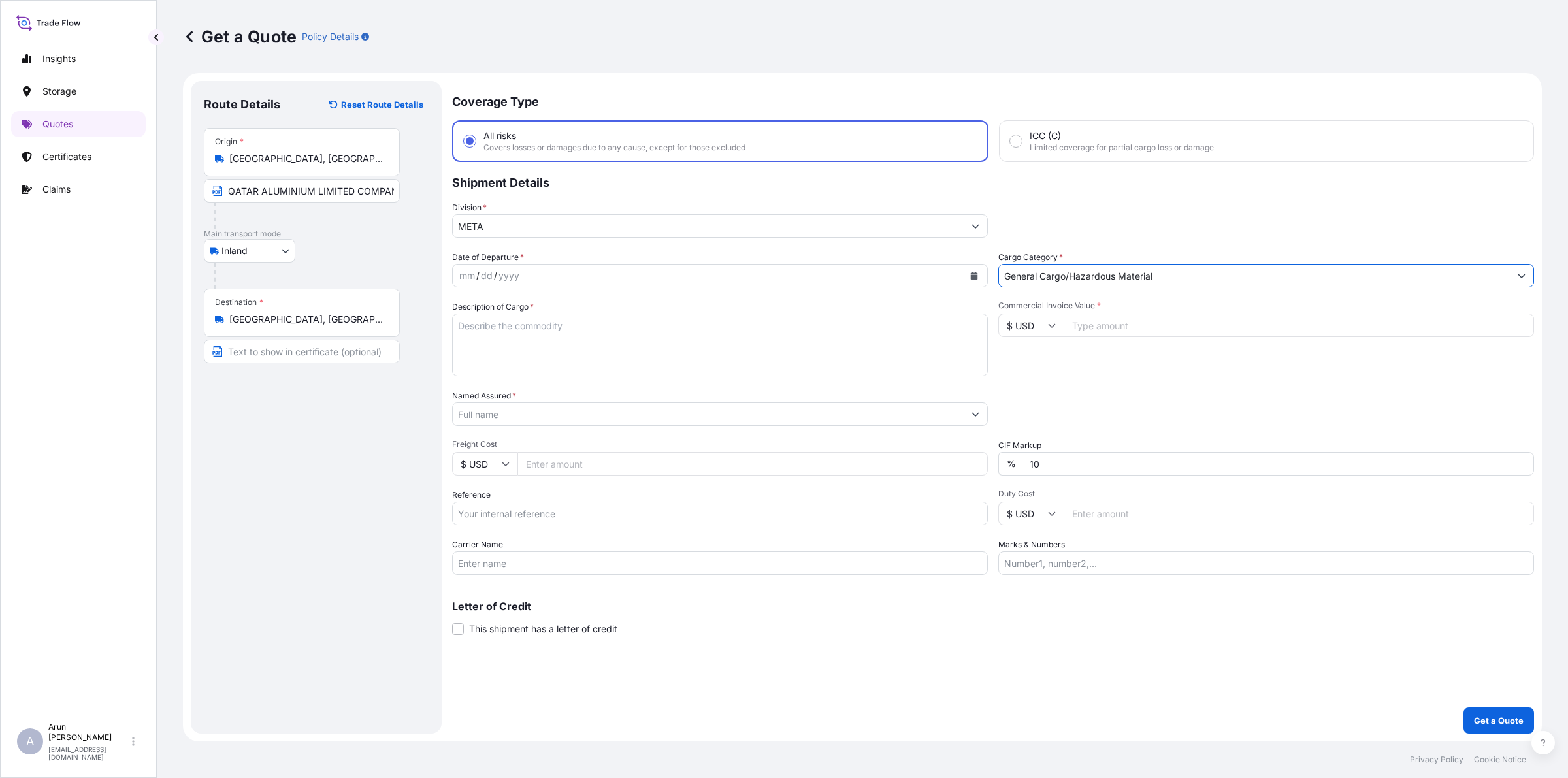
click at [973, 271] on icon "Calendar" at bounding box center [974, 275] width 8 height 8
click at [507, 458] on div "25" at bounding box center [499, 459] width 23 height 23
click at [588, 327] on textarea "Description of Cargo *" at bounding box center [719, 345] width 536 height 63
click at [279, 356] on input "Text to appear on certificate" at bounding box center [301, 351] width 196 height 23
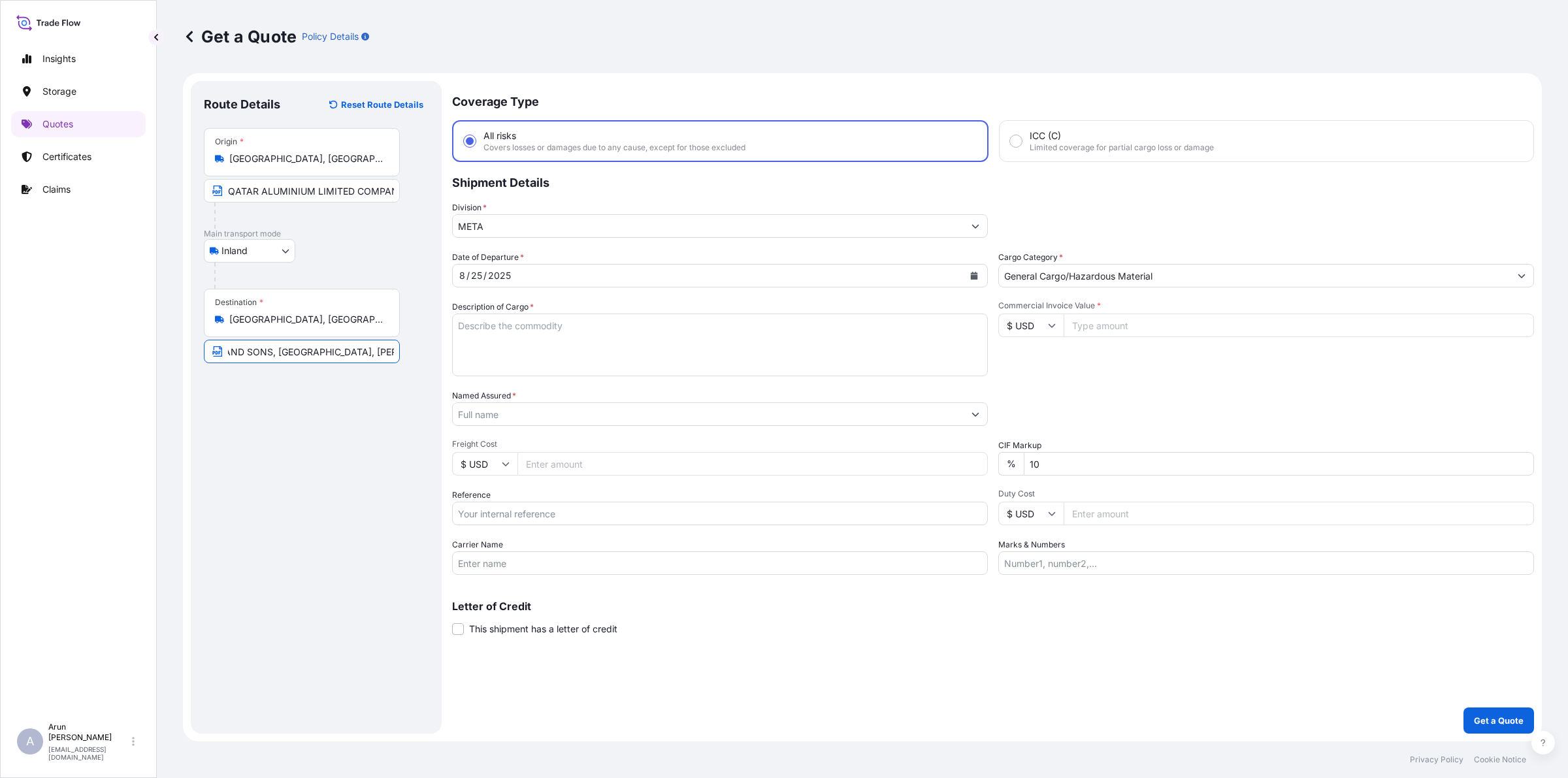
click at [255, 346] on input "[PERSON_NAME] AND SONS, [GEOGRAPHIC_DATA], [PERSON_NAME]" at bounding box center [301, 351] width 196 height 23
type input "[PERSON_NAME] AND SONS, [GEOGRAPHIC_DATA], [PERSON_NAME]"
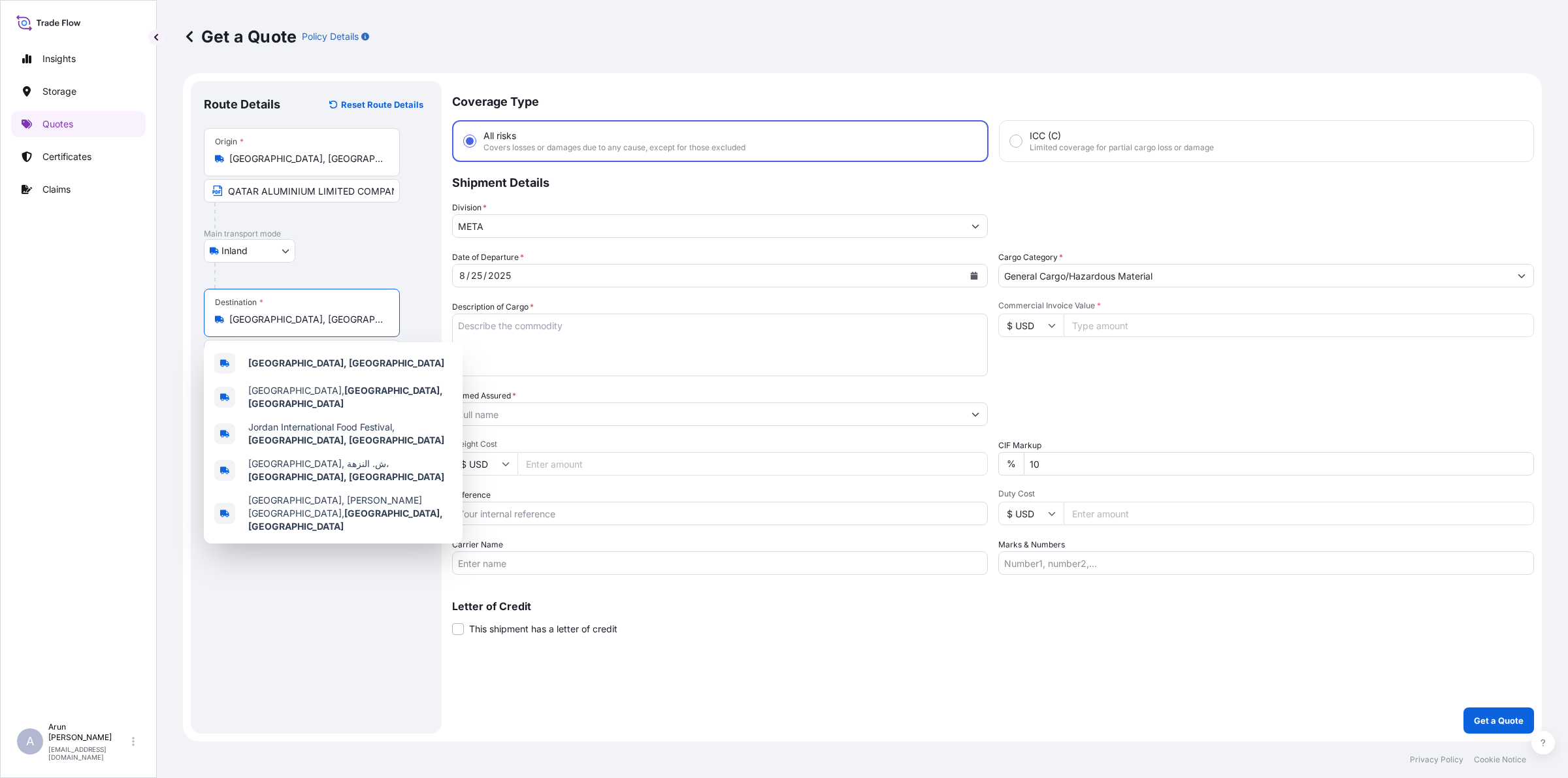
scroll to position [0, 0]
click at [276, 318] on input "[GEOGRAPHIC_DATA], [GEOGRAPHIC_DATA]" at bounding box center [306, 319] width 154 height 13
click at [260, 369] on span "[GEOGRAPHIC_DATA], [GEOGRAPHIC_DATA]" at bounding box center [346, 362] width 196 height 13
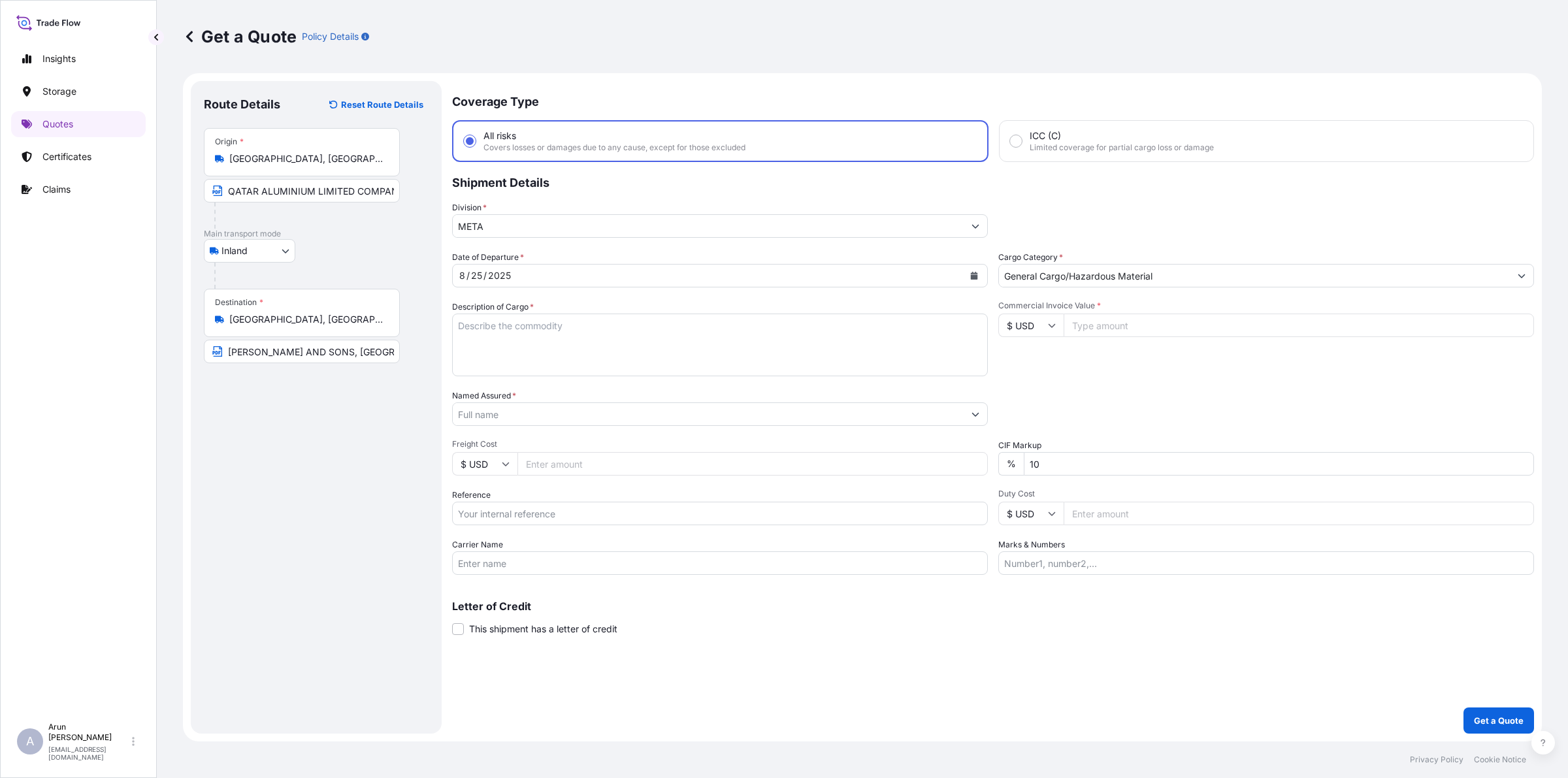
click at [1180, 335] on input "Commercial Invoice Value *" at bounding box center [1298, 326] width 470 height 23
type input "283291.95"
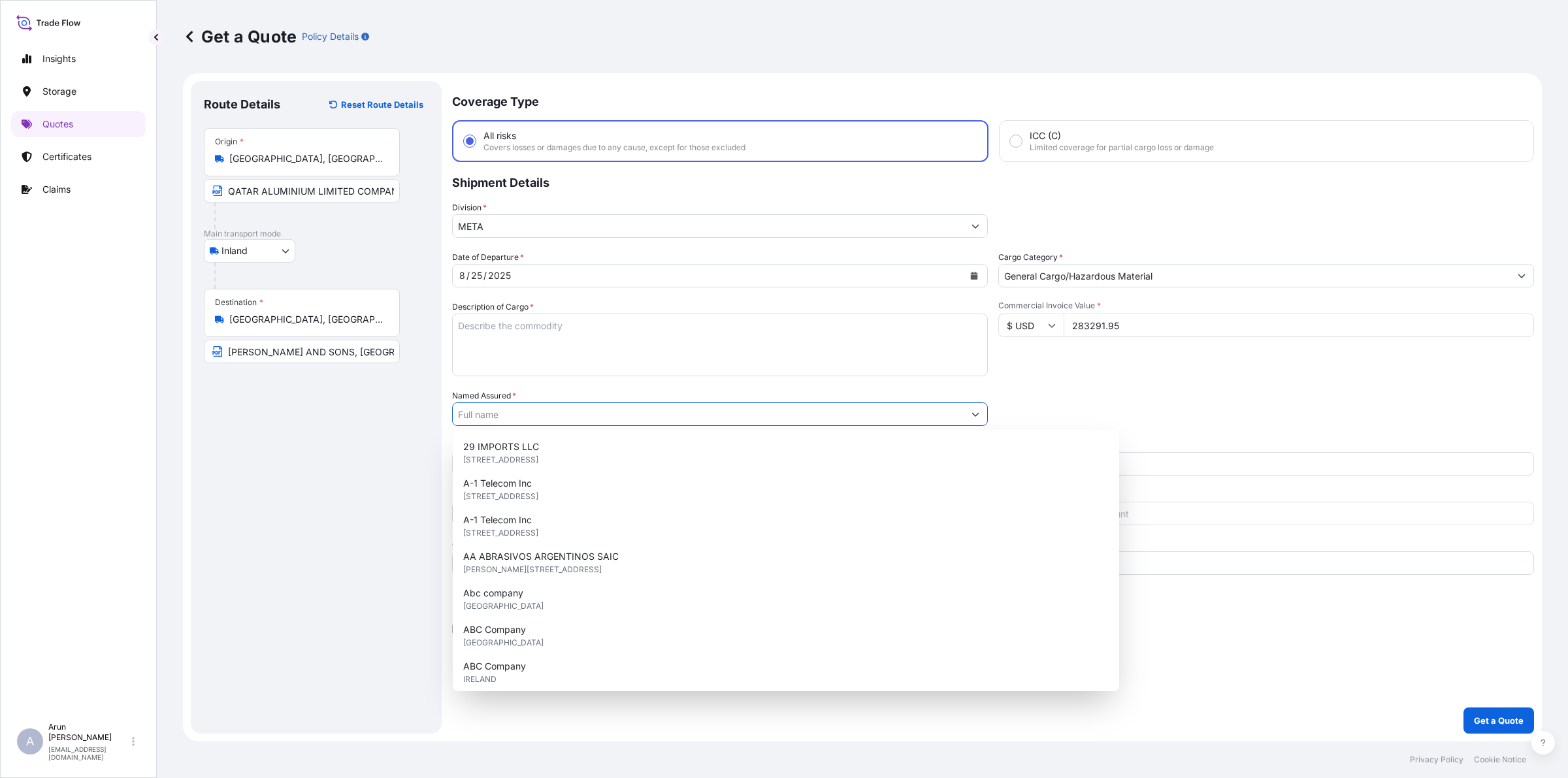
click at [576, 416] on input "Named Assured *" at bounding box center [707, 414] width 511 height 23
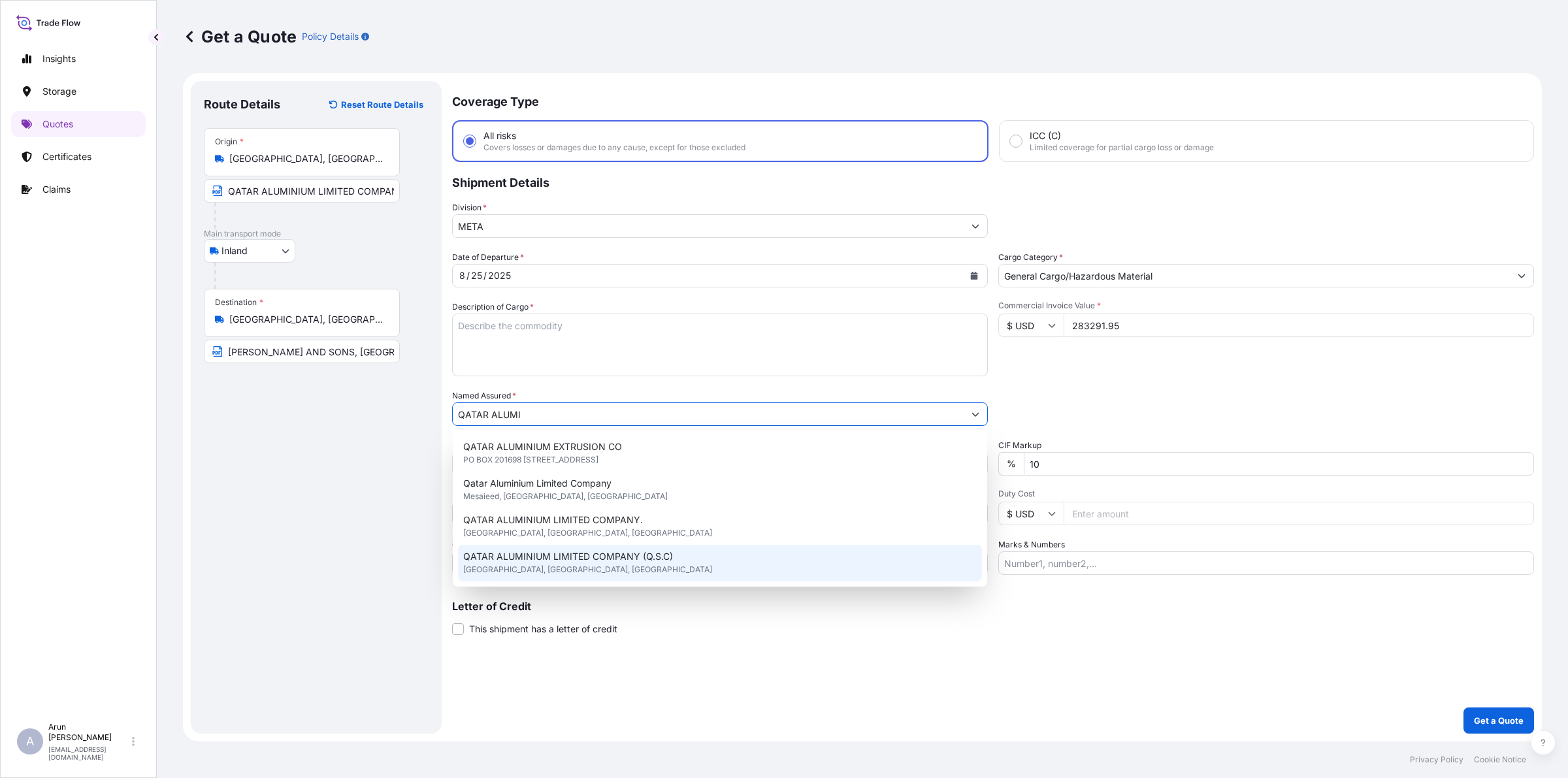
click at [598, 556] on span "QATAR ALUMINIUM LIMITED COMPANY (Q.S.C)" at bounding box center [568, 555] width 209 height 13
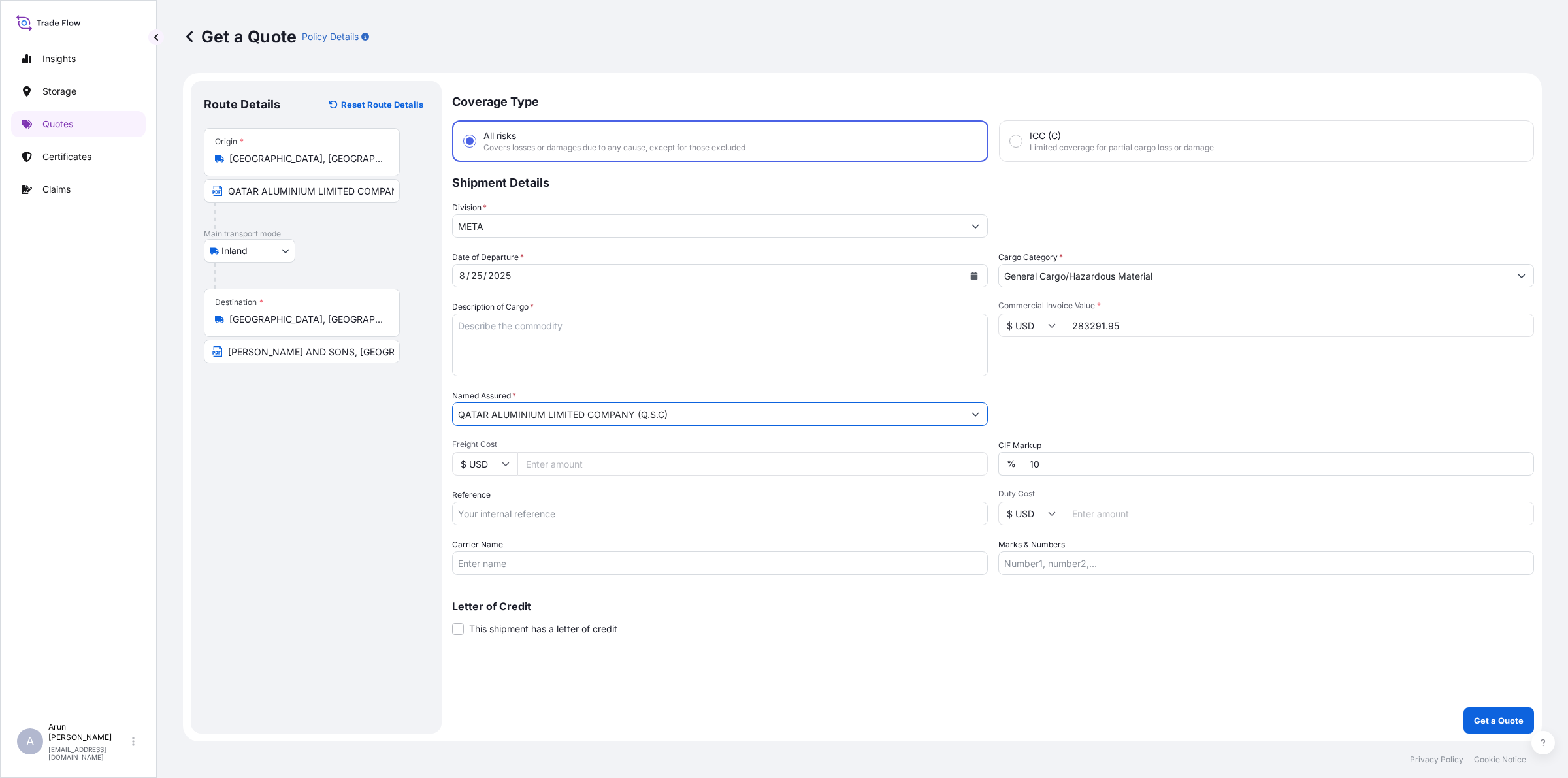
type input "QATAR ALUMINIUM LIMITED COMPANY (Q.S.C)"
click at [552, 455] on input "Freight Cost" at bounding box center [752, 463] width 470 height 23
type input "9870"
click at [554, 515] on input "Reference" at bounding box center [719, 513] width 536 height 23
type input "QA1001045231"
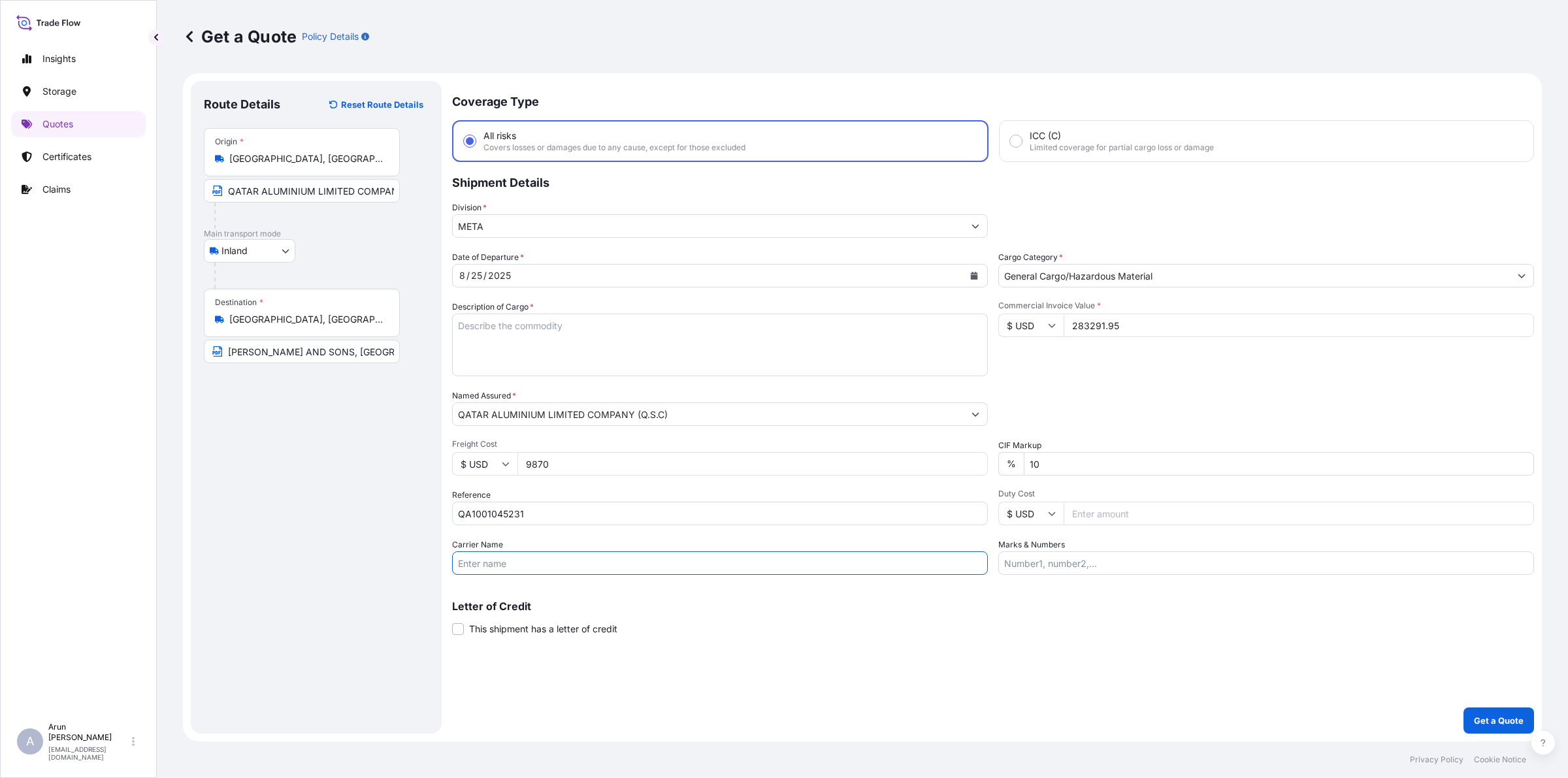
click at [487, 565] on input "Carrier Name" at bounding box center [719, 563] width 536 height 23
type input "BY TRUCK"
click at [555, 351] on textarea "Description of Cargo *" at bounding box center [719, 345] width 536 height 63
type textarea "EXTRUSION INGOT ALUMINIUM"
click at [1069, 569] on input "Marks & Numbers" at bounding box center [1266, 563] width 536 height 23
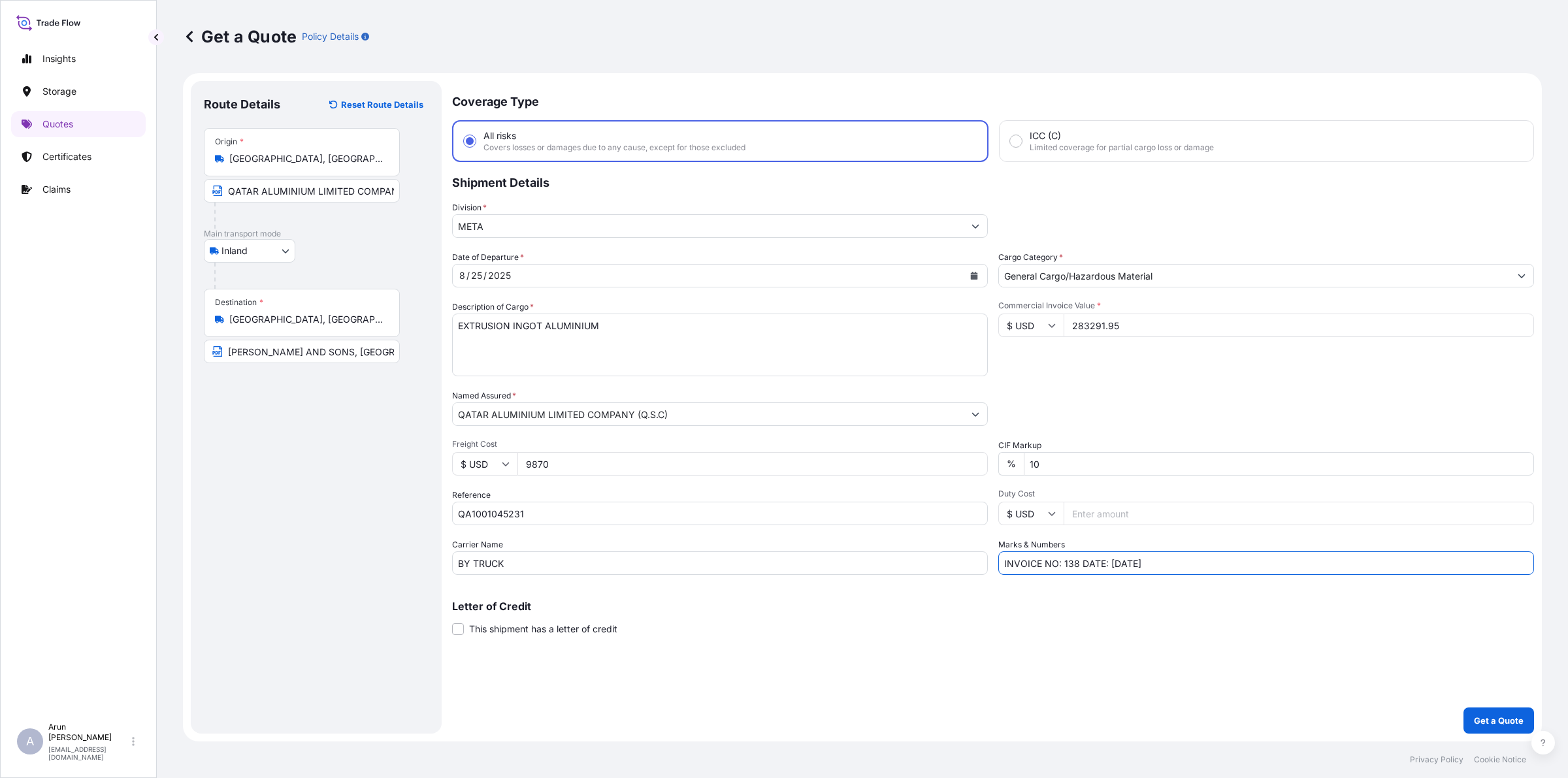
click at [1079, 565] on input "INVOICE NO: 138 DATE: [DATE]" at bounding box center [1266, 563] width 536 height 23
type input "INVOICE NO: QAT/ALCR/25/488 DATE: [DATE]"
click at [1488, 716] on p "Get a Quote" at bounding box center [1498, 720] width 49 height 13
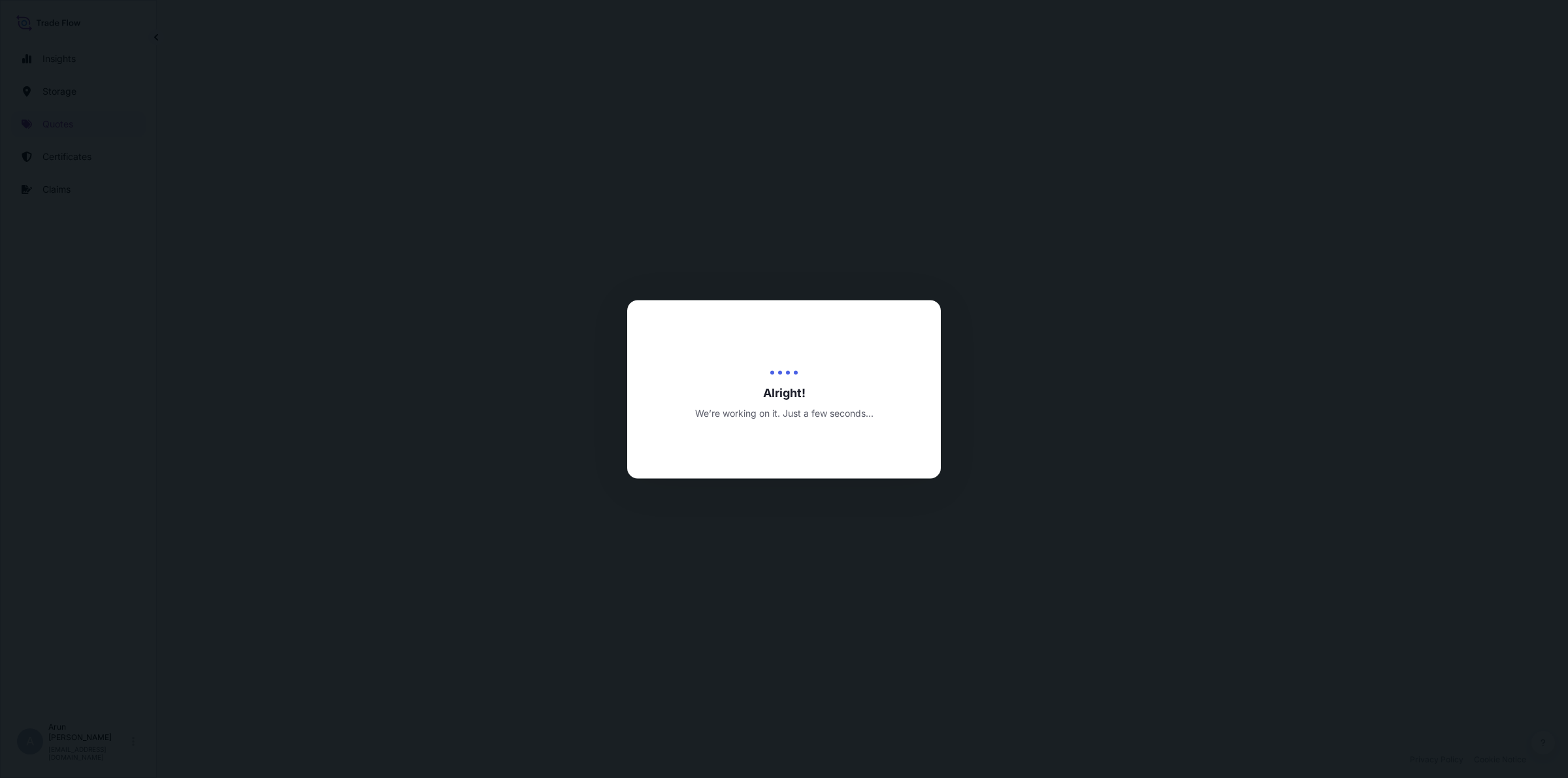
select select "Inland"
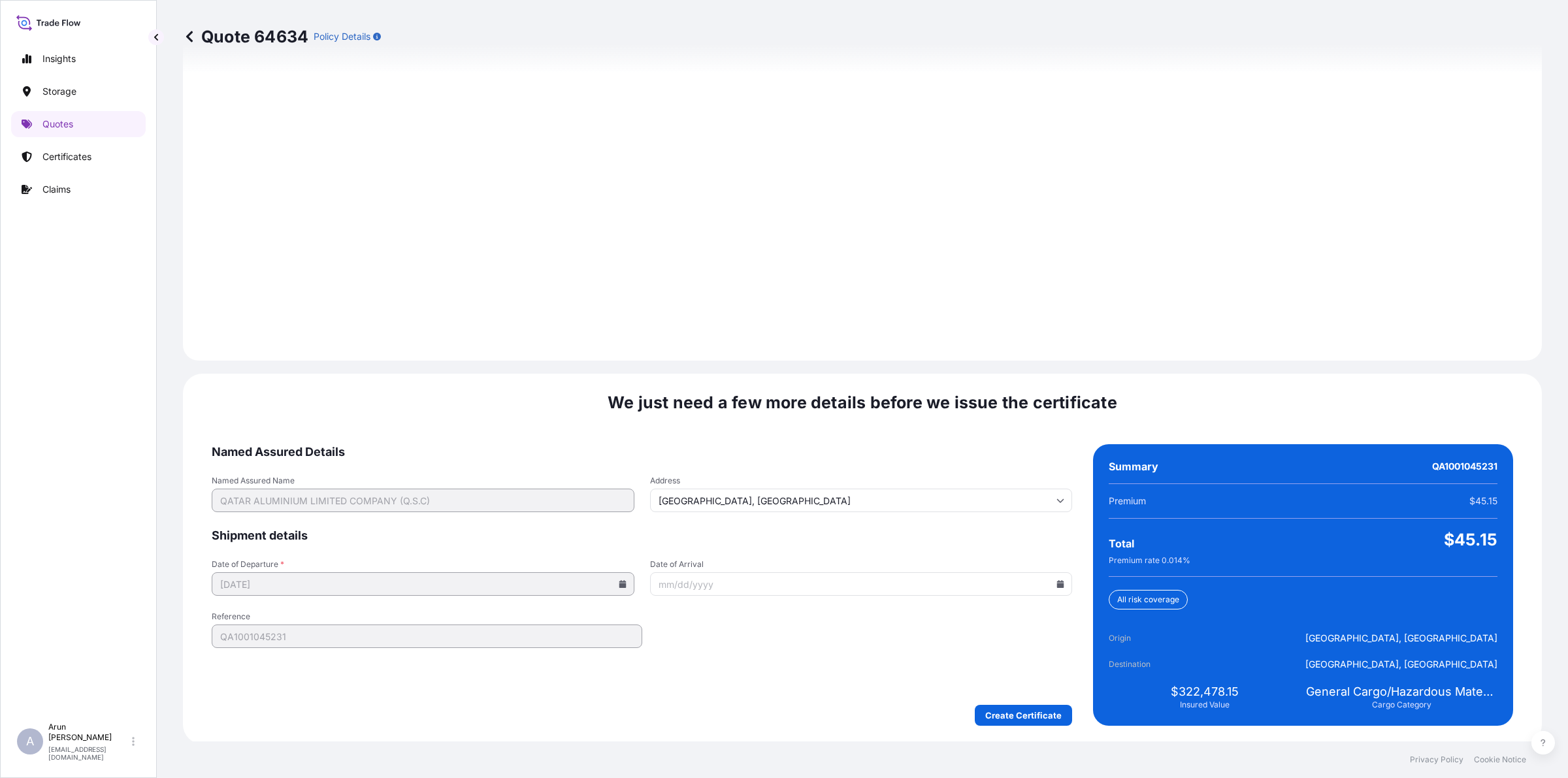
scroll to position [1696, 0]
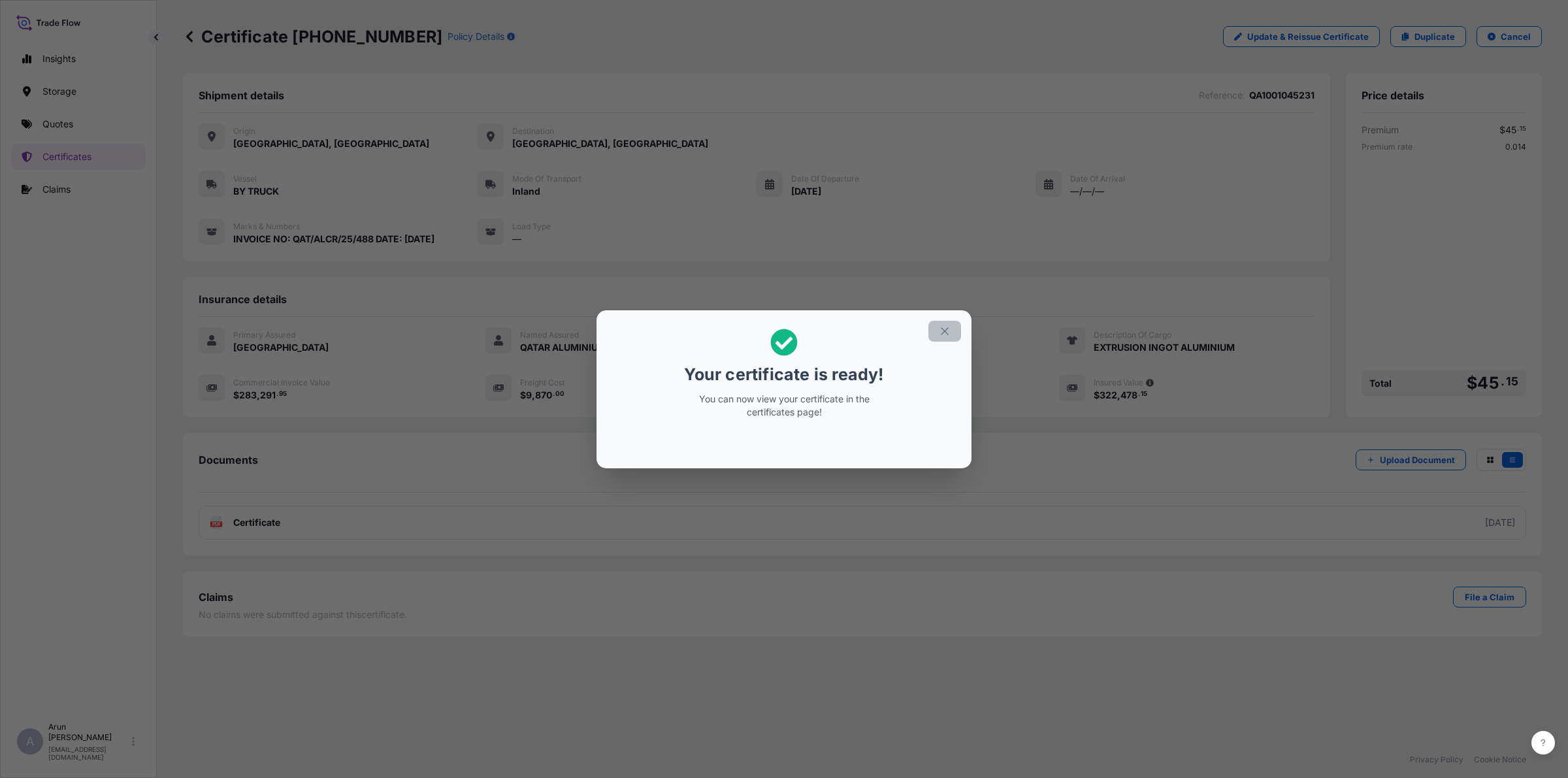
click at [949, 334] on icon "button" at bounding box center [945, 331] width 12 height 12
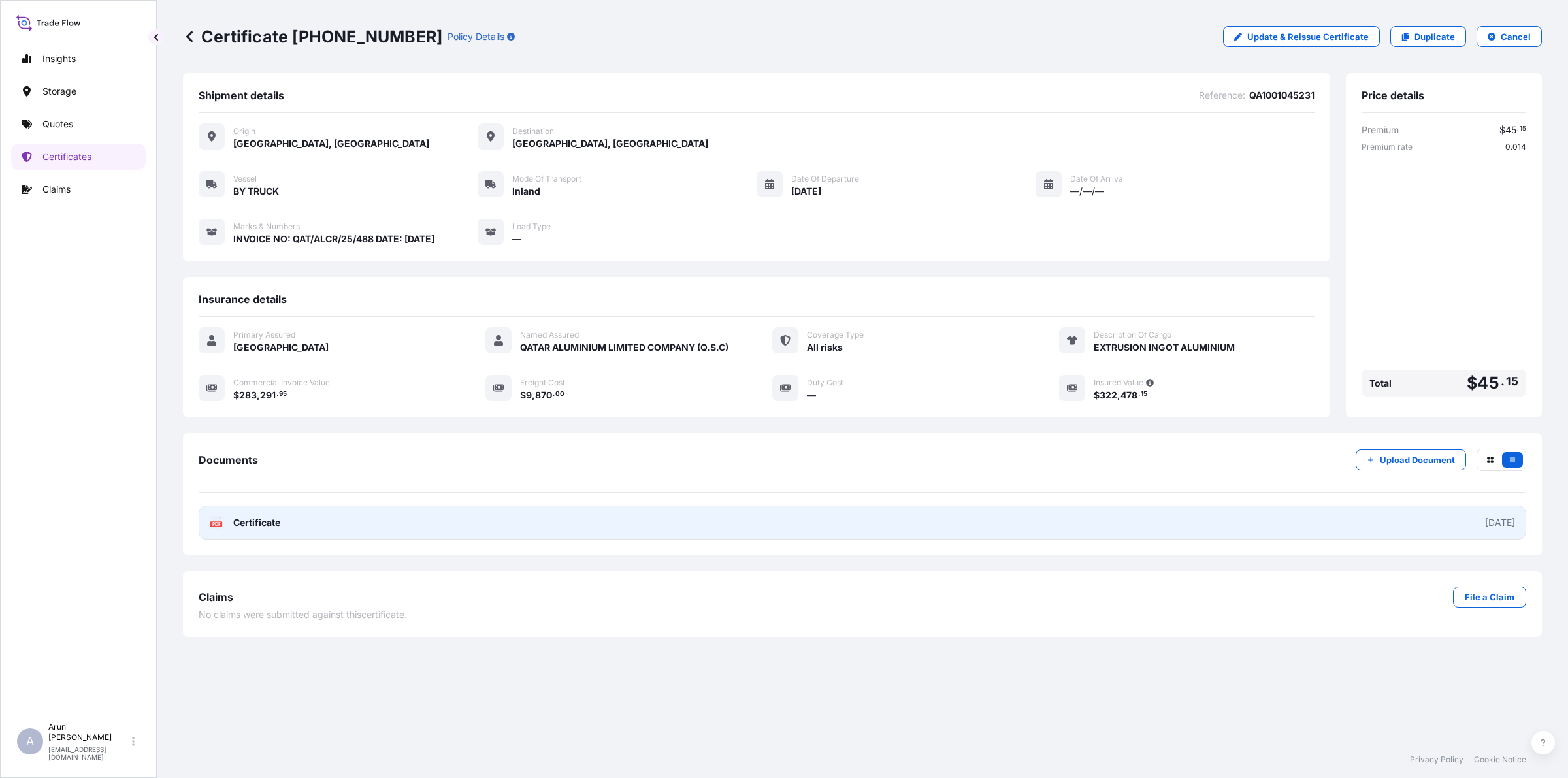
click at [423, 513] on link "PDF Certificate [DATE]" at bounding box center [862, 522] width 1328 height 34
